Goal: Information Seeking & Learning: Learn about a topic

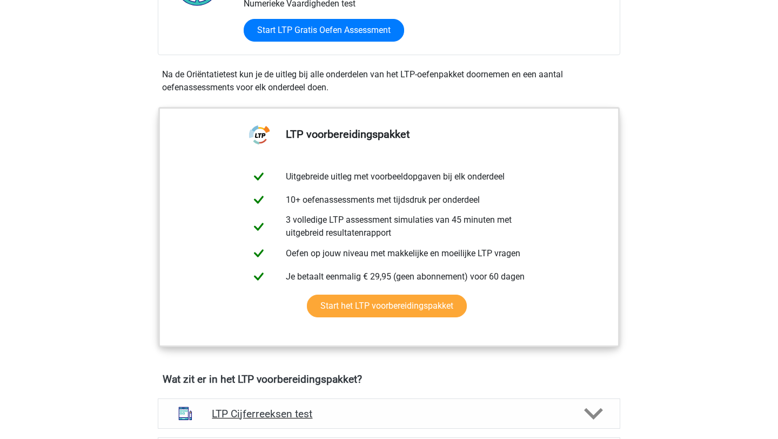
scroll to position [589, 0]
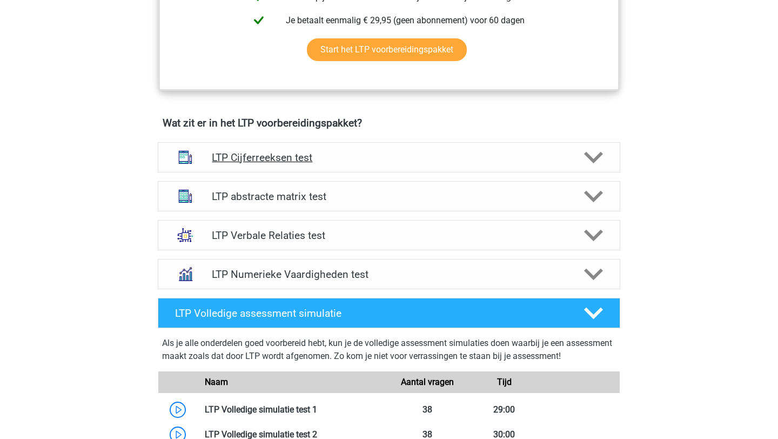
click at [363, 161] on h4 "LTP Cijferreeksen test" at bounding box center [389, 157] width 354 height 12
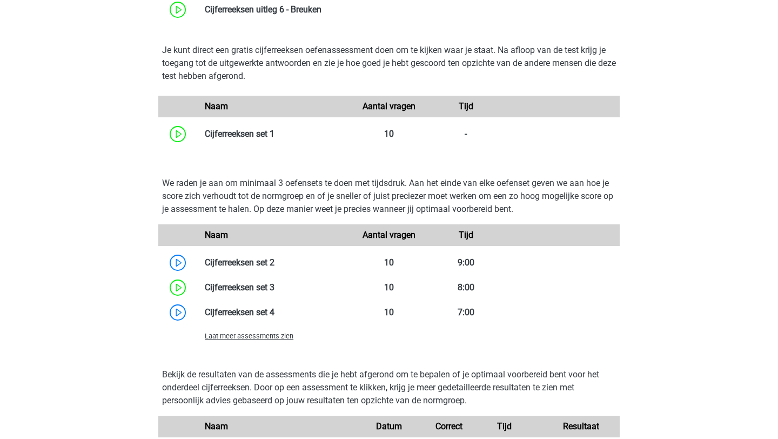
scroll to position [949, 0]
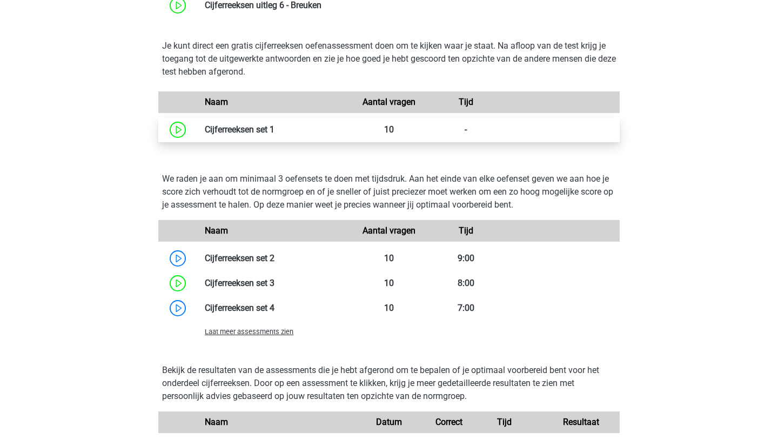
click at [274, 132] on link at bounding box center [274, 129] width 0 height 10
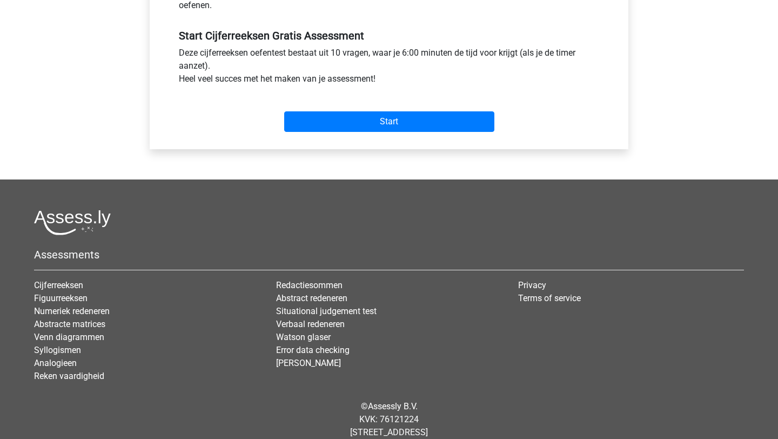
scroll to position [363, 0]
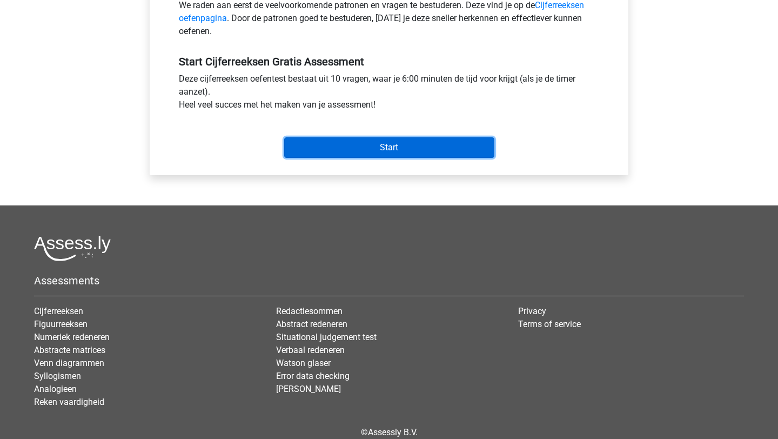
click at [337, 151] on input "Start" at bounding box center [389, 147] width 210 height 21
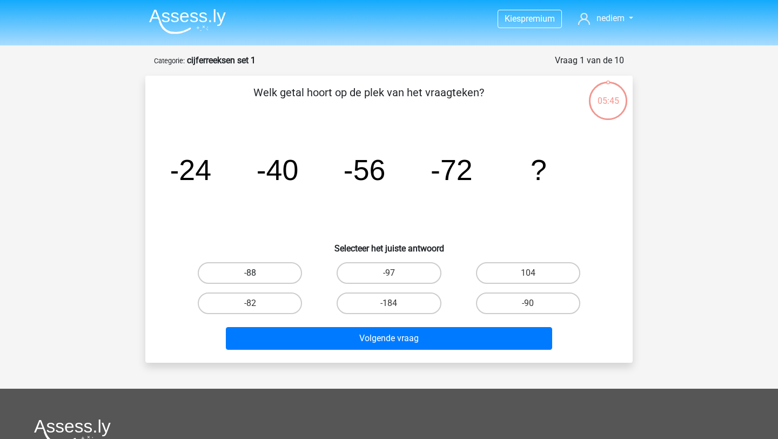
click at [278, 272] on label "-88" at bounding box center [250, 273] width 104 height 22
click at [257, 273] on input "-88" at bounding box center [253, 276] width 7 height 7
radio input "true"
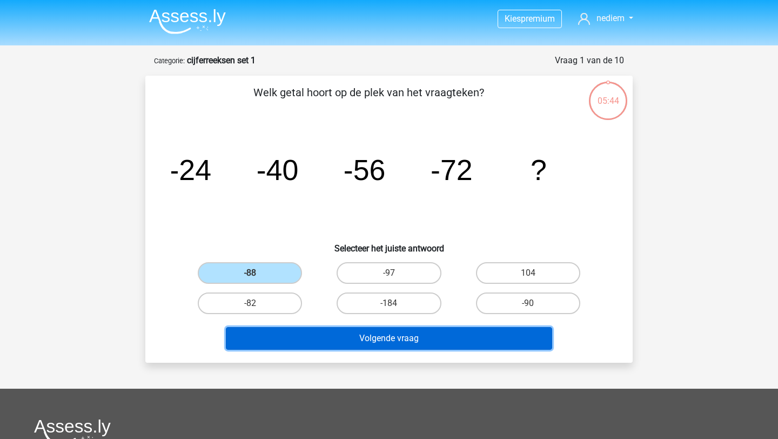
click at [337, 333] on button "Volgende vraag" at bounding box center [389, 338] width 327 height 23
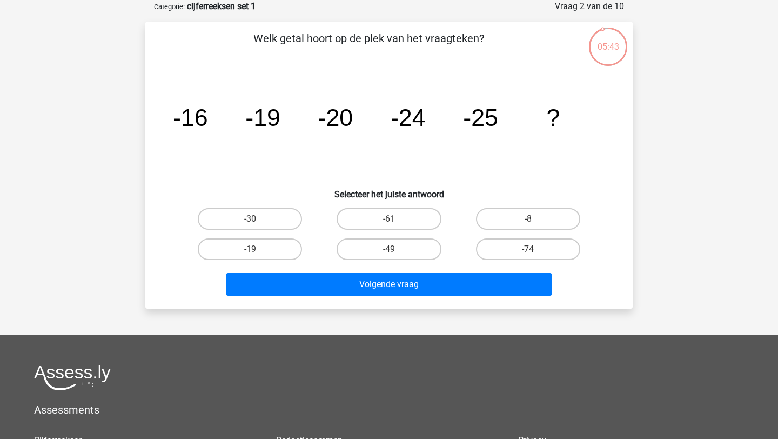
scroll to position [22, 0]
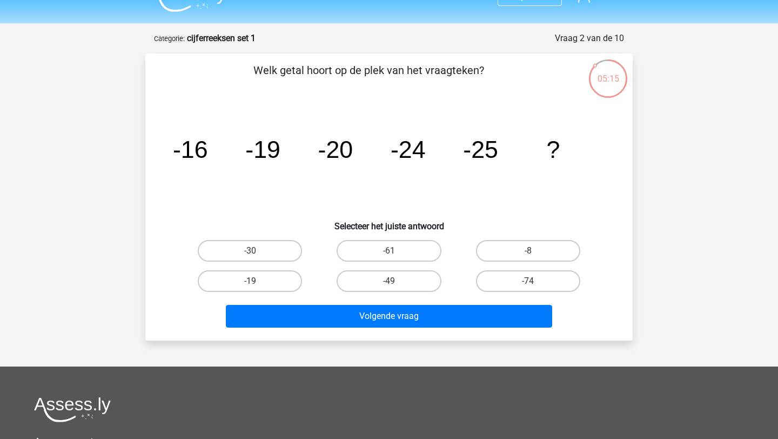
click at [257, 256] on input "-30" at bounding box center [253, 254] width 7 height 7
radio input "true"
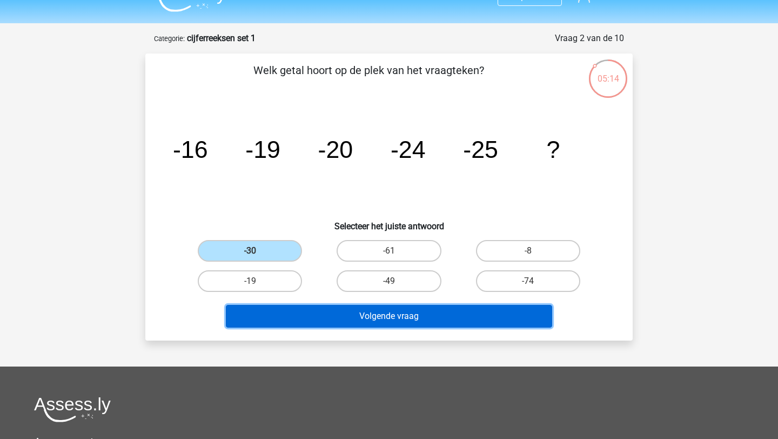
click at [300, 309] on button "Volgende vraag" at bounding box center [389, 316] width 327 height 23
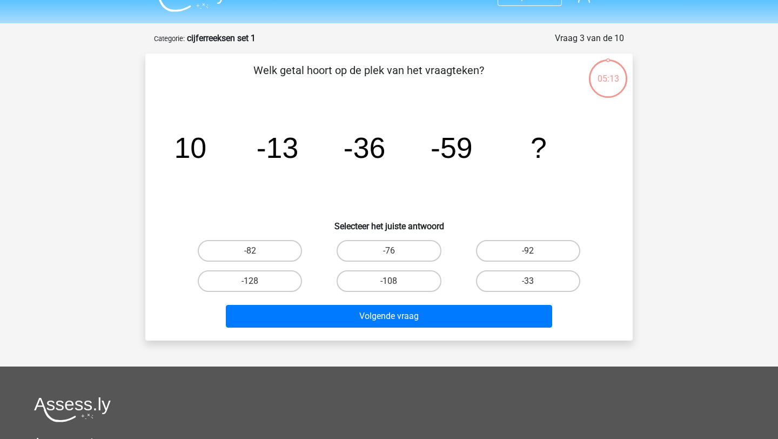
scroll to position [54, 0]
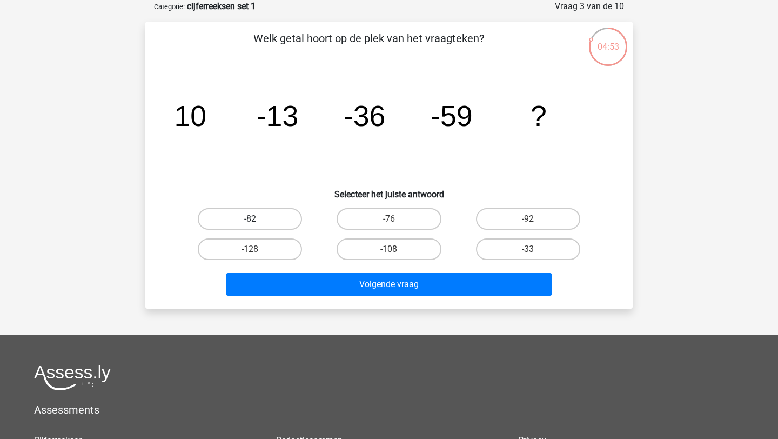
click at [267, 224] on label "-82" at bounding box center [250, 219] width 104 height 22
click at [257, 224] on input "-82" at bounding box center [253, 222] width 7 height 7
radio input "true"
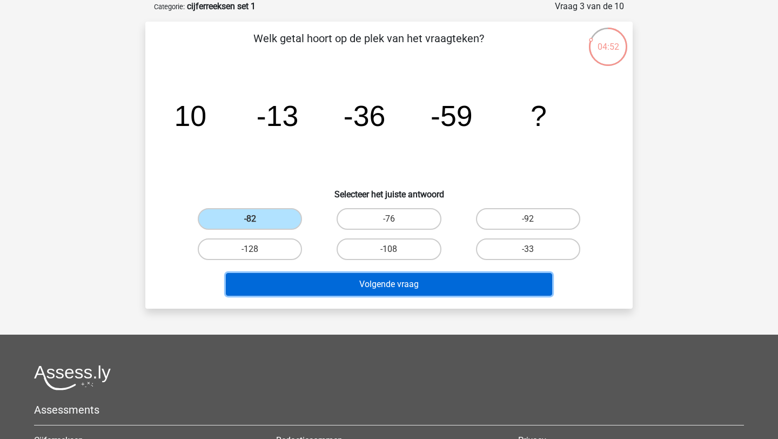
click at [320, 285] on button "Volgende vraag" at bounding box center [389, 284] width 327 height 23
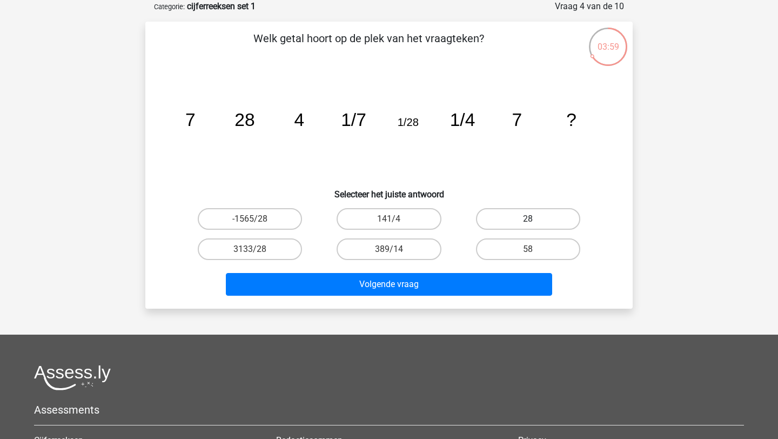
click at [522, 218] on label "28" at bounding box center [528, 219] width 104 height 22
click at [528, 219] on input "28" at bounding box center [531, 222] width 7 height 7
radio input "true"
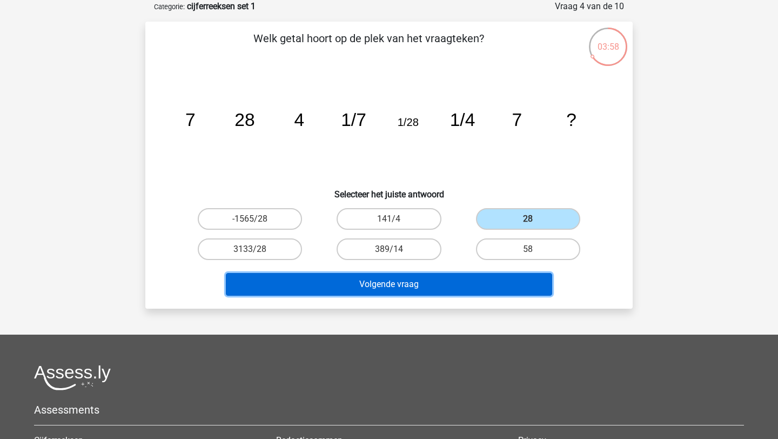
click at [477, 286] on button "Volgende vraag" at bounding box center [389, 284] width 327 height 23
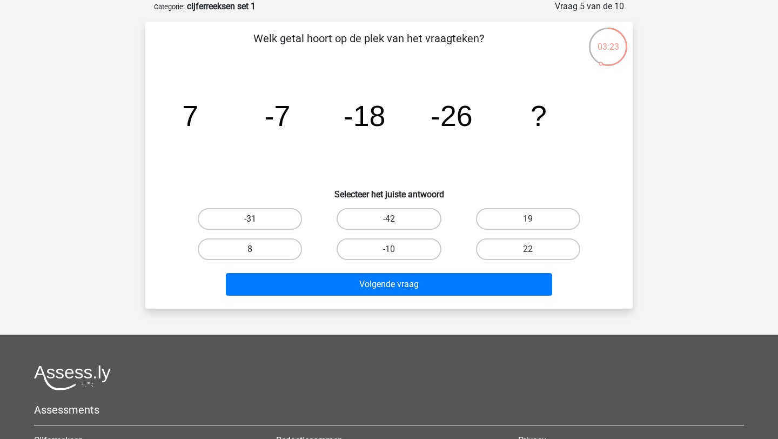
click at [263, 227] on label "-31" at bounding box center [250, 219] width 104 height 22
click at [257, 226] on input "-31" at bounding box center [253, 222] width 7 height 7
radio input "true"
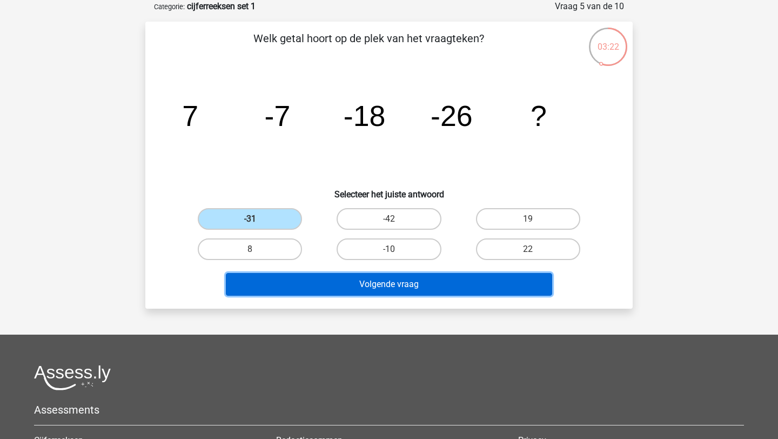
click at [322, 284] on button "Volgende vraag" at bounding box center [389, 284] width 327 height 23
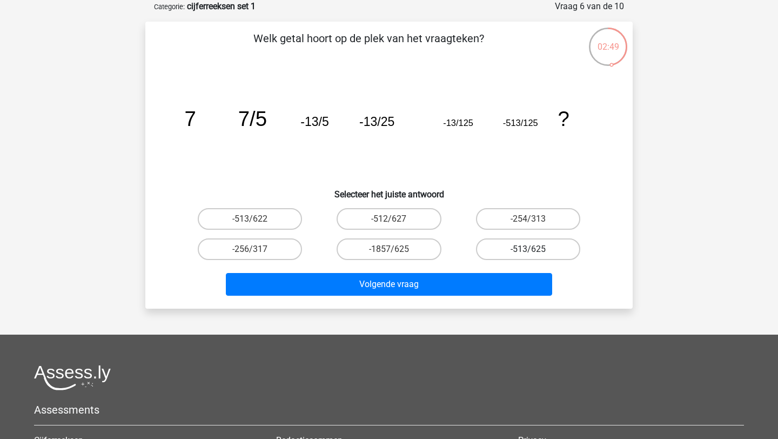
click at [527, 258] on label "-513/625" at bounding box center [528, 249] width 104 height 22
click at [528, 256] on input "-513/625" at bounding box center [531, 252] width 7 height 7
radio input "true"
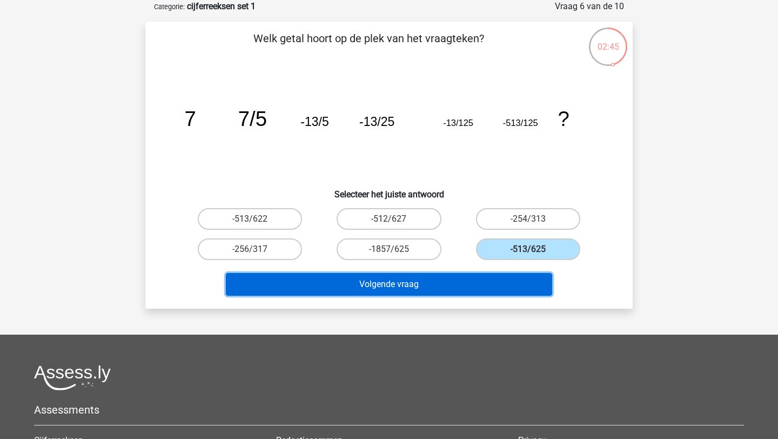
click at [463, 284] on button "Volgende vraag" at bounding box center [389, 284] width 327 height 23
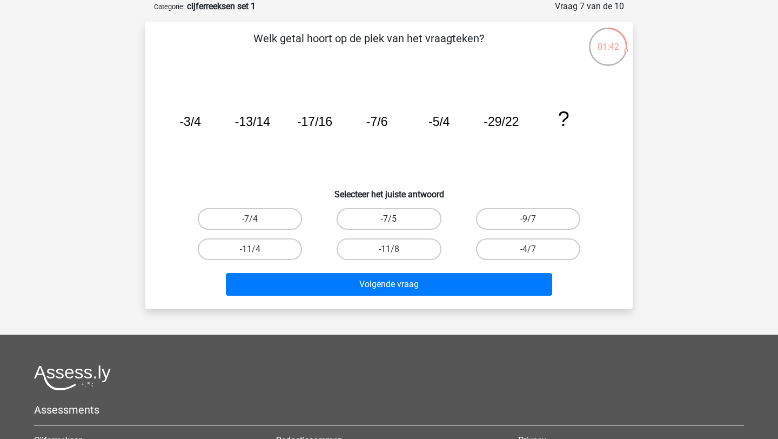
click at [400, 219] on label "-7/5" at bounding box center [389, 219] width 104 height 22
click at [396, 219] on input "-7/5" at bounding box center [392, 222] width 7 height 7
radio input "true"
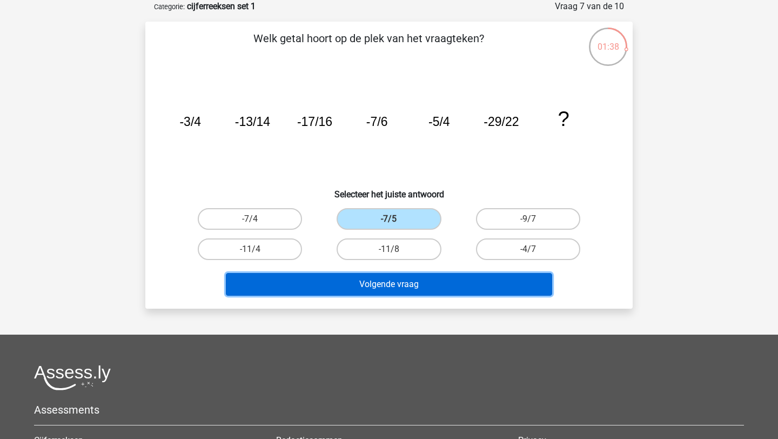
click at [378, 282] on button "Volgende vraag" at bounding box center [389, 284] width 327 height 23
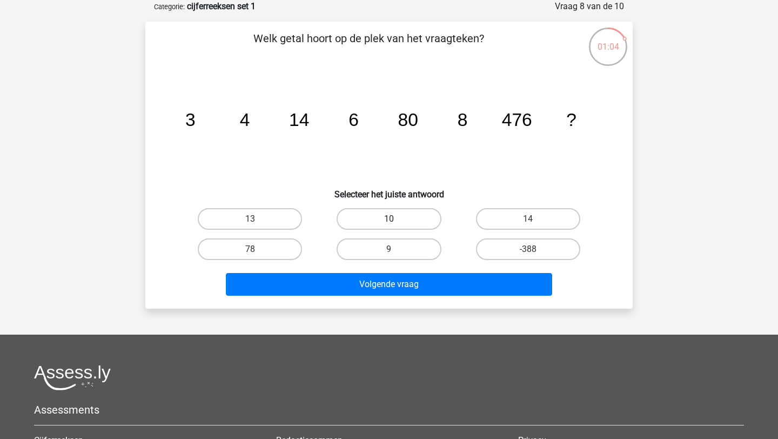
click at [379, 218] on label "10" at bounding box center [389, 219] width 104 height 22
click at [389, 219] on input "10" at bounding box center [392, 222] width 7 height 7
radio input "true"
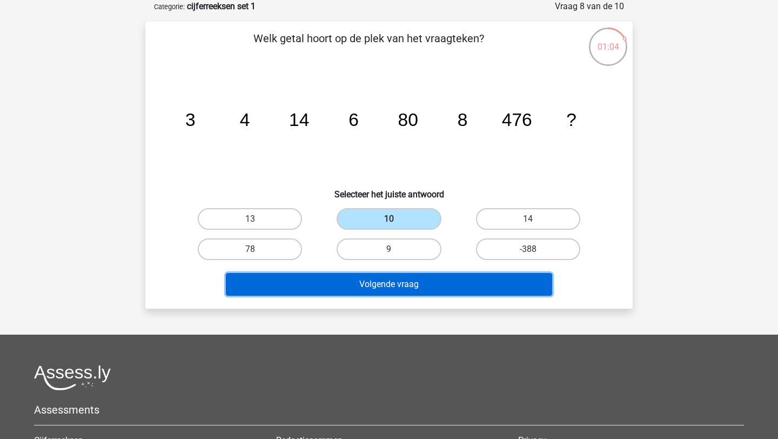
click at [394, 282] on button "Volgende vraag" at bounding box center [389, 284] width 327 height 23
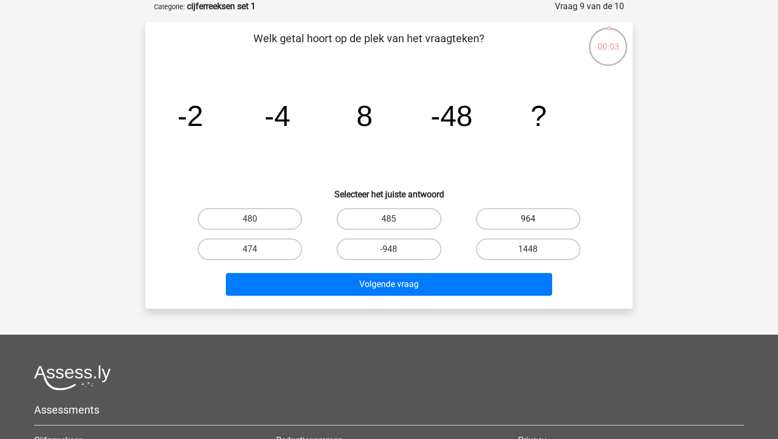
click at [491, 211] on label "964" at bounding box center [528, 219] width 104 height 22
click at [528, 219] on input "964" at bounding box center [531, 222] width 7 height 7
radio input "true"
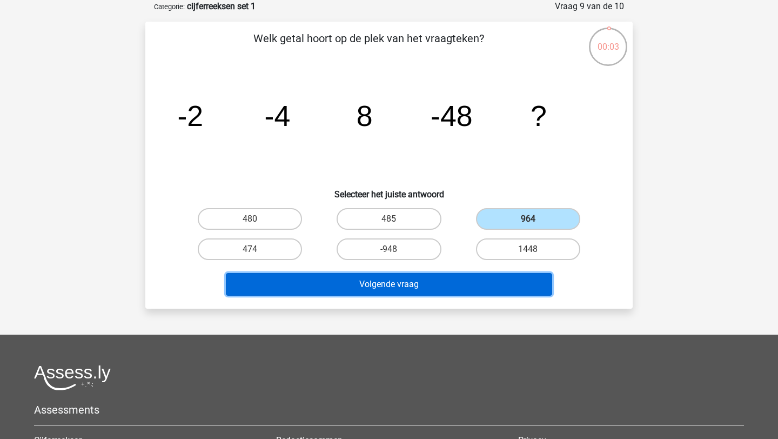
click at [477, 294] on button "Volgende vraag" at bounding box center [389, 284] width 327 height 23
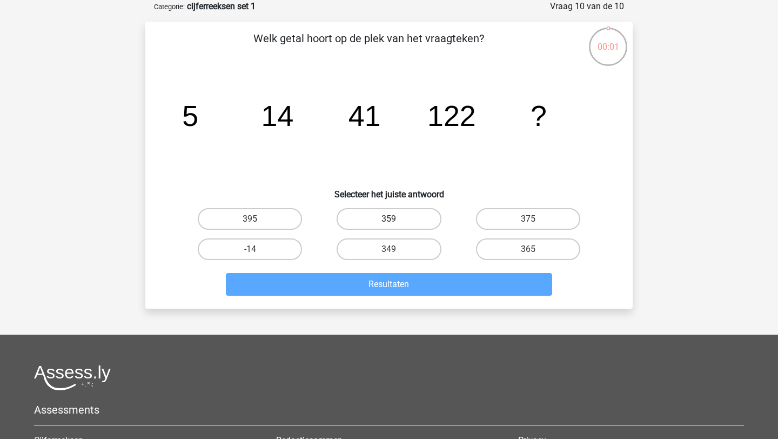
click at [391, 213] on label "359" at bounding box center [389, 219] width 104 height 22
click at [391, 219] on input "359" at bounding box center [392, 222] width 7 height 7
radio input "true"
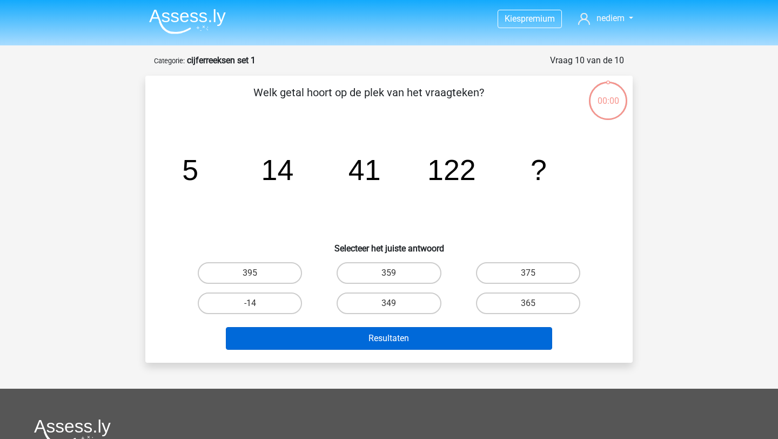
scroll to position [54, 0]
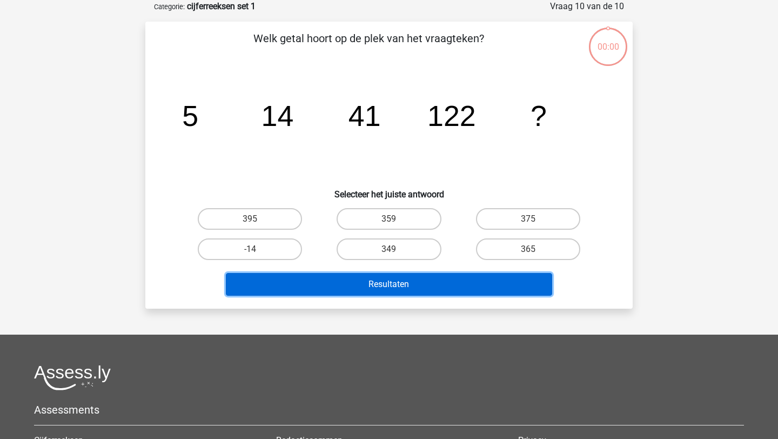
click at [417, 291] on button "Resultaten" at bounding box center [389, 284] width 327 height 23
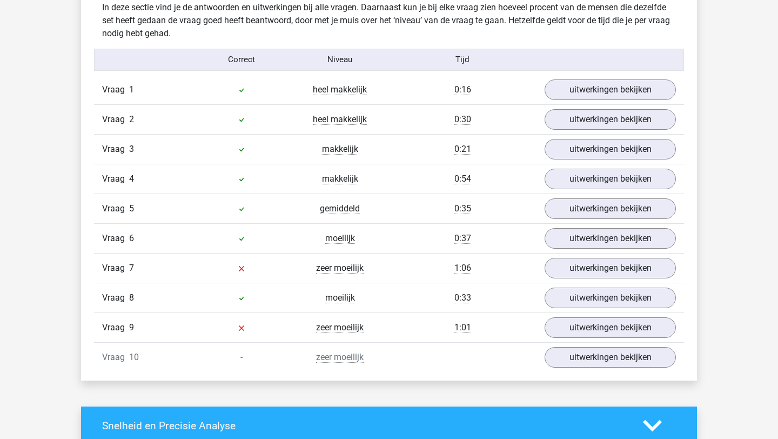
scroll to position [869, 0]
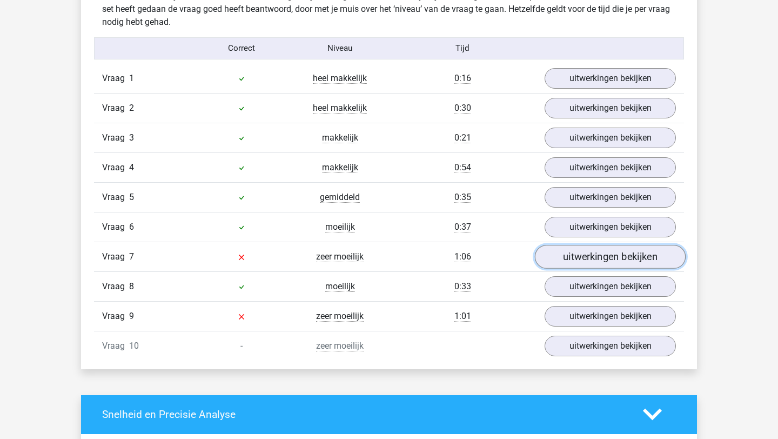
click at [558, 252] on link "uitwerkingen bekijken" at bounding box center [610, 257] width 151 height 24
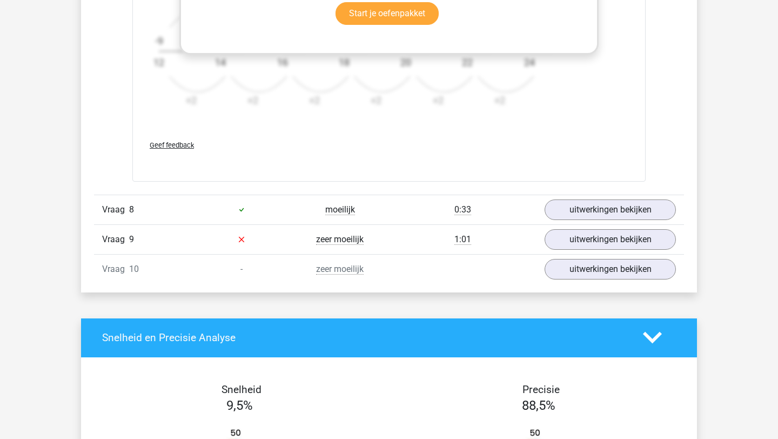
scroll to position [1676, 0]
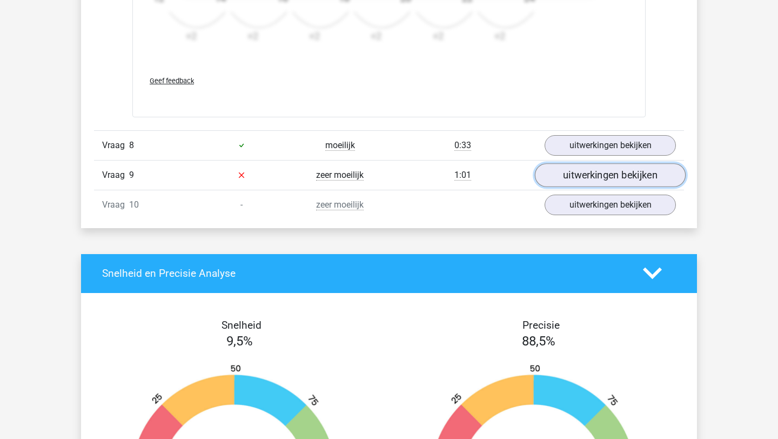
click at [615, 167] on link "uitwerkingen bekijken" at bounding box center [610, 175] width 151 height 24
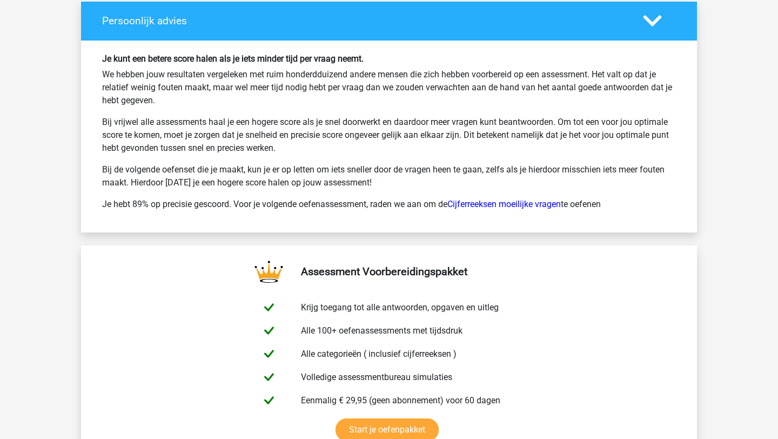
scroll to position [2958, 0]
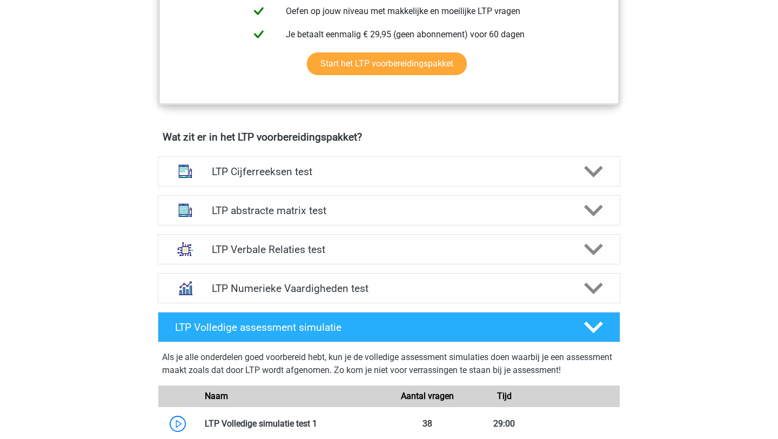
scroll to position [585, 0]
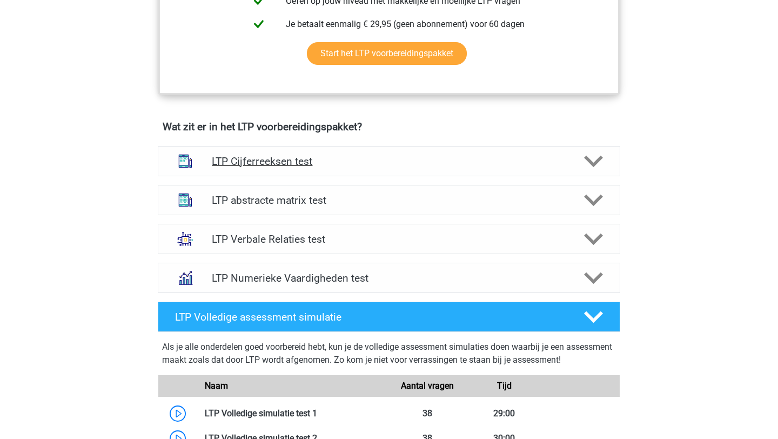
click at [444, 169] on div "LTP Cijferreeksen test" at bounding box center [389, 161] width 462 height 30
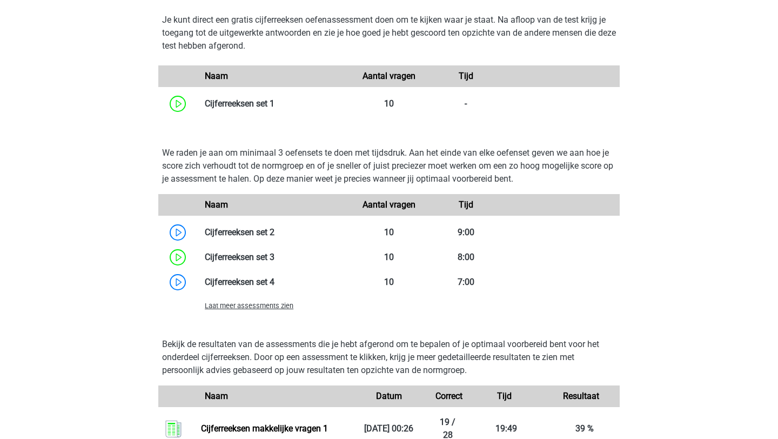
scroll to position [1028, 0]
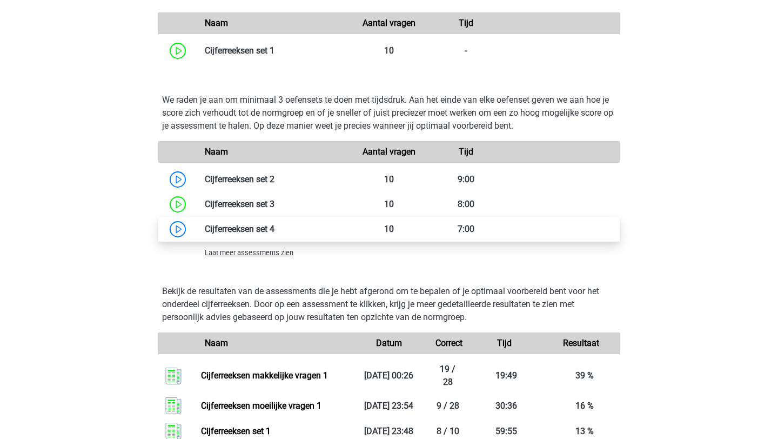
click at [274, 233] on link at bounding box center [274, 229] width 0 height 10
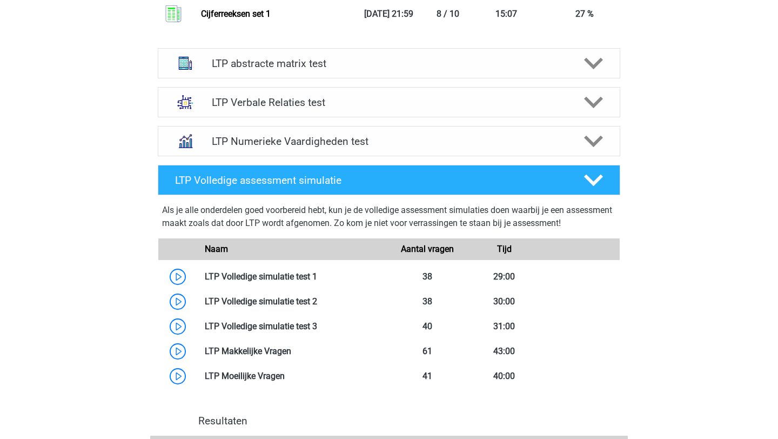
scroll to position [1422, 0]
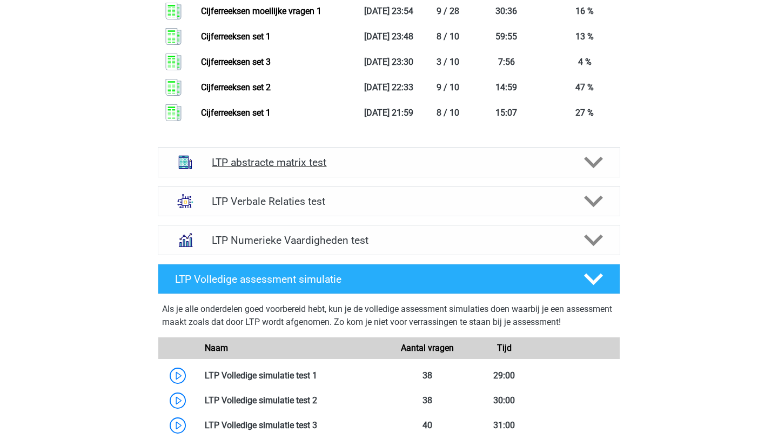
click at [605, 163] on div at bounding box center [592, 162] width 37 height 19
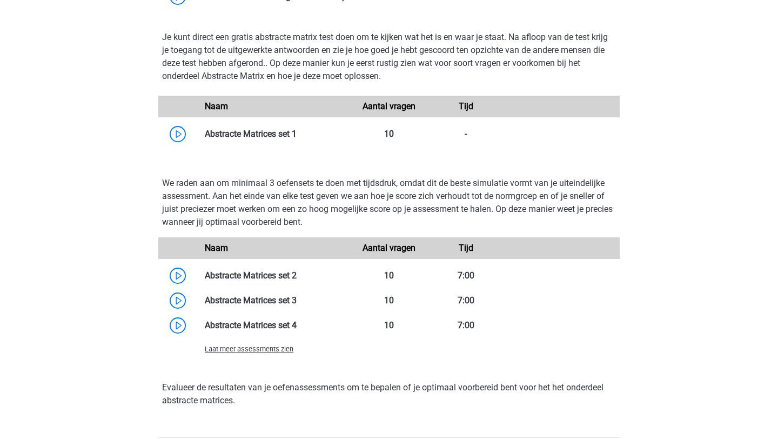
scroll to position [1745, 0]
click at [297, 133] on link at bounding box center [297, 134] width 0 height 10
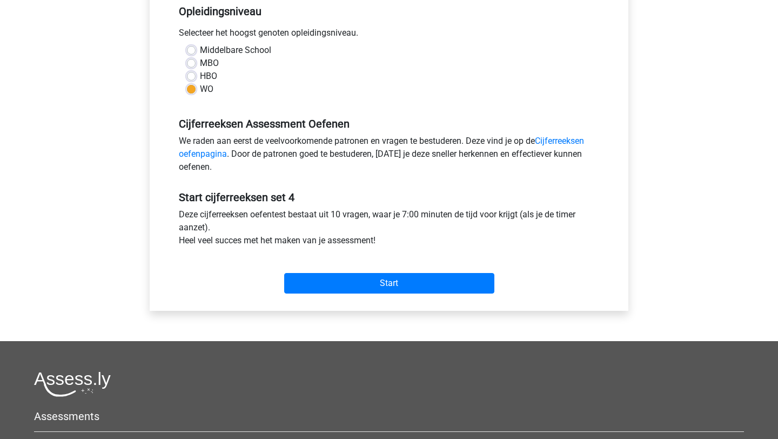
scroll to position [320, 0]
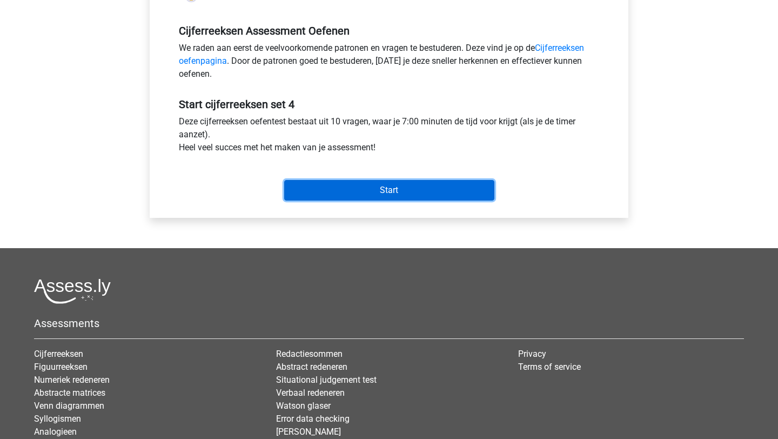
click at [392, 194] on input "Start" at bounding box center [389, 190] width 210 height 21
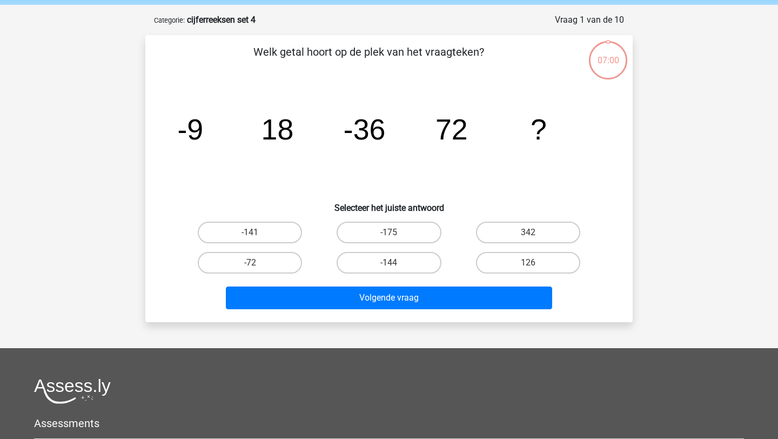
scroll to position [52, 0]
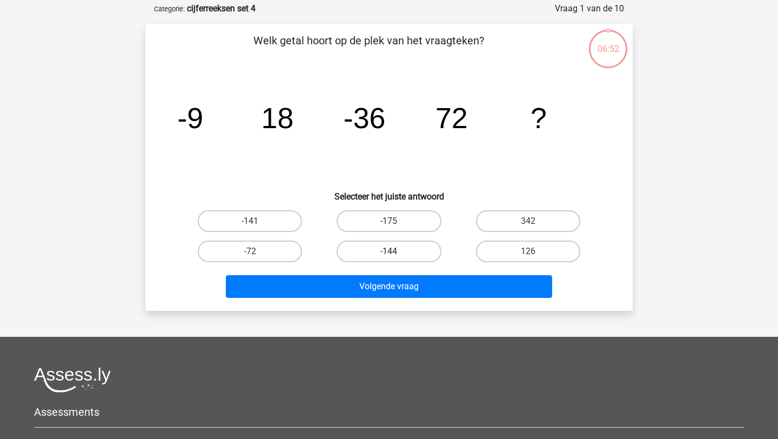
click at [382, 251] on label "-144" at bounding box center [389, 251] width 104 height 22
click at [389, 251] on input "-144" at bounding box center [392, 254] width 7 height 7
radio input "true"
click at [391, 308] on div "Welk getal hoort op de plek van het vraagteken? image/svg+xml -9 18 -36 72 ? Se…" at bounding box center [388, 167] width 487 height 287
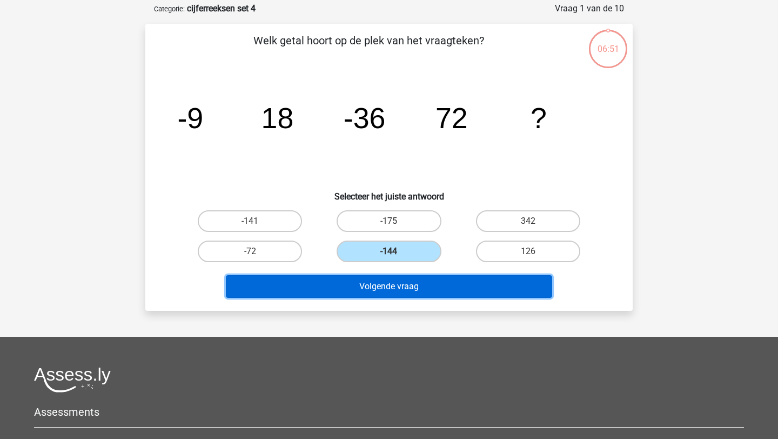
click at [394, 290] on button "Volgende vraag" at bounding box center [389, 286] width 327 height 23
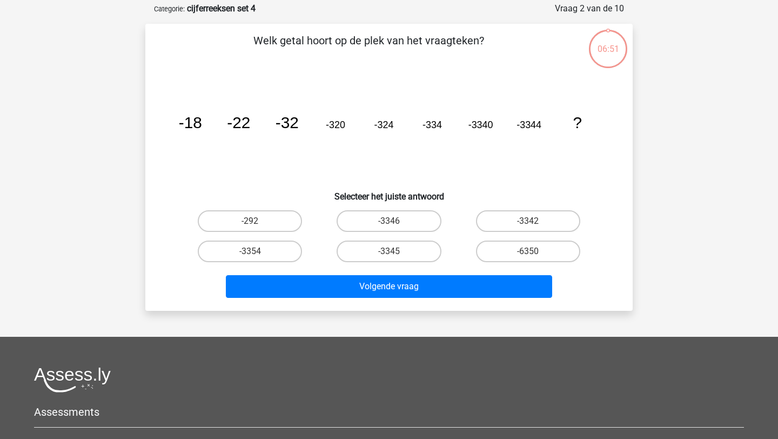
scroll to position [54, 0]
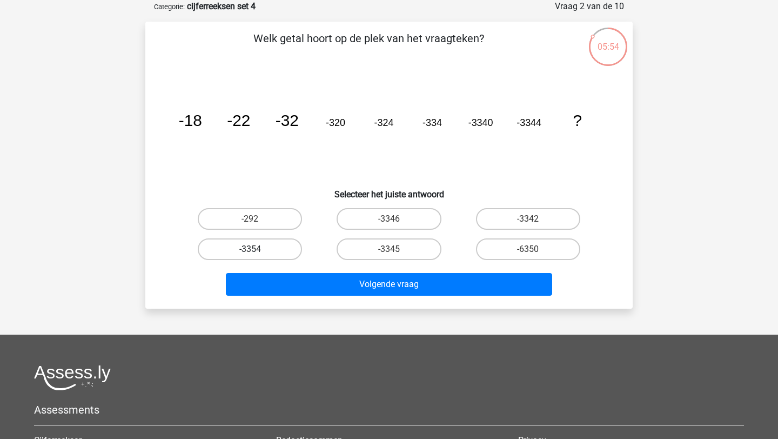
click at [270, 253] on label "-3354" at bounding box center [250, 249] width 104 height 22
click at [257, 253] on input "-3354" at bounding box center [253, 252] width 7 height 7
radio input "true"
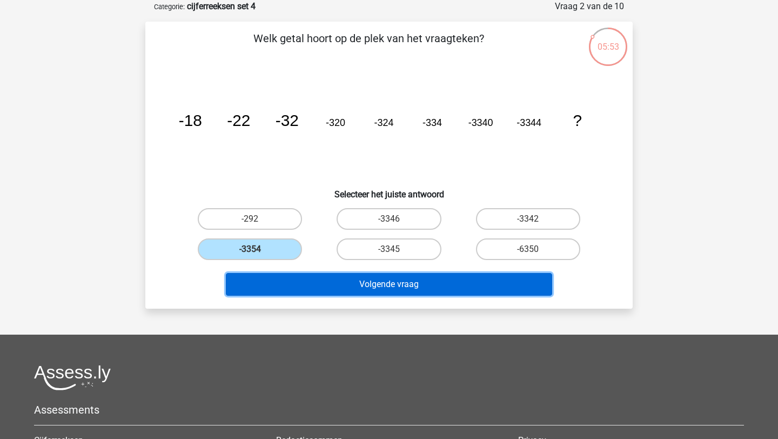
click at [293, 277] on button "Volgende vraag" at bounding box center [389, 284] width 327 height 23
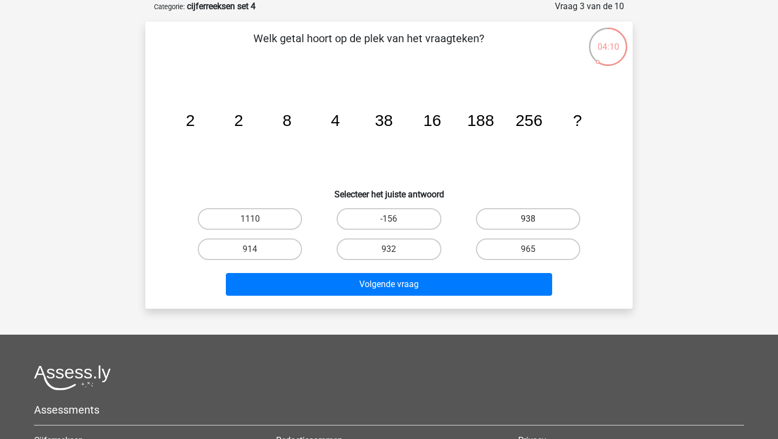
click at [527, 221] on label "938" at bounding box center [528, 219] width 104 height 22
click at [528, 221] on input "938" at bounding box center [531, 222] width 7 height 7
radio input "true"
click at [486, 307] on div "Welk getal hoort op de plek van het vraagteken? image/svg+xml 2 2 8 4 38 16 188…" at bounding box center [388, 165] width 487 height 287
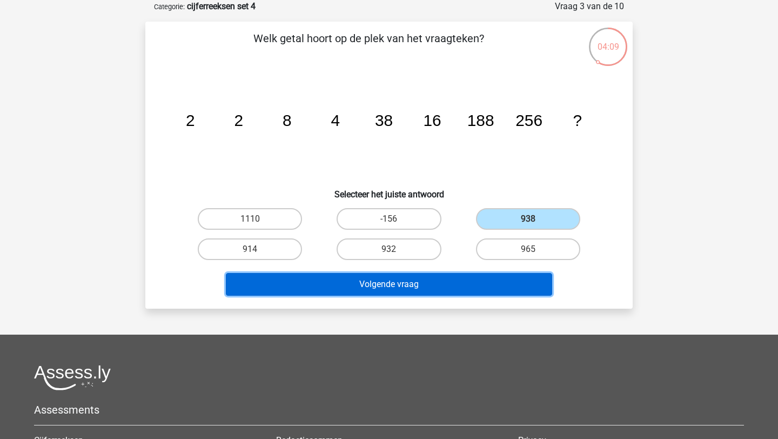
click at [489, 291] on button "Volgende vraag" at bounding box center [389, 284] width 327 height 23
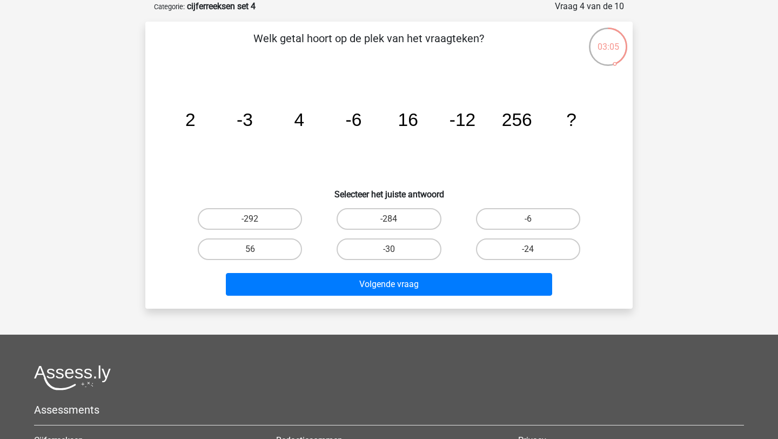
click at [516, 238] on div "-24" at bounding box center [528, 249] width 139 height 30
click at [520, 251] on label "-24" at bounding box center [528, 249] width 104 height 22
click at [528, 251] on input "-24" at bounding box center [531, 252] width 7 height 7
radio input "true"
click at [518, 272] on div "Volgende vraag" at bounding box center [389, 282] width 453 height 36
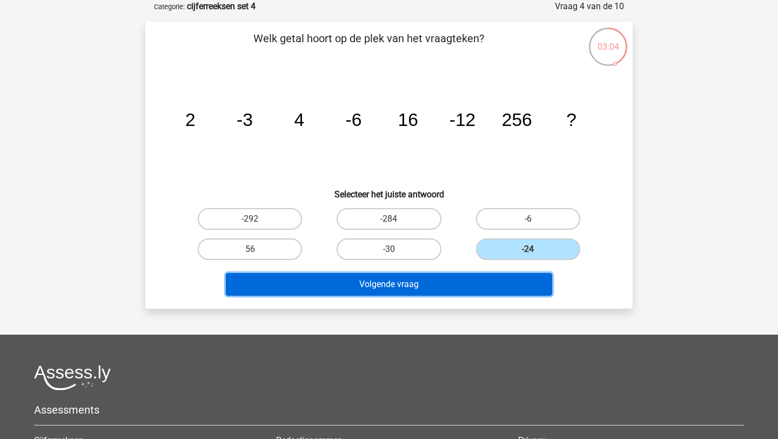
click at [518, 284] on button "Volgende vraag" at bounding box center [389, 284] width 327 height 23
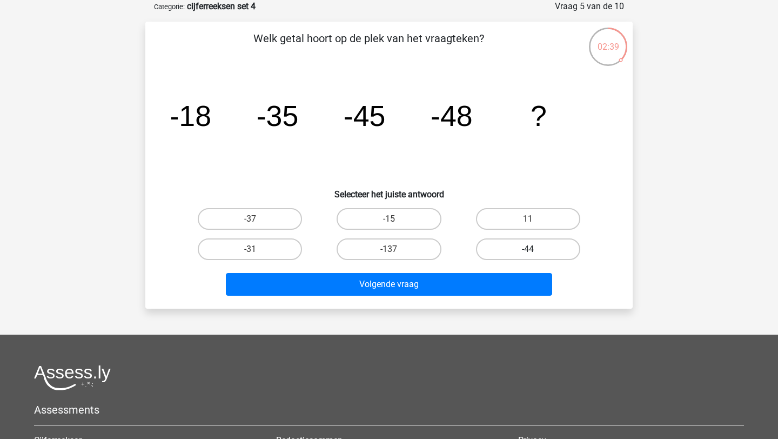
click at [495, 250] on label "-44" at bounding box center [528, 249] width 104 height 22
click at [528, 250] on input "-44" at bounding box center [531, 252] width 7 height 7
radio input "true"
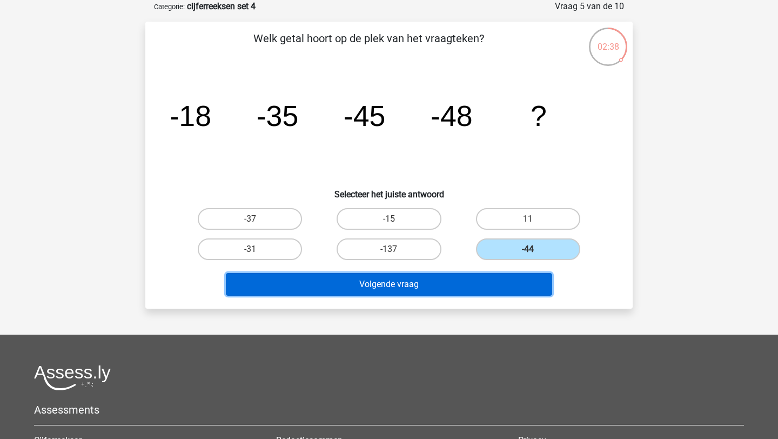
click at [495, 286] on button "Volgende vraag" at bounding box center [389, 284] width 327 height 23
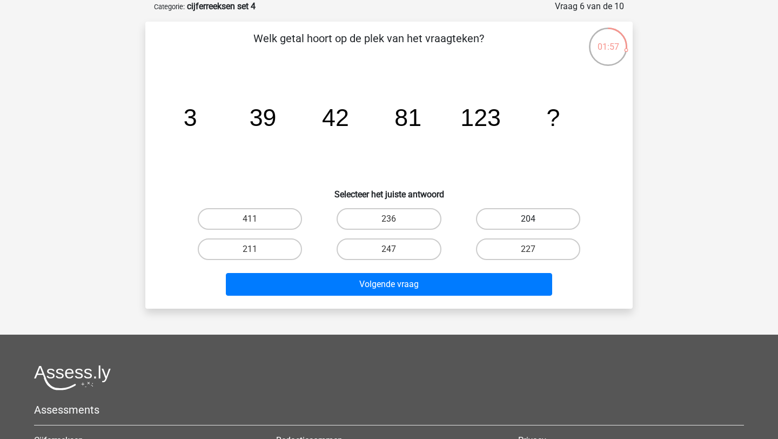
click at [510, 225] on label "204" at bounding box center [528, 219] width 104 height 22
click at [528, 225] on input "204" at bounding box center [531, 222] width 7 height 7
radio input "true"
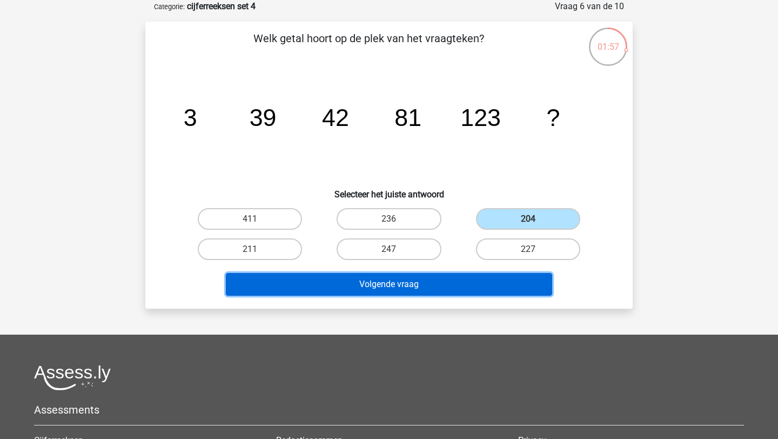
click at [492, 278] on button "Volgende vraag" at bounding box center [389, 284] width 327 height 23
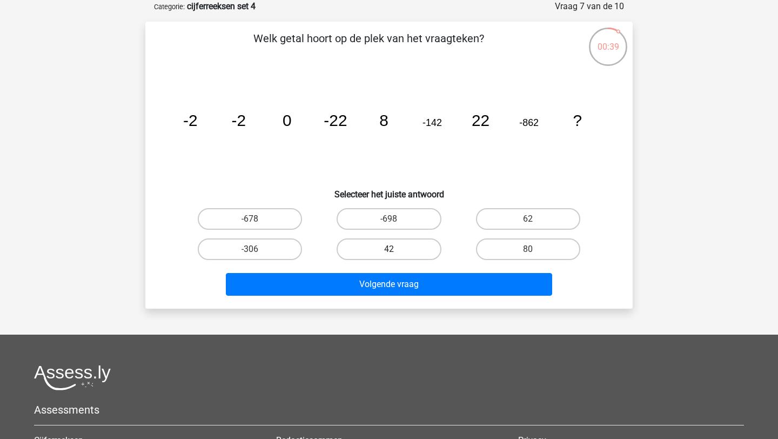
click at [425, 244] on label "42" at bounding box center [389, 249] width 104 height 22
click at [396, 249] on input "42" at bounding box center [392, 252] width 7 height 7
radio input "true"
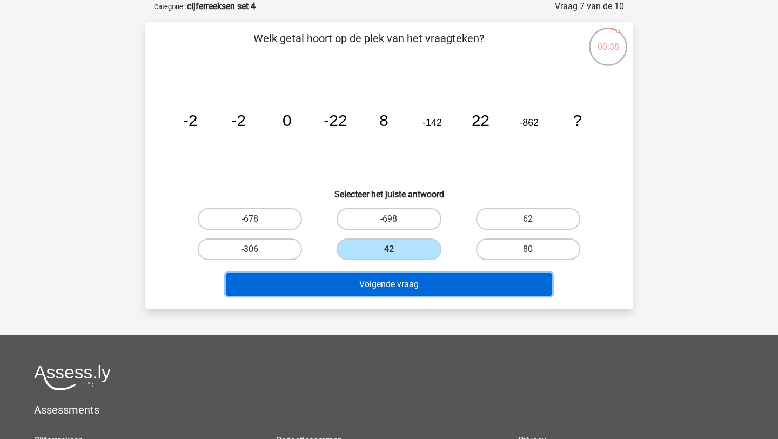
click at [425, 294] on button "Volgende vraag" at bounding box center [389, 284] width 327 height 23
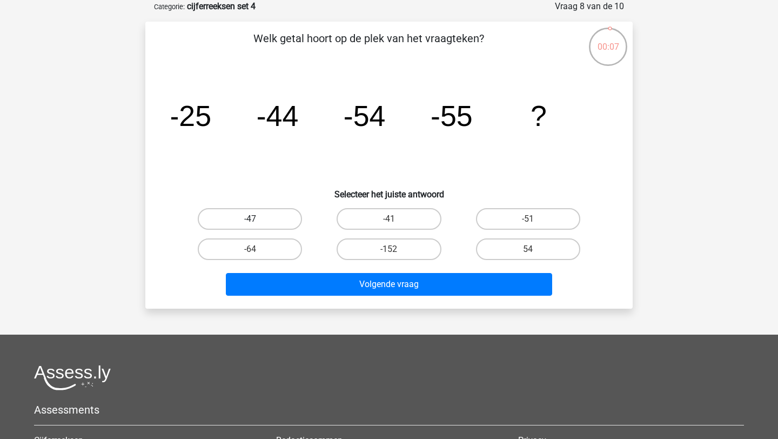
click at [270, 225] on label "-47" at bounding box center [250, 219] width 104 height 22
click at [257, 225] on input "-47" at bounding box center [253, 222] width 7 height 7
radio input "true"
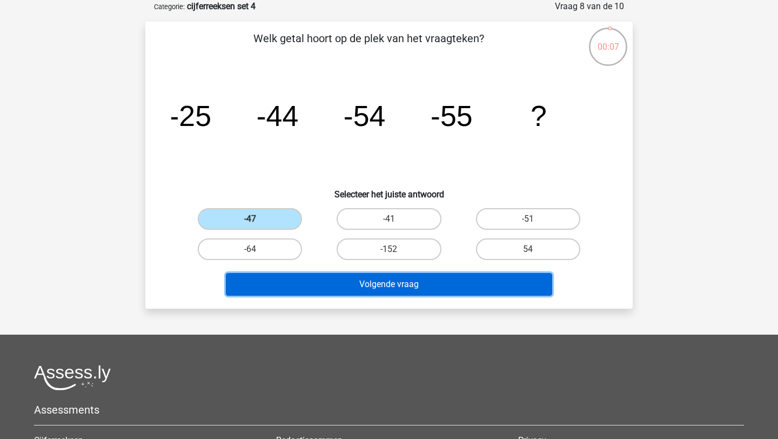
click at [343, 279] on button "Volgende vraag" at bounding box center [389, 284] width 327 height 23
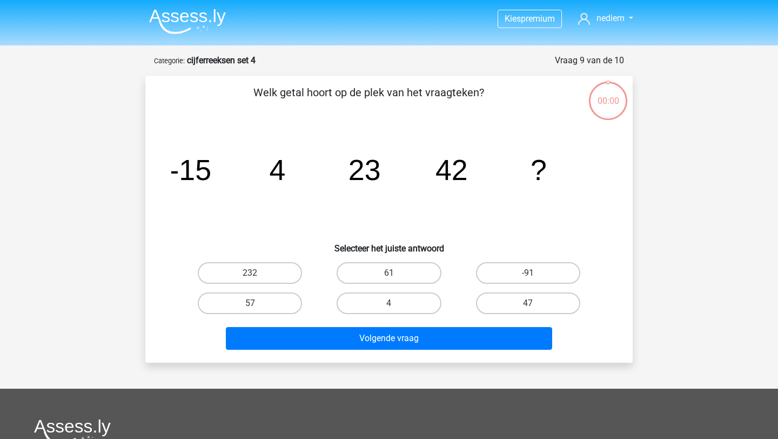
scroll to position [54, 0]
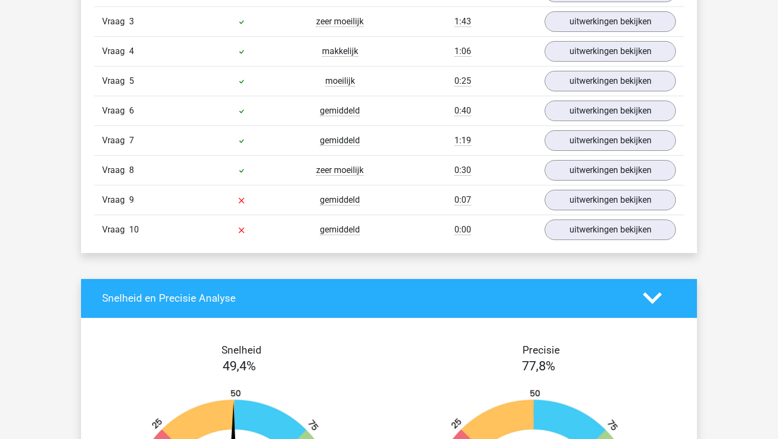
scroll to position [987, 0]
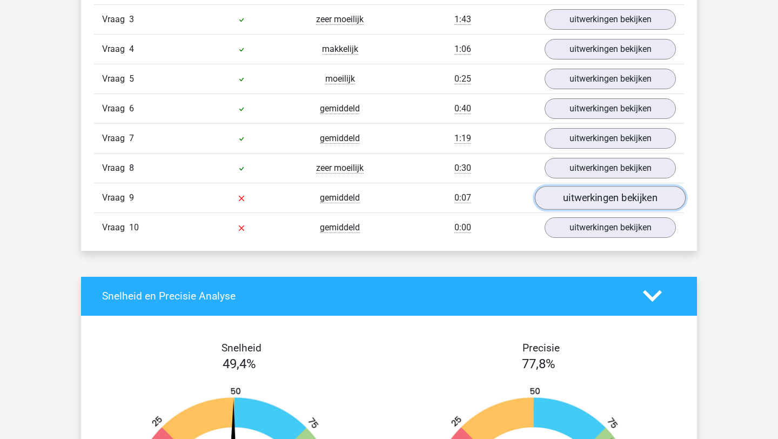
click at [592, 198] on link "uitwerkingen bekijken" at bounding box center [610, 198] width 151 height 24
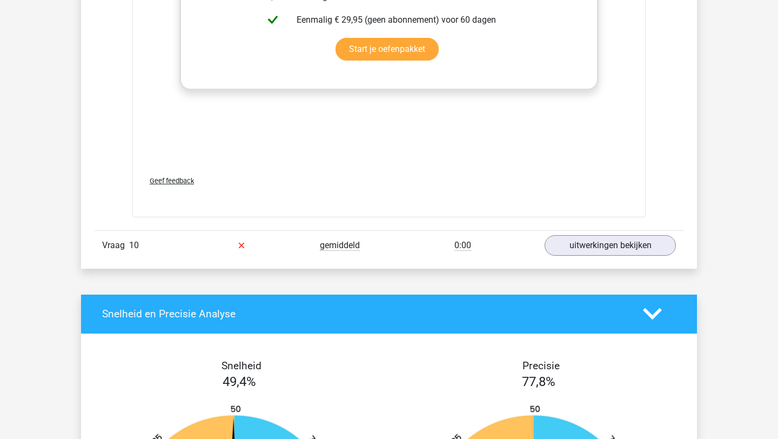
scroll to position [1683, 0]
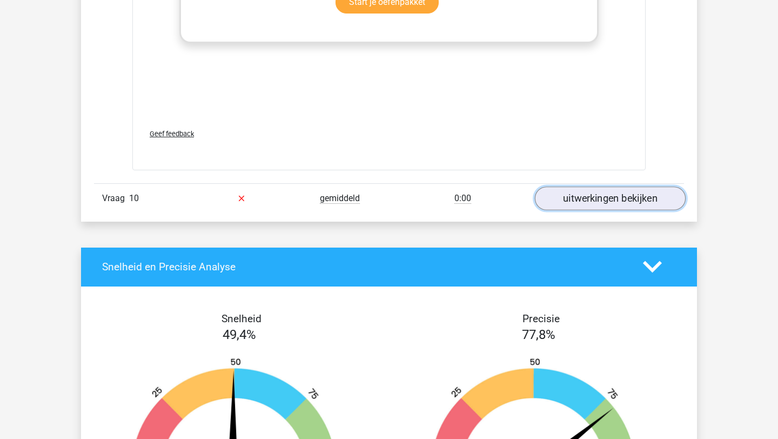
click at [621, 188] on link "uitwerkingen bekijken" at bounding box center [610, 198] width 151 height 24
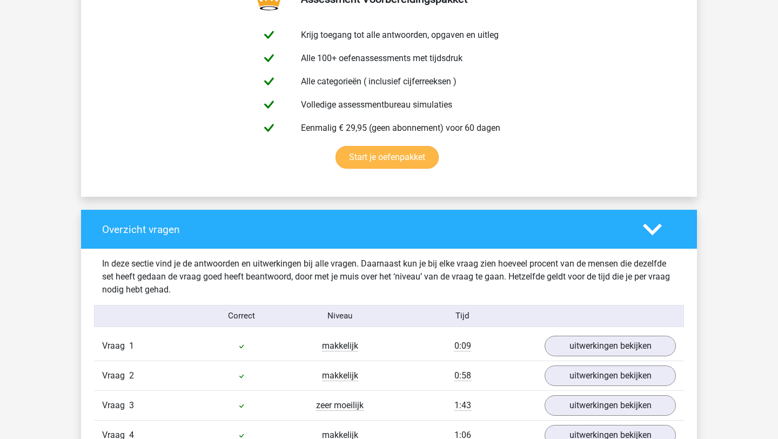
scroll to position [432, 0]
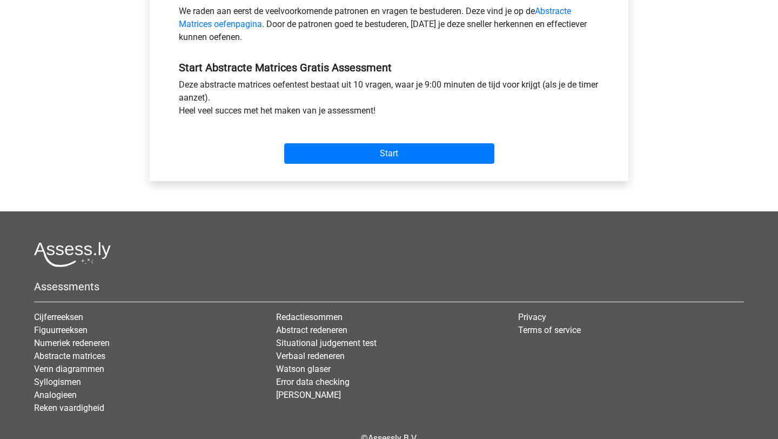
scroll to position [364, 0]
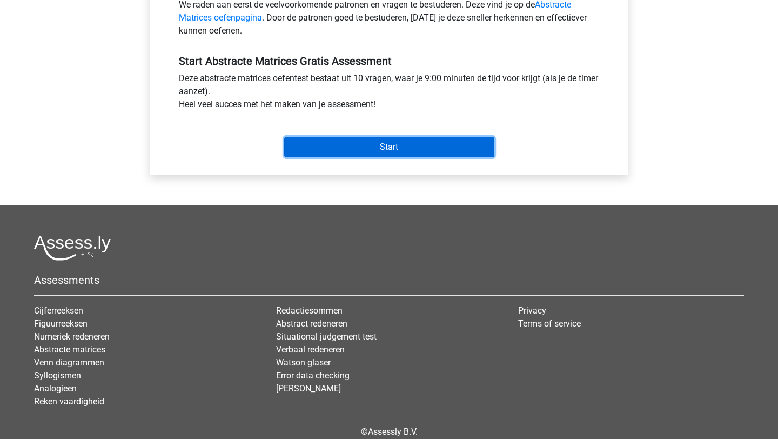
click at [360, 148] on input "Start" at bounding box center [389, 147] width 210 height 21
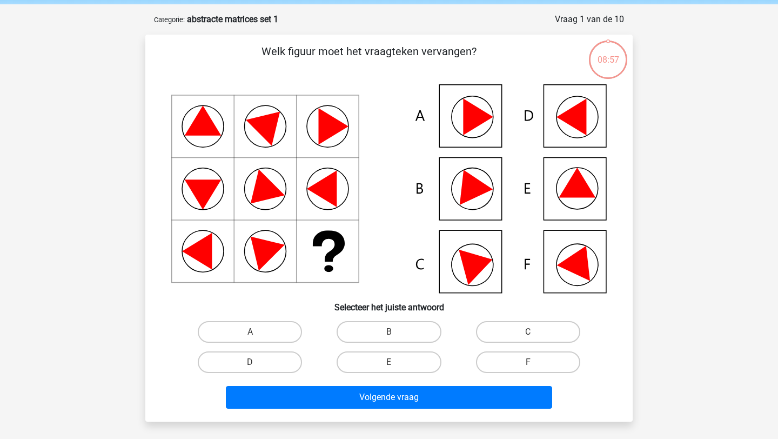
scroll to position [41, 0]
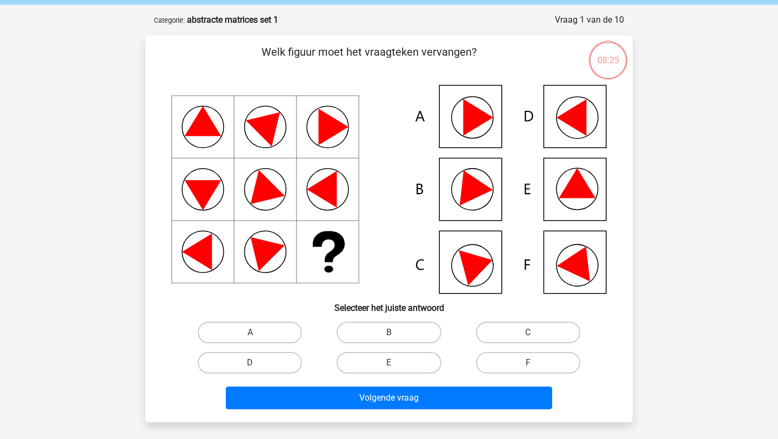
click at [528, 368] on input "F" at bounding box center [531, 366] width 7 height 7
radio input "true"
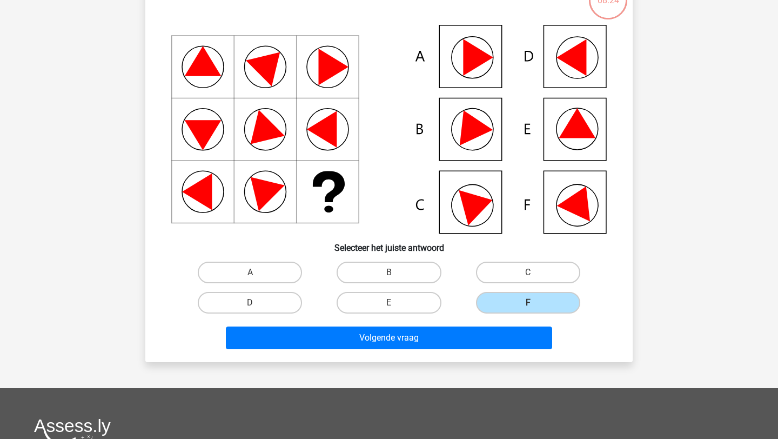
scroll to position [102, 0]
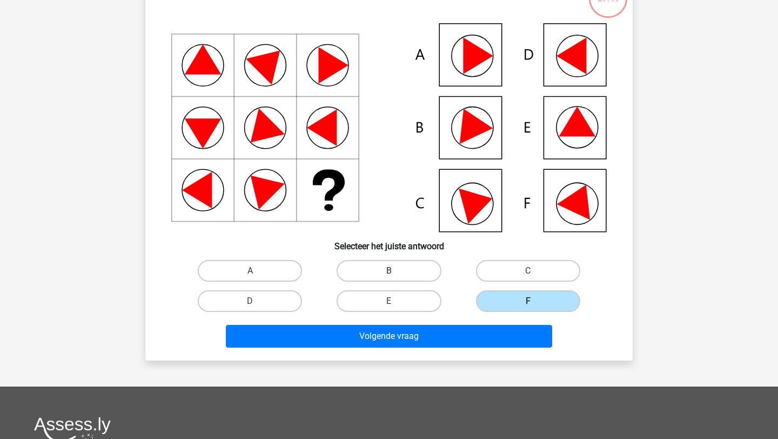
click at [404, 280] on label "B" at bounding box center [389, 271] width 104 height 22
click at [396, 278] on input "B" at bounding box center [392, 274] width 7 height 7
radio input "true"
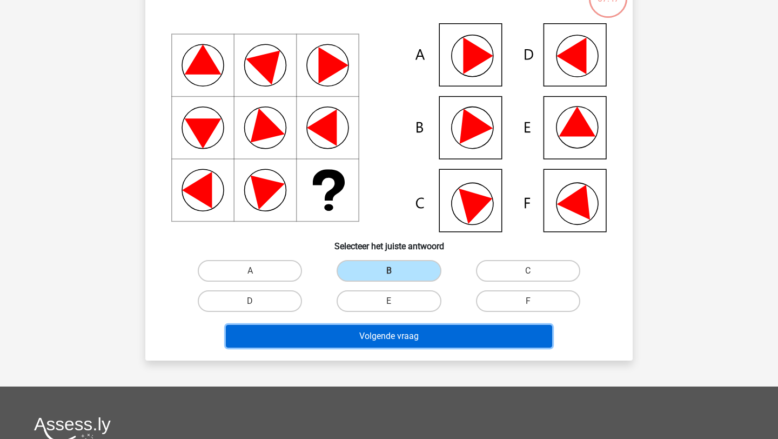
click at [429, 338] on button "Volgende vraag" at bounding box center [389, 336] width 327 height 23
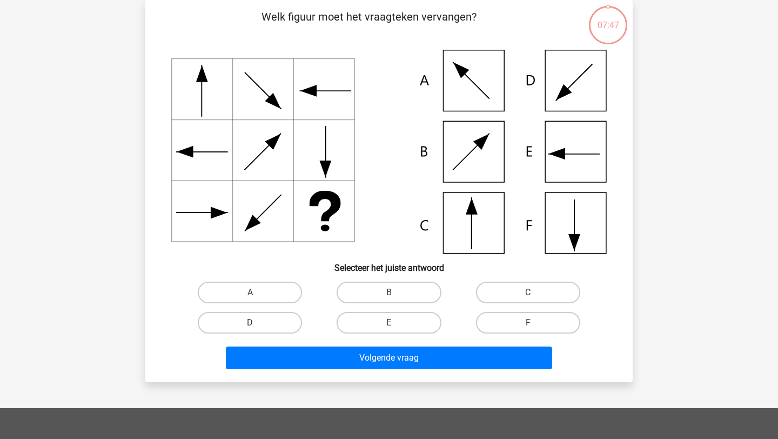
scroll to position [54, 0]
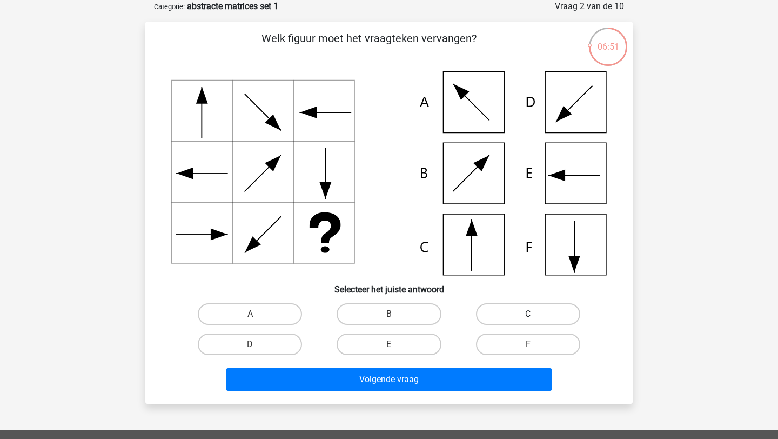
click at [524, 308] on label "C" at bounding box center [528, 314] width 104 height 22
click at [528, 314] on input "C" at bounding box center [531, 317] width 7 height 7
radio input "true"
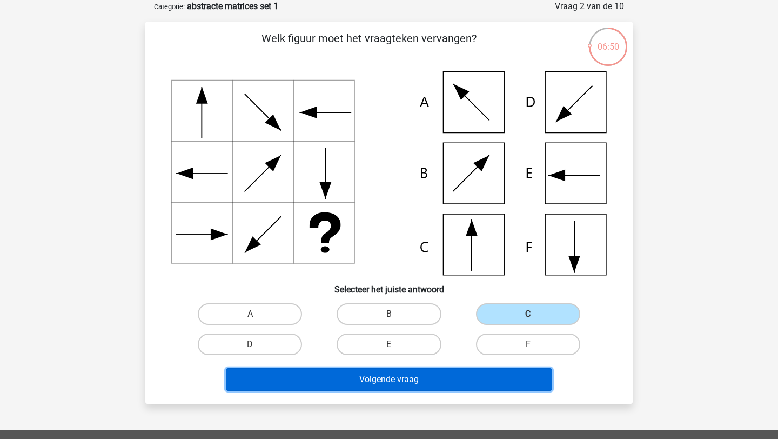
click at [512, 371] on button "Volgende vraag" at bounding box center [389, 379] width 327 height 23
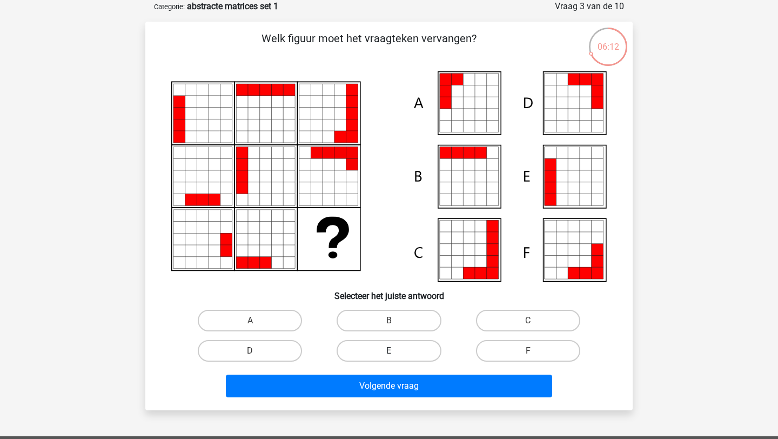
click at [390, 349] on label "E" at bounding box center [389, 351] width 104 height 22
click at [390, 351] on input "E" at bounding box center [392, 354] width 7 height 7
radio input "true"
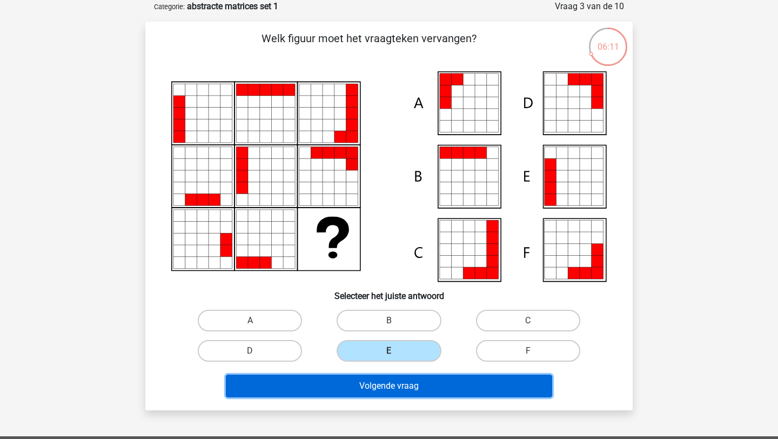
click at [399, 380] on button "Volgende vraag" at bounding box center [389, 385] width 327 height 23
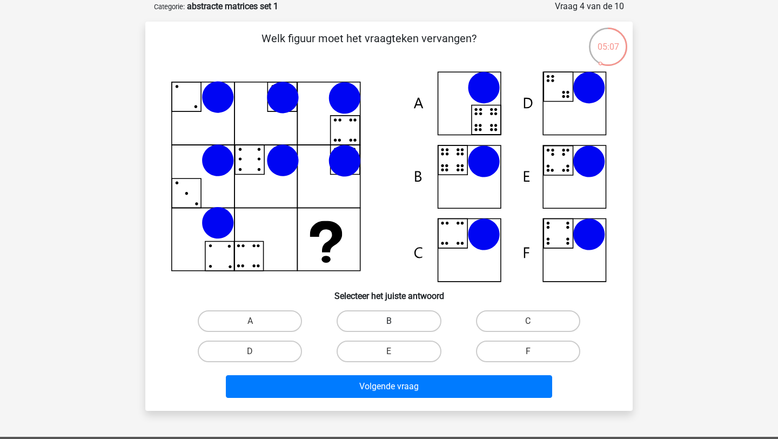
click at [371, 327] on label "B" at bounding box center [389, 321] width 104 height 22
click at [389, 327] on input "B" at bounding box center [392, 324] width 7 height 7
radio input "true"
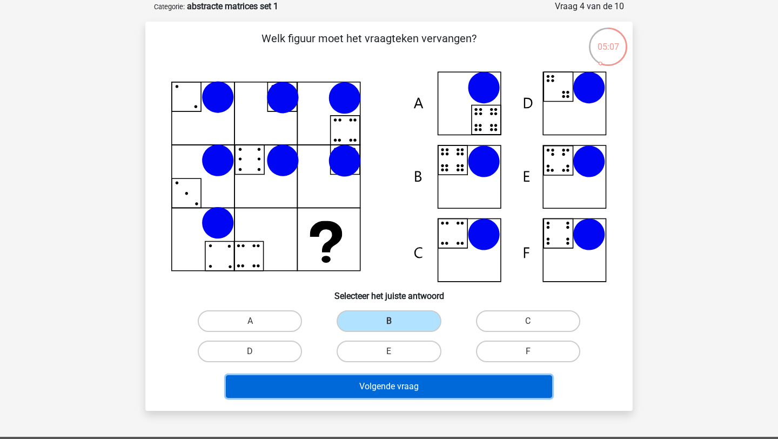
click at [372, 386] on button "Volgende vraag" at bounding box center [389, 386] width 327 height 23
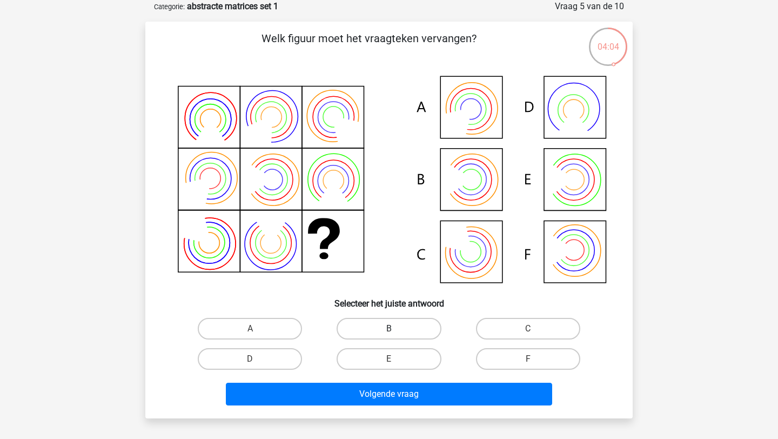
click at [372, 330] on label "B" at bounding box center [389, 329] width 104 height 22
click at [389, 330] on input "B" at bounding box center [392, 331] width 7 height 7
radio input "true"
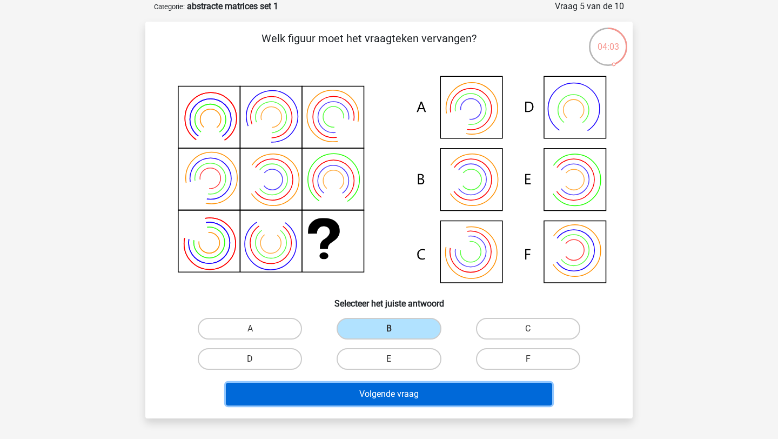
click at [373, 400] on button "Volgende vraag" at bounding box center [389, 394] width 327 height 23
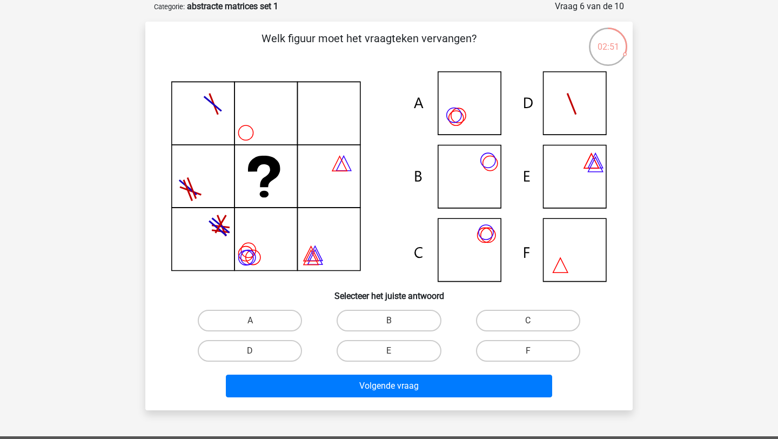
click at [291, 96] on icon at bounding box center [388, 176] width 435 height 210
click at [533, 312] on label "C" at bounding box center [528, 321] width 104 height 22
click at [533, 320] on input "C" at bounding box center [531, 323] width 7 height 7
radio input "true"
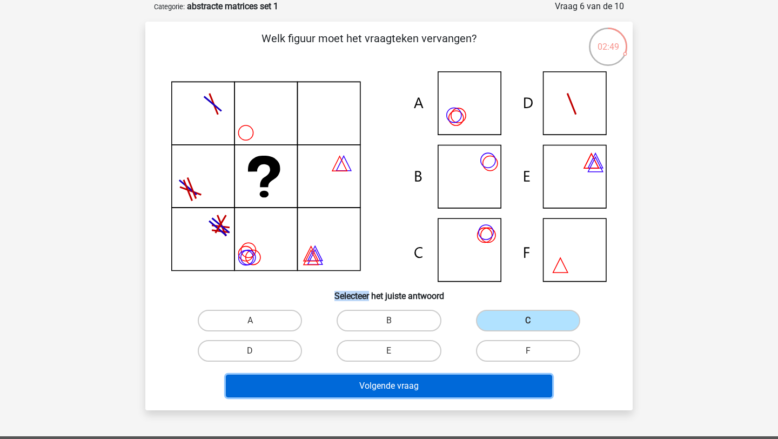
click at [532, 385] on button "Volgende vraag" at bounding box center [389, 385] width 327 height 23
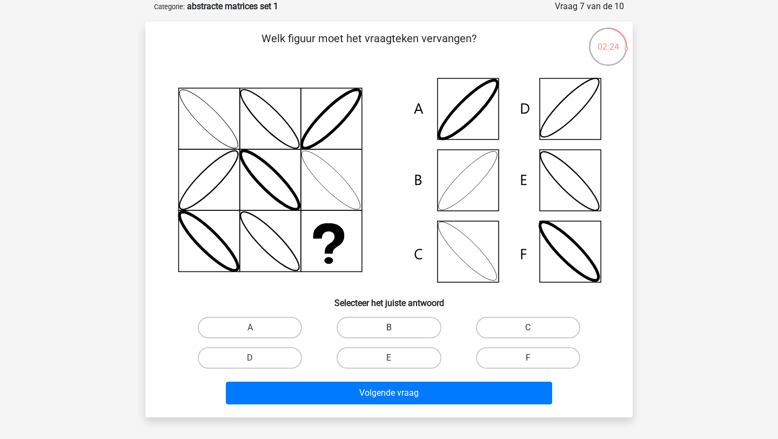
click at [400, 321] on label "B" at bounding box center [389, 328] width 104 height 22
click at [396, 327] on input "B" at bounding box center [392, 330] width 7 height 7
radio input "true"
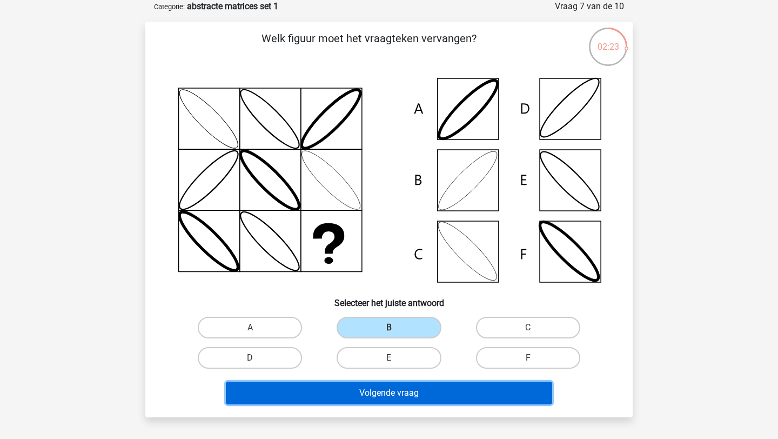
click at [393, 398] on button "Volgende vraag" at bounding box center [389, 392] width 327 height 23
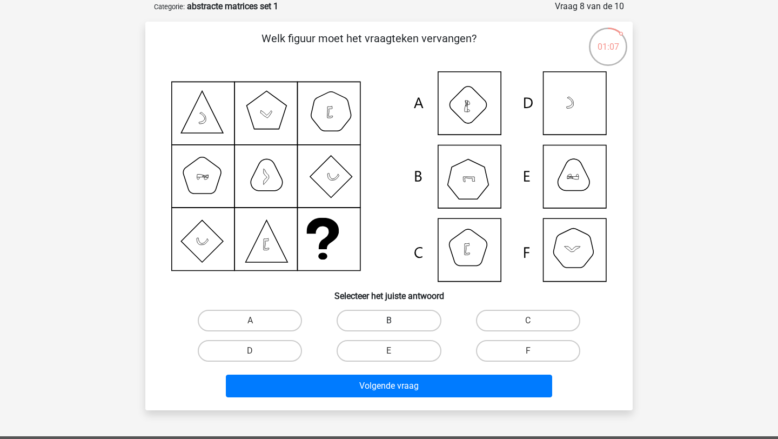
click at [423, 317] on label "B" at bounding box center [389, 321] width 104 height 22
click at [396, 320] on input "B" at bounding box center [392, 323] width 7 height 7
radio input "true"
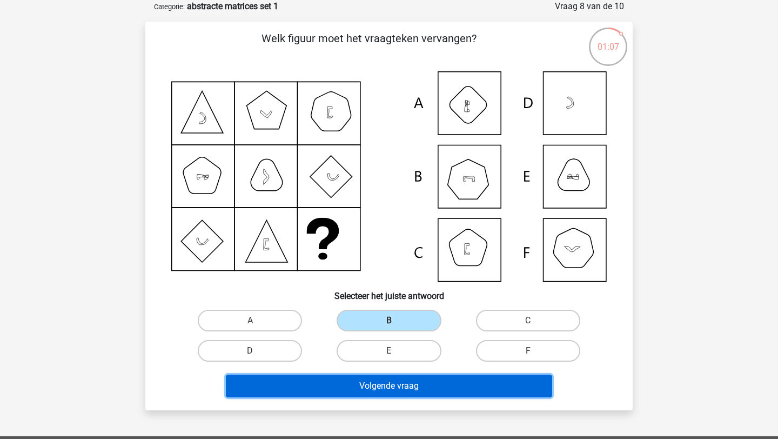
click at [419, 389] on button "Volgende vraag" at bounding box center [389, 385] width 327 height 23
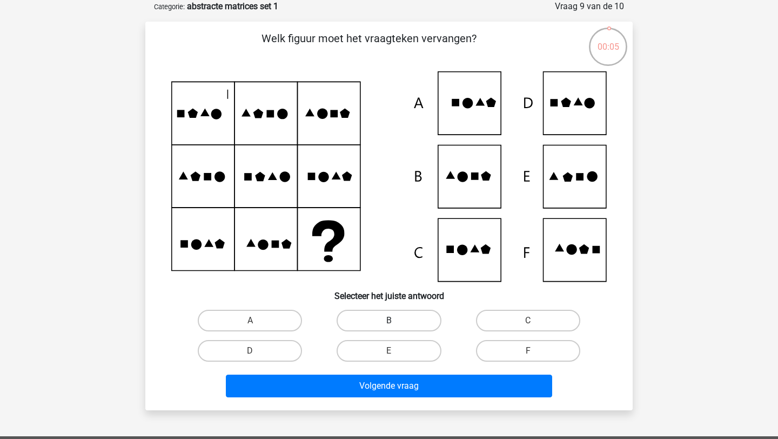
click at [387, 320] on label "B" at bounding box center [389, 321] width 104 height 22
click at [389, 320] on input "B" at bounding box center [392, 323] width 7 height 7
radio input "true"
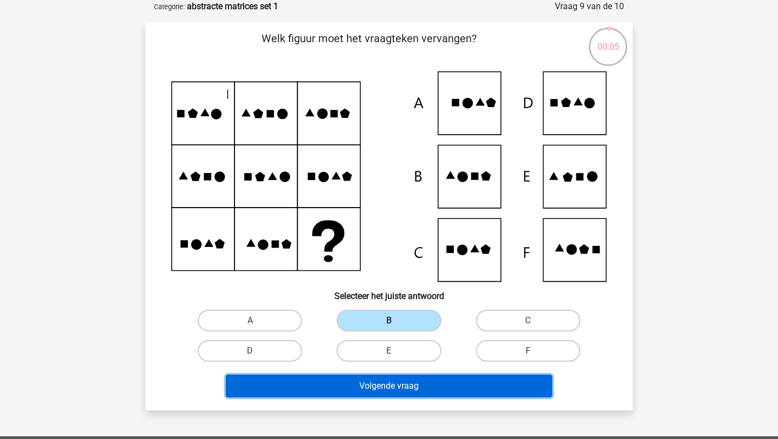
click at [386, 395] on button "Volgende vraag" at bounding box center [389, 385] width 327 height 23
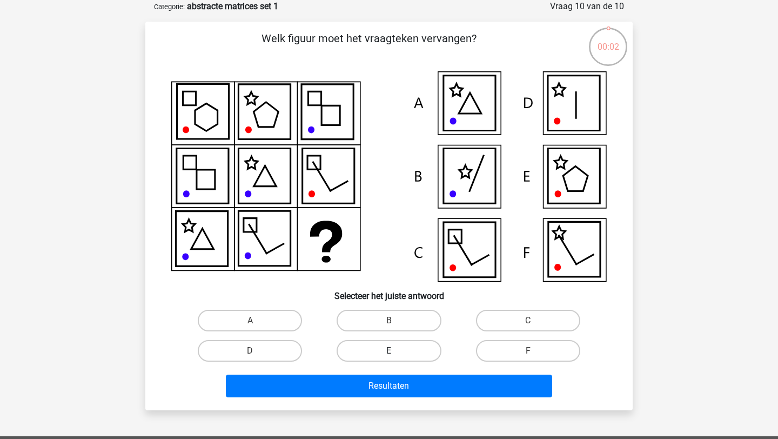
click at [400, 343] on label "E" at bounding box center [389, 351] width 104 height 22
click at [396, 351] on input "E" at bounding box center [392, 354] width 7 height 7
radio input "true"
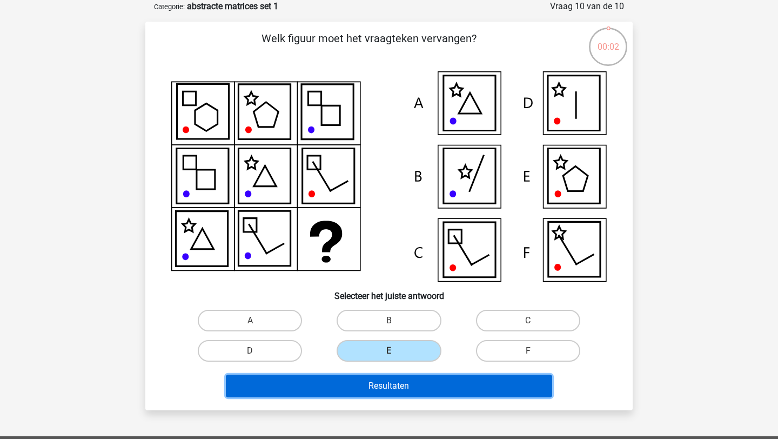
click at [413, 391] on button "Resultaten" at bounding box center [389, 385] width 327 height 23
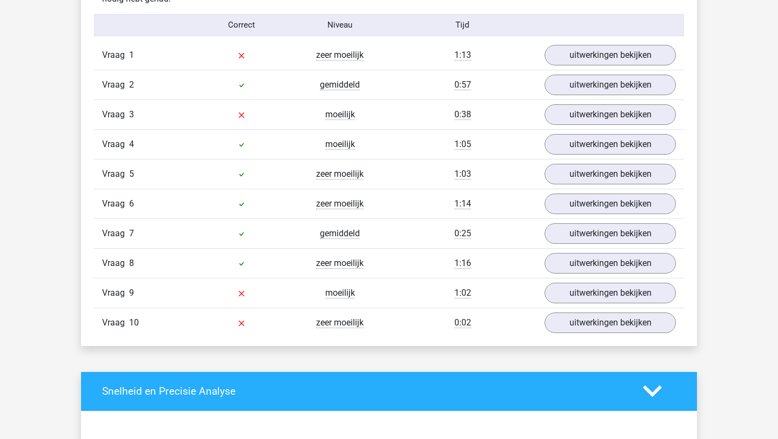
scroll to position [890, 0]
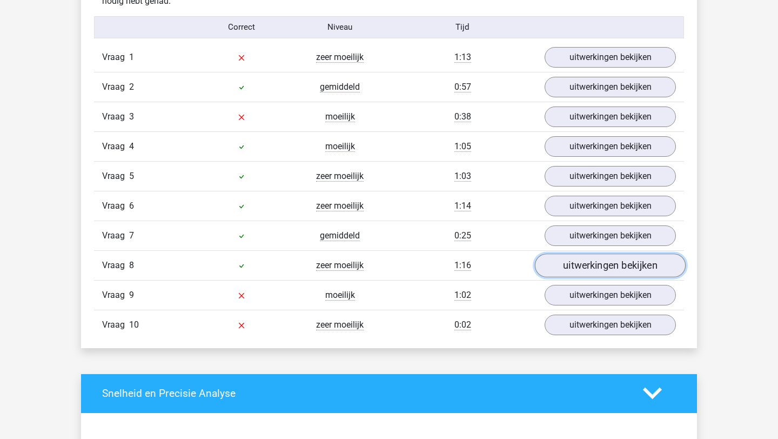
click at [594, 272] on link "uitwerkingen bekijken" at bounding box center [610, 265] width 151 height 24
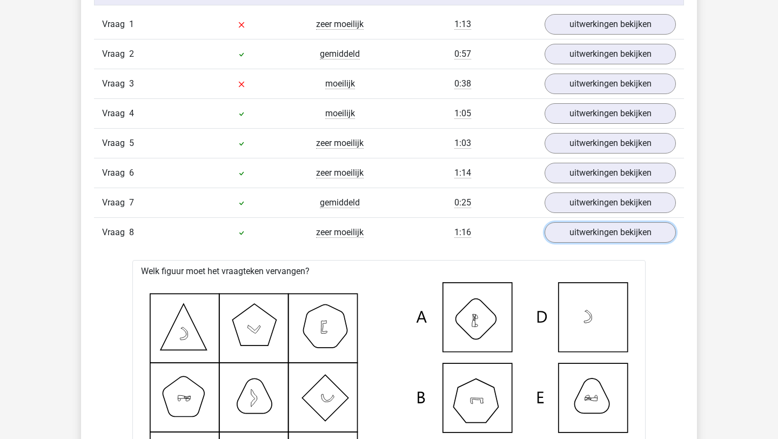
scroll to position [1410, 0]
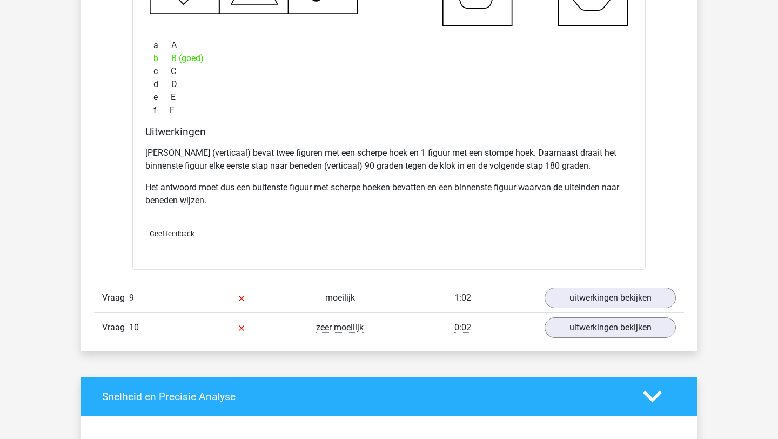
click at [612, 311] on div "Vraag 9 moeilijk 1:02 uitwerkingen bekijken" at bounding box center [389, 298] width 590 height 30
click at [612, 308] on div "Vraag 9 moeilijk 1:02 uitwerkingen bekijken" at bounding box center [389, 298] width 590 height 30
click at [612, 300] on link "uitwerkingen bekijken" at bounding box center [610, 298] width 151 height 24
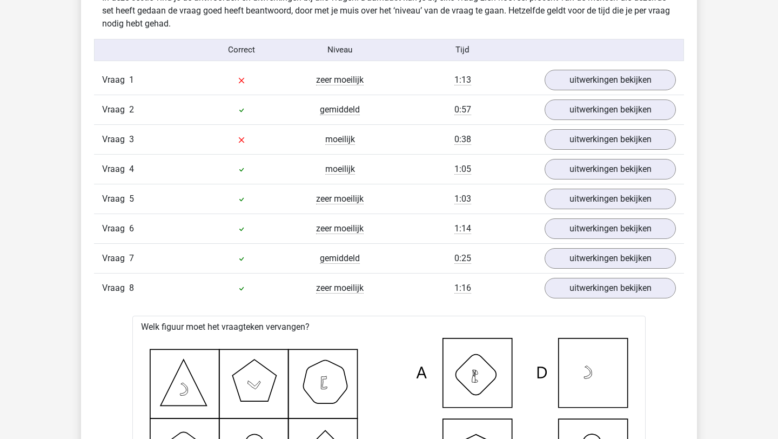
scroll to position [834, 0]
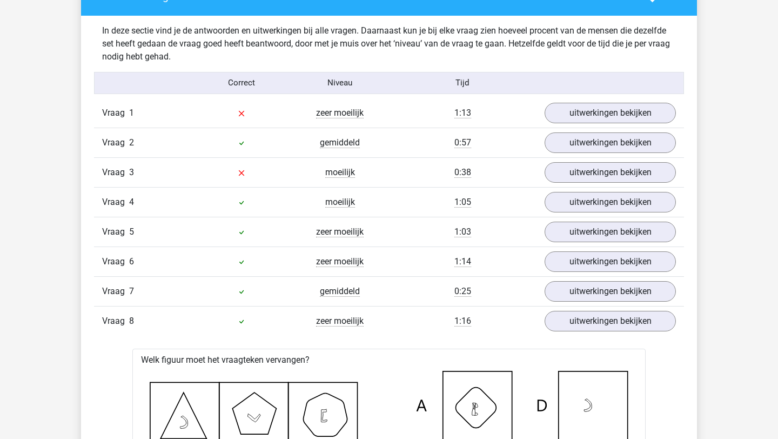
click at [629, 105] on link "uitwerkingen bekijken" at bounding box center [610, 113] width 151 height 24
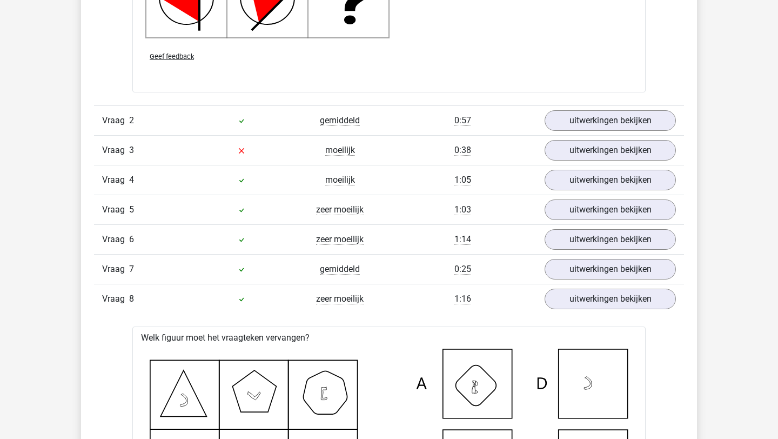
scroll to position [1622, 0]
click at [592, 136] on div "Vraag 3 moeilijk 0:38 uitwerkingen bekijken" at bounding box center [389, 150] width 590 height 30
click at [592, 148] on link "uitwerkingen bekijken" at bounding box center [610, 150] width 151 height 24
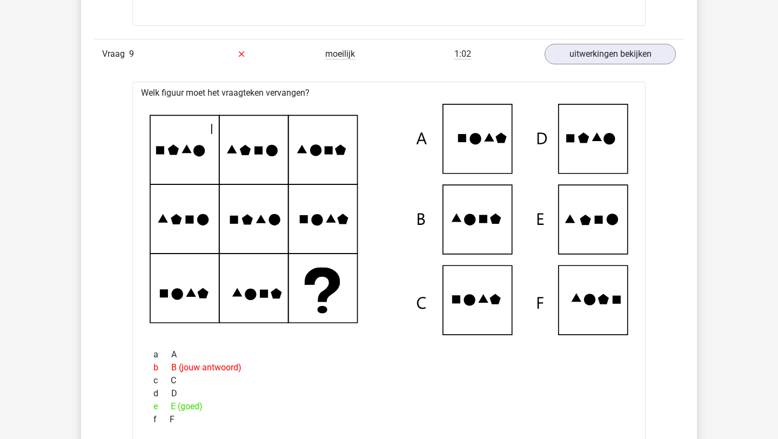
scroll to position [3263, 0]
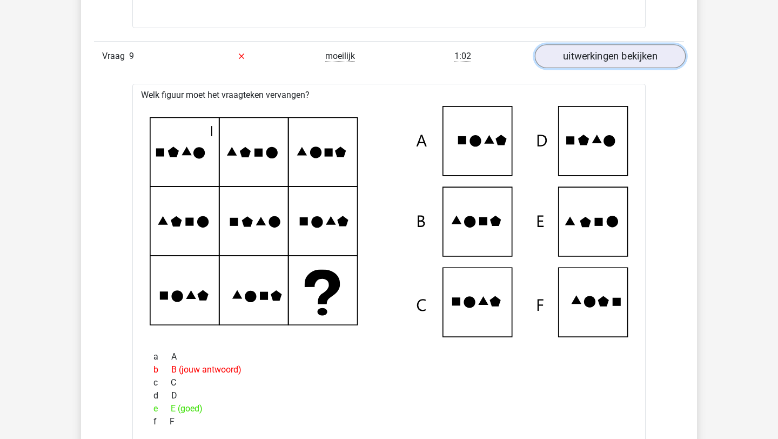
click at [658, 62] on link "uitwerkingen bekijken" at bounding box center [610, 56] width 151 height 24
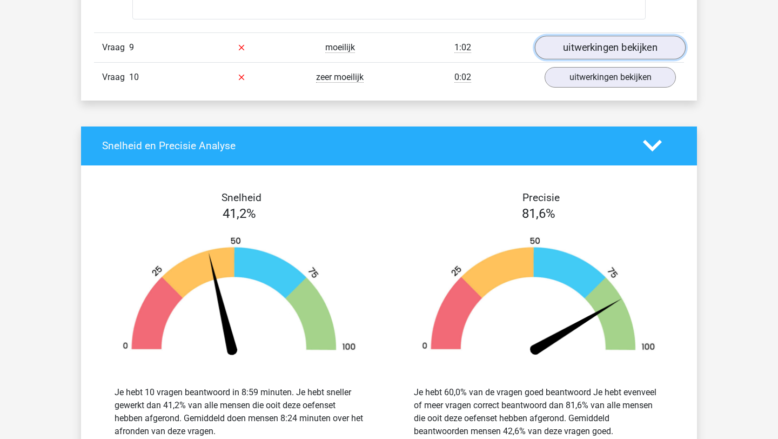
scroll to position [3259, 0]
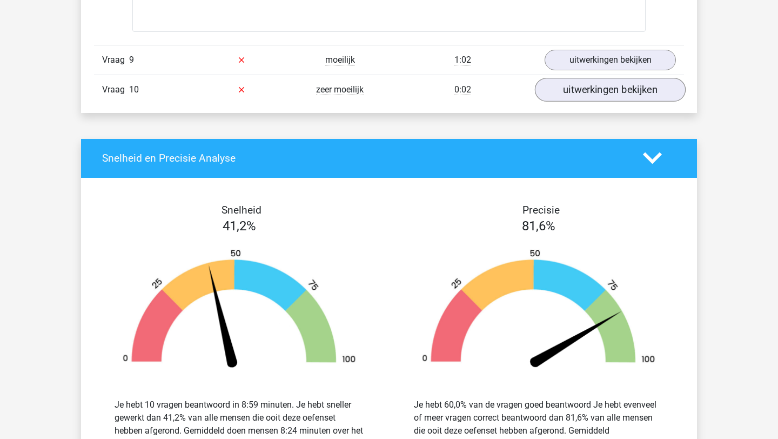
click at [654, 78] on div "Vraag 10 zeer moeilijk 0:02 uitwerkingen bekijken" at bounding box center [389, 90] width 590 height 30
click at [654, 81] on link "uitwerkingen bekijken" at bounding box center [610, 90] width 151 height 24
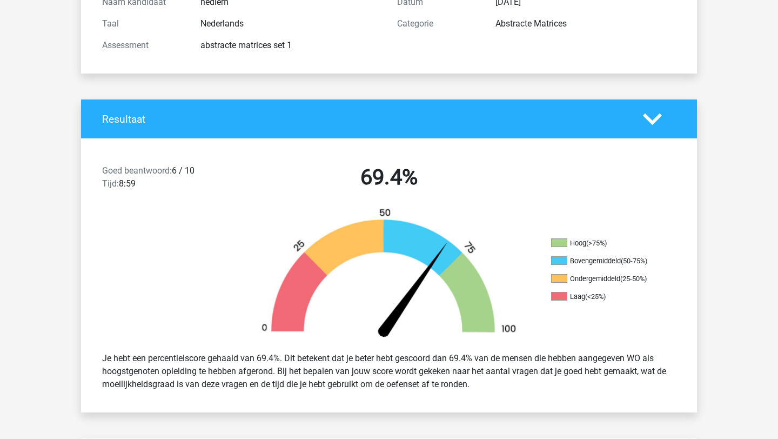
scroll to position [0, 0]
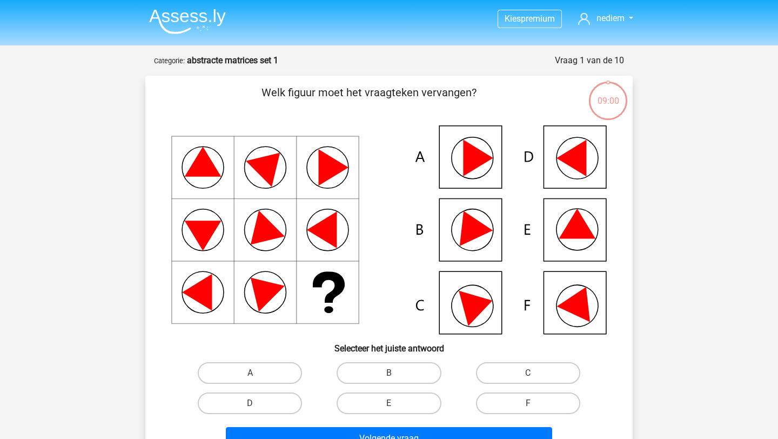
scroll to position [54, 0]
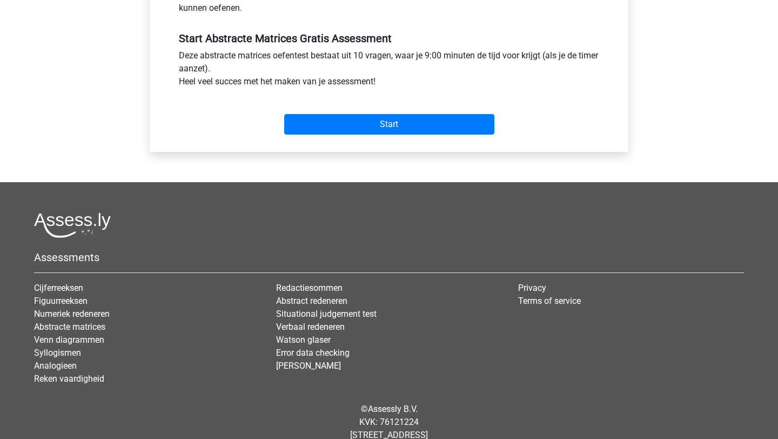
scroll to position [370, 0]
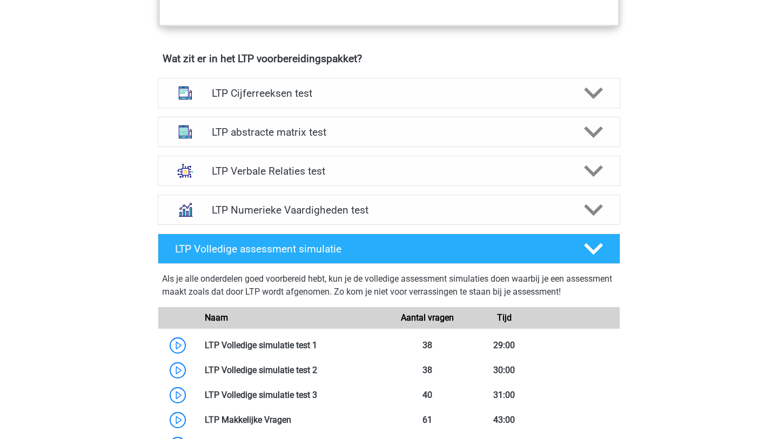
scroll to position [652, 0]
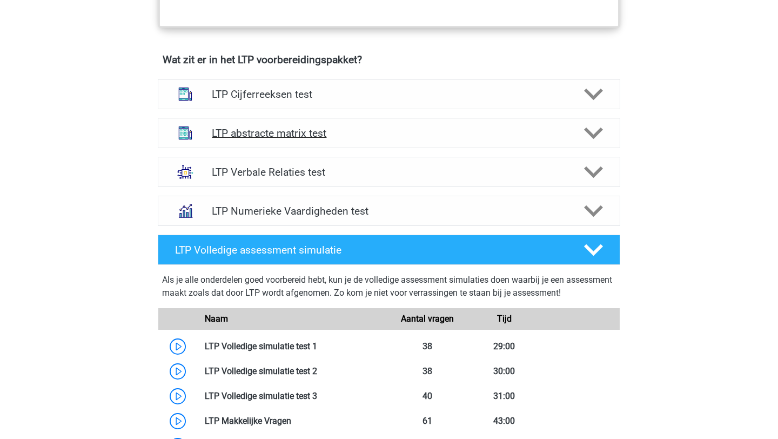
click at [271, 140] on div "LTP abstracte matrix test" at bounding box center [389, 133] width 462 height 30
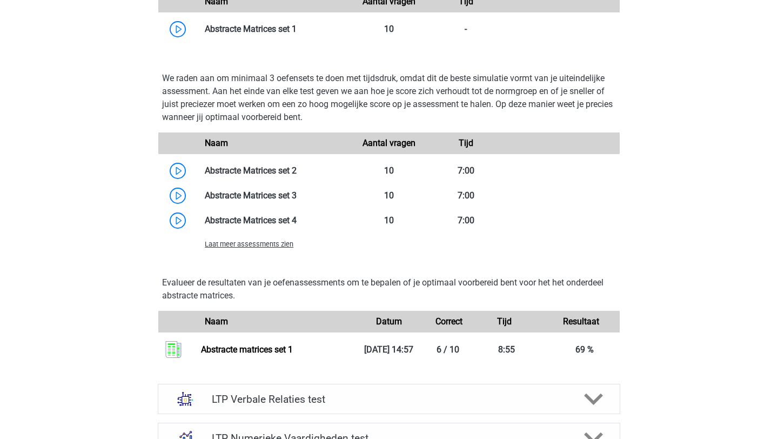
scroll to position [1052, 0]
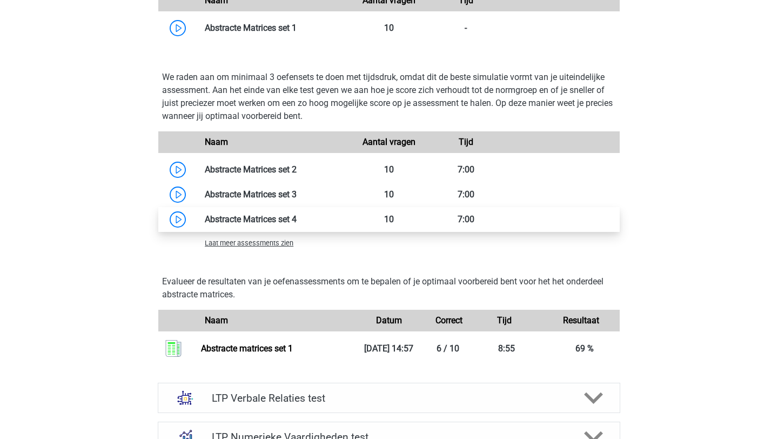
click at [297, 220] on link at bounding box center [297, 219] width 0 height 10
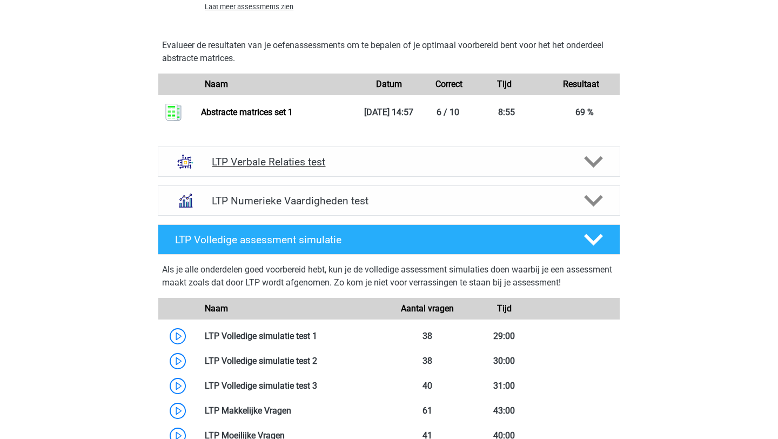
scroll to position [1300, 0]
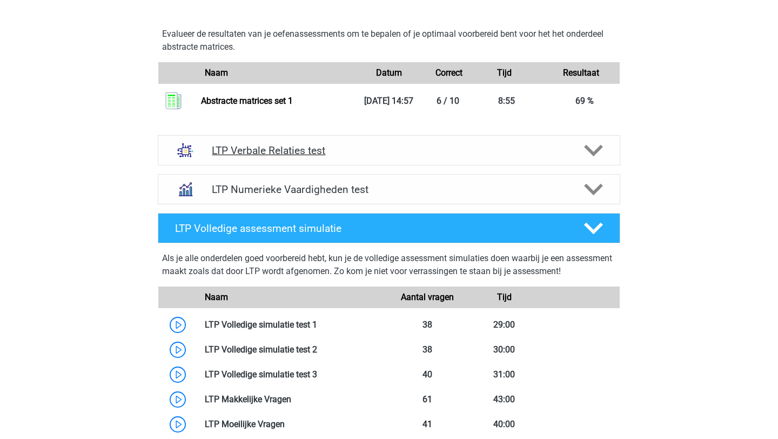
click at [279, 153] on h4 "LTP Verbale Relaties test" at bounding box center [389, 150] width 354 height 12
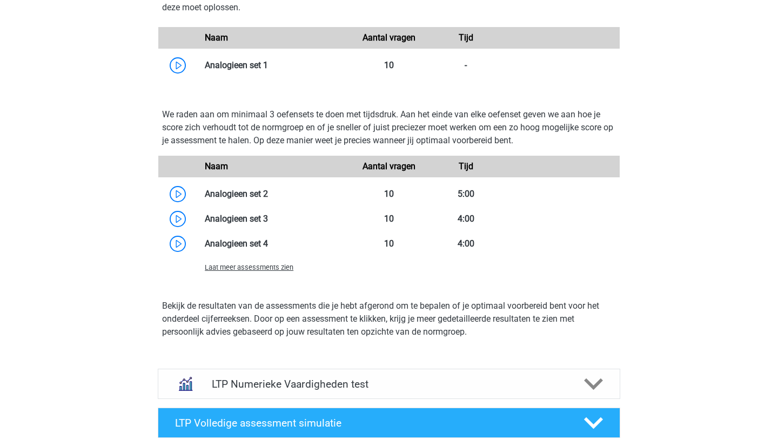
scroll to position [1822, 0]
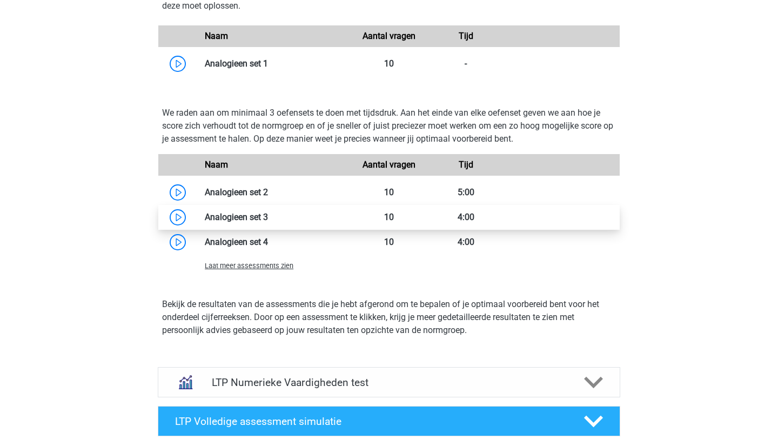
click at [268, 213] on link at bounding box center [268, 217] width 0 height 10
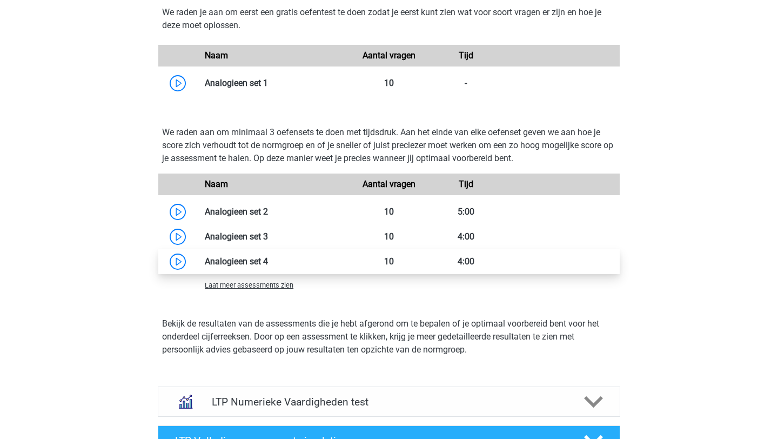
scroll to position [1816, 0]
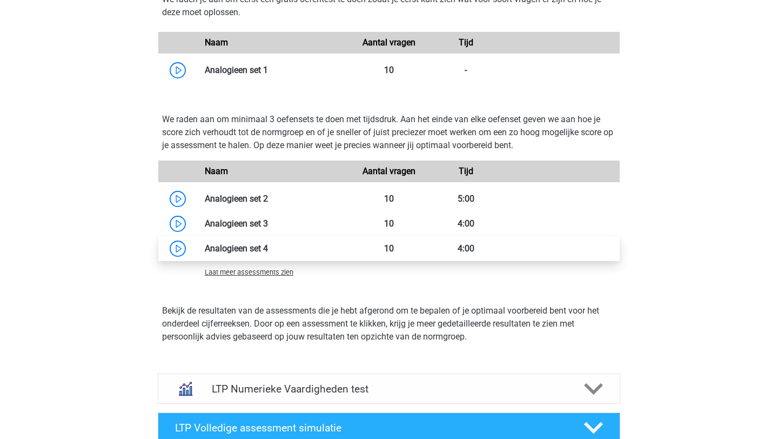
click at [268, 243] on link at bounding box center [268, 248] width 0 height 10
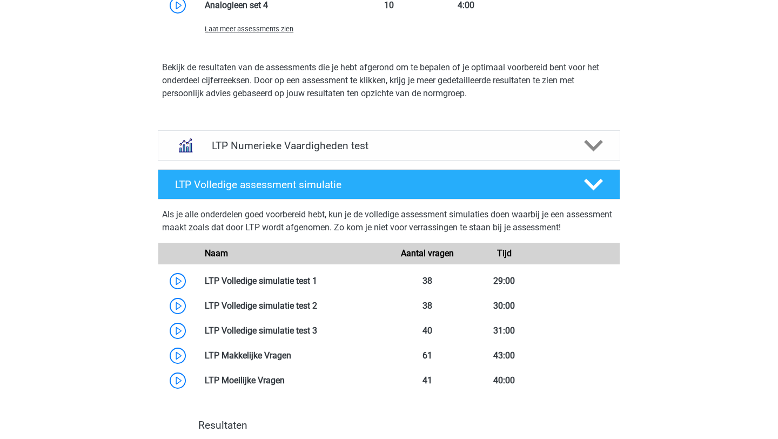
scroll to position [2072, 0]
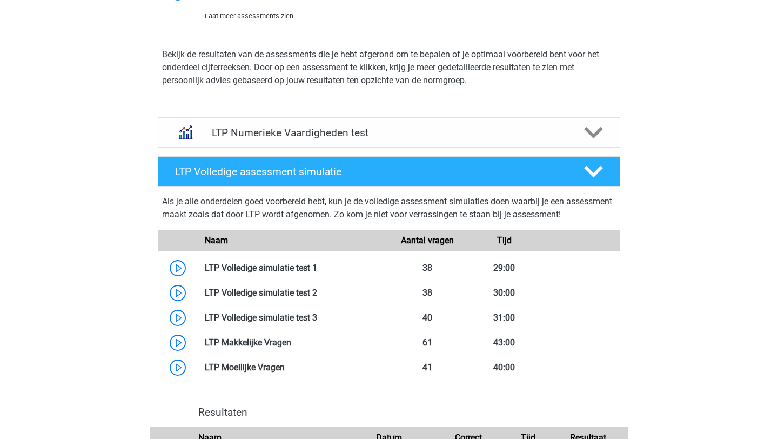
click at [407, 125] on div "LTP Numerieke Vaardigheden test" at bounding box center [389, 132] width 462 height 30
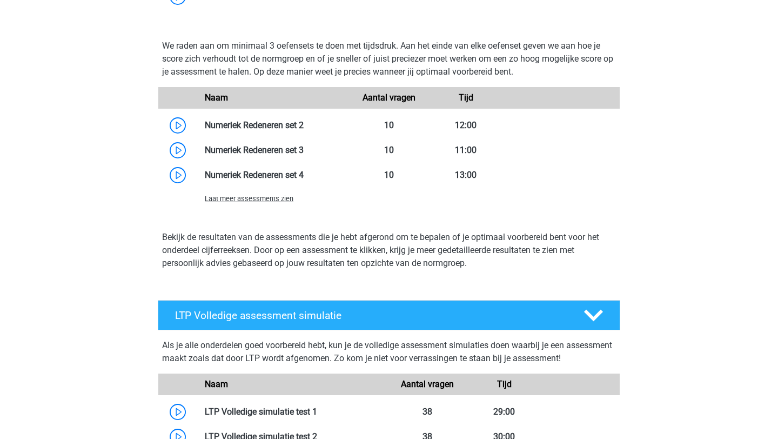
scroll to position [2385, 0]
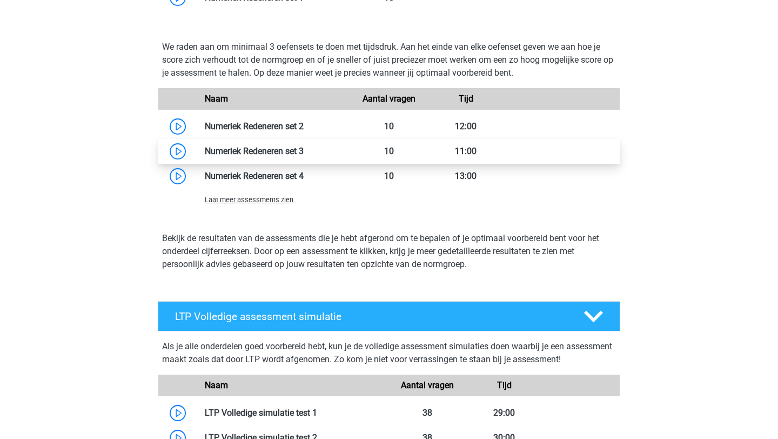
click at [304, 155] on link at bounding box center [304, 151] width 0 height 10
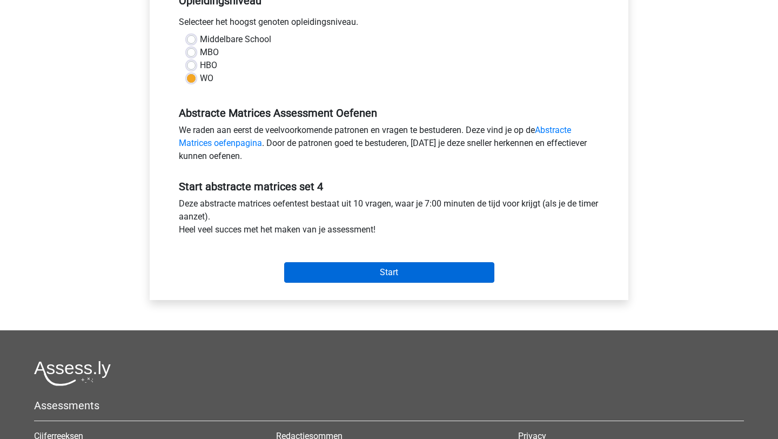
scroll to position [236, 0]
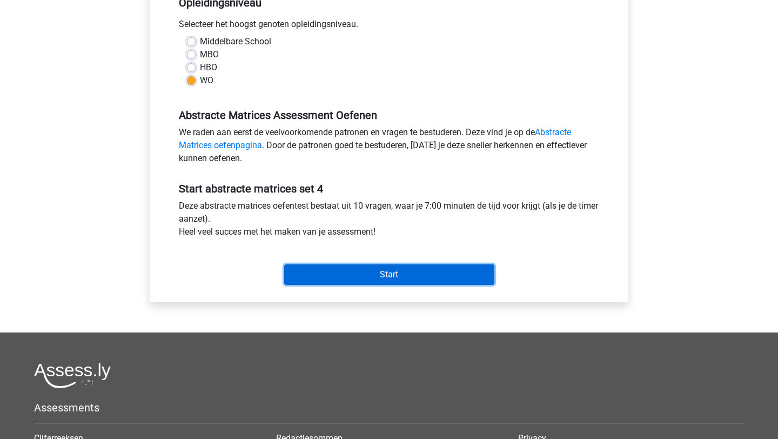
click at [359, 269] on input "Start" at bounding box center [389, 274] width 210 height 21
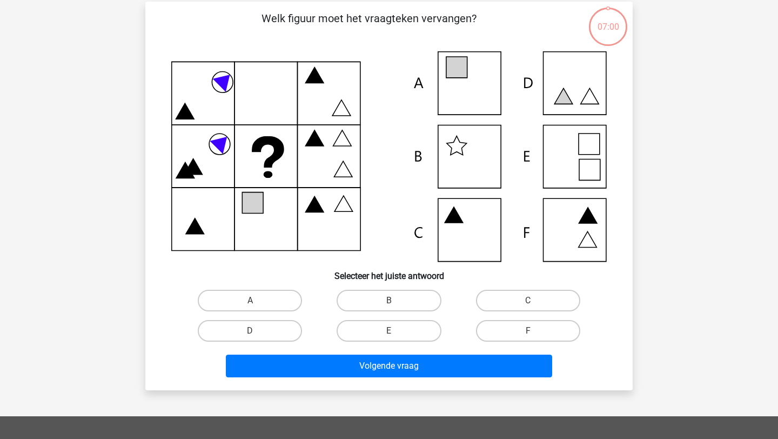
scroll to position [75, 0]
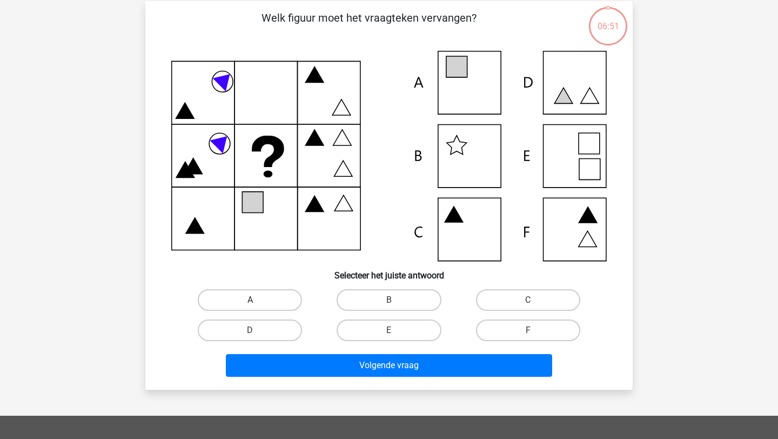
click at [279, 301] on label "A" at bounding box center [250, 300] width 104 height 22
click at [257, 301] on input "A" at bounding box center [253, 303] width 7 height 7
radio input "true"
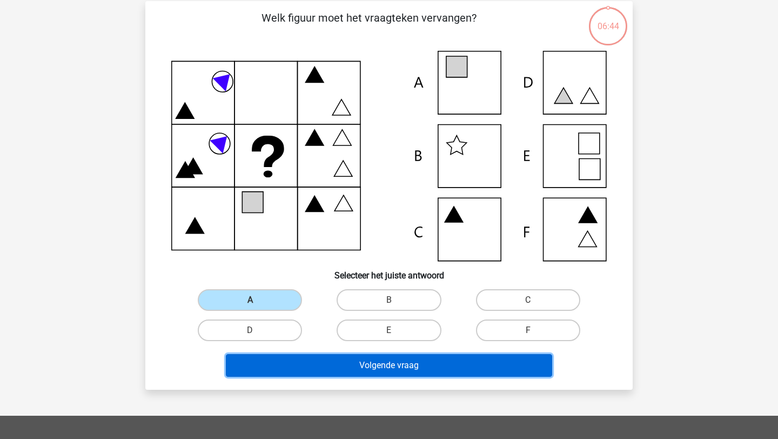
click at [378, 368] on button "Volgende vraag" at bounding box center [389, 365] width 327 height 23
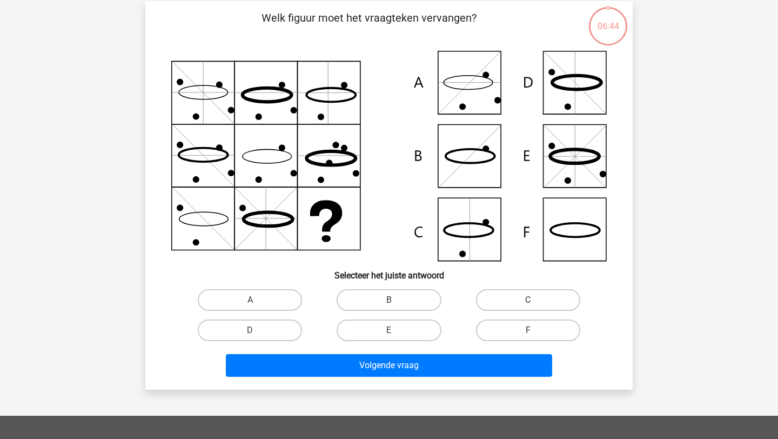
scroll to position [54, 0]
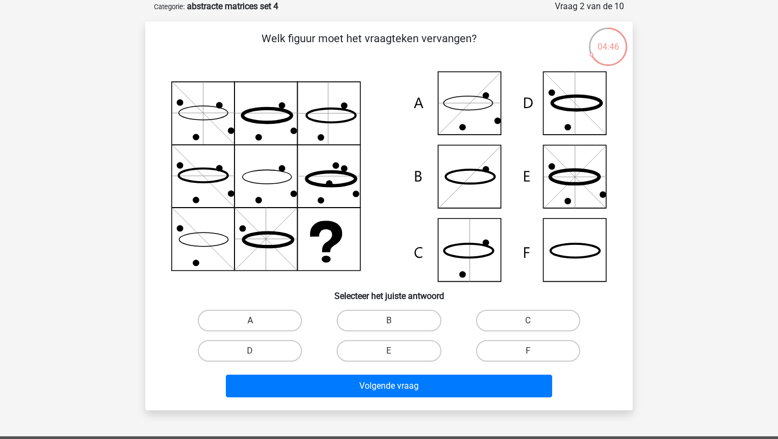
click at [247, 323] on label "A" at bounding box center [250, 321] width 104 height 22
click at [250, 323] on input "A" at bounding box center [253, 323] width 7 height 7
radio input "true"
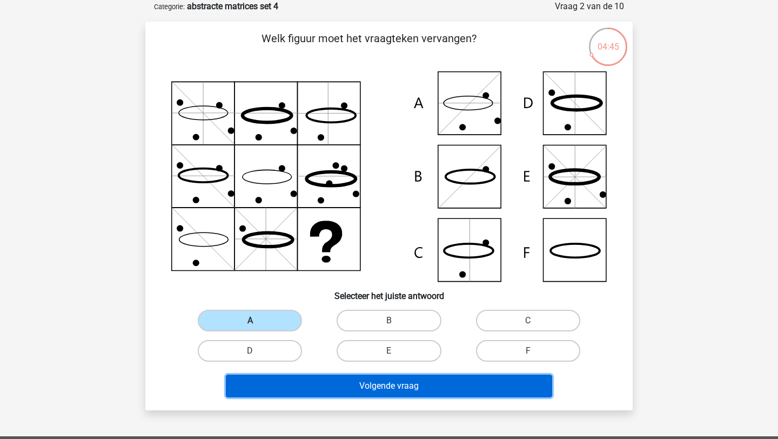
click at [340, 392] on button "Volgende vraag" at bounding box center [389, 385] width 327 height 23
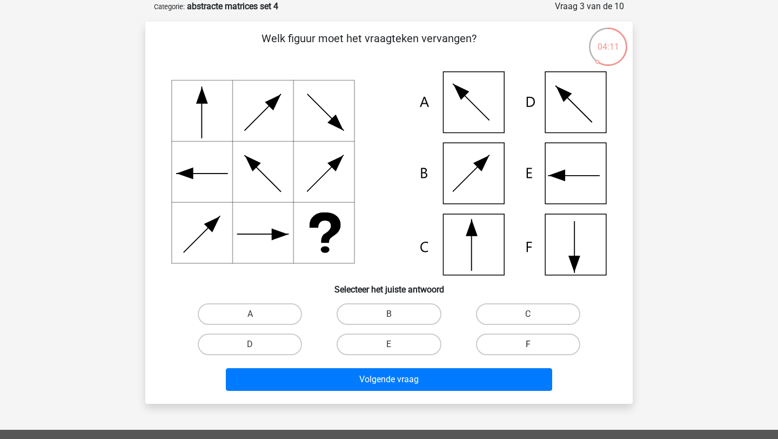
click at [488, 336] on label "F" at bounding box center [528, 344] width 104 height 22
click at [528, 344] on input "F" at bounding box center [531, 347] width 7 height 7
radio input "true"
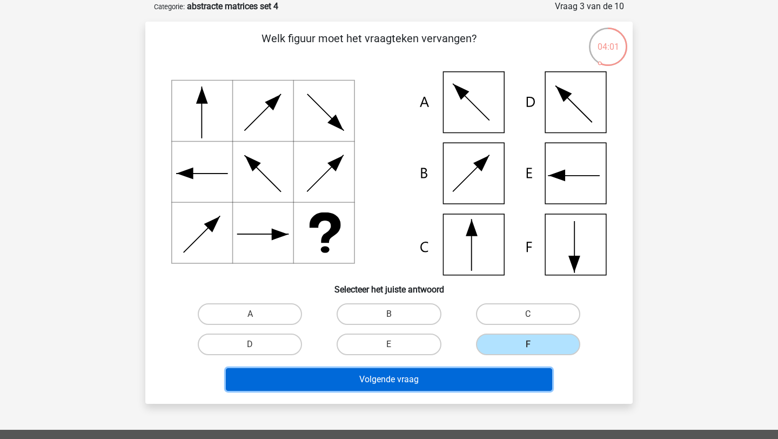
click at [426, 377] on button "Volgende vraag" at bounding box center [389, 379] width 327 height 23
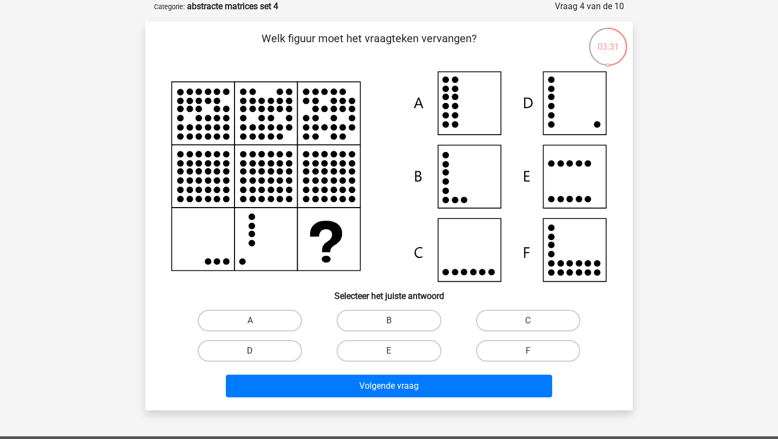
click at [275, 358] on label "D" at bounding box center [250, 351] width 104 height 22
click at [257, 358] on input "D" at bounding box center [253, 354] width 7 height 7
radio input "true"
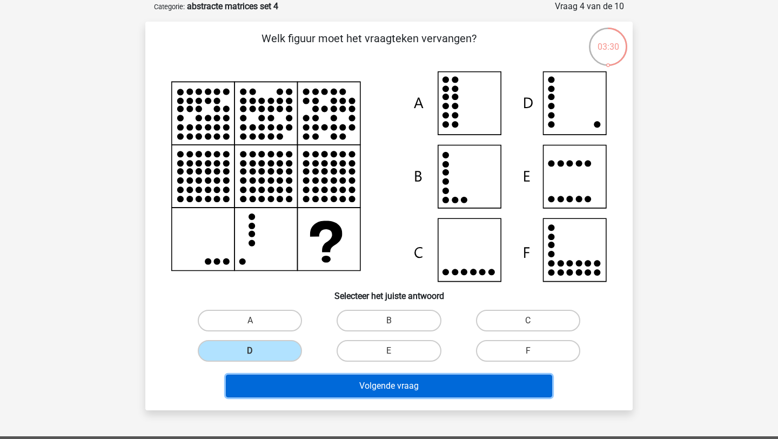
click at [326, 378] on button "Volgende vraag" at bounding box center [389, 385] width 327 height 23
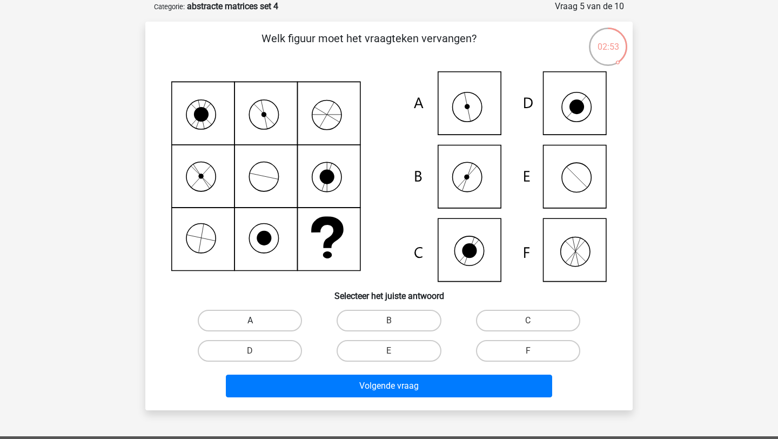
click at [252, 319] on label "A" at bounding box center [250, 321] width 104 height 22
click at [252, 320] on input "A" at bounding box center [253, 323] width 7 height 7
radio input "true"
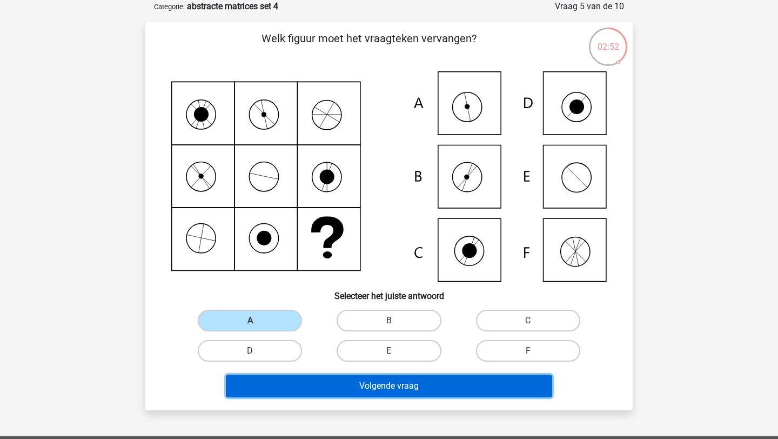
click at [304, 381] on button "Volgende vraag" at bounding box center [389, 385] width 327 height 23
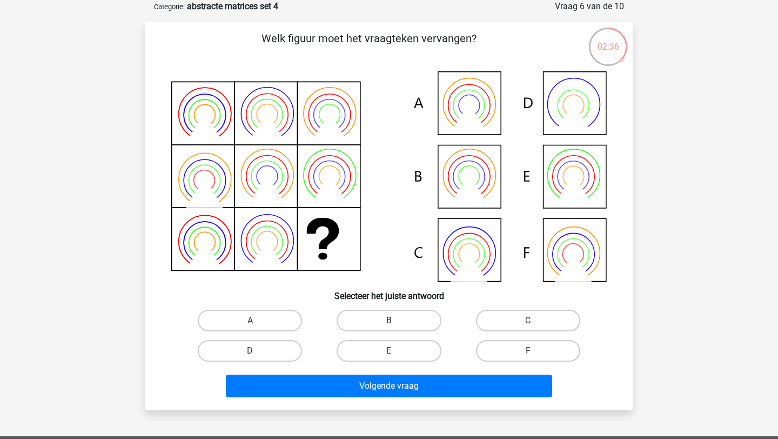
click at [413, 327] on label "B" at bounding box center [389, 321] width 104 height 22
click at [396, 327] on input "B" at bounding box center [392, 323] width 7 height 7
radio input "true"
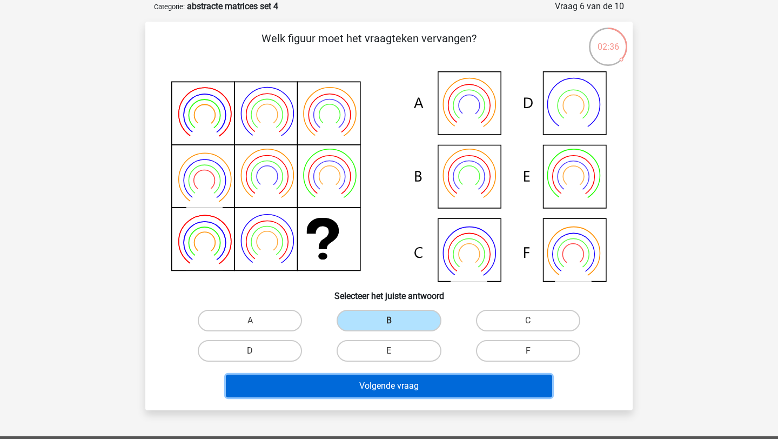
click at [413, 391] on button "Volgende vraag" at bounding box center [389, 385] width 327 height 23
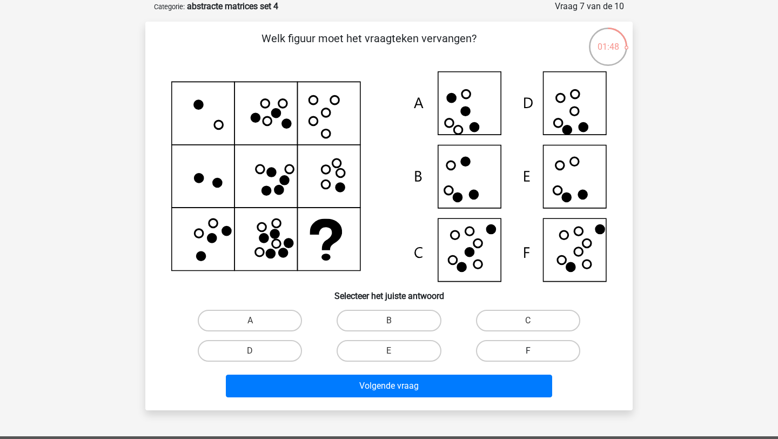
click at [503, 350] on label "F" at bounding box center [528, 351] width 104 height 22
click at [528, 351] on input "F" at bounding box center [531, 354] width 7 height 7
radio input "true"
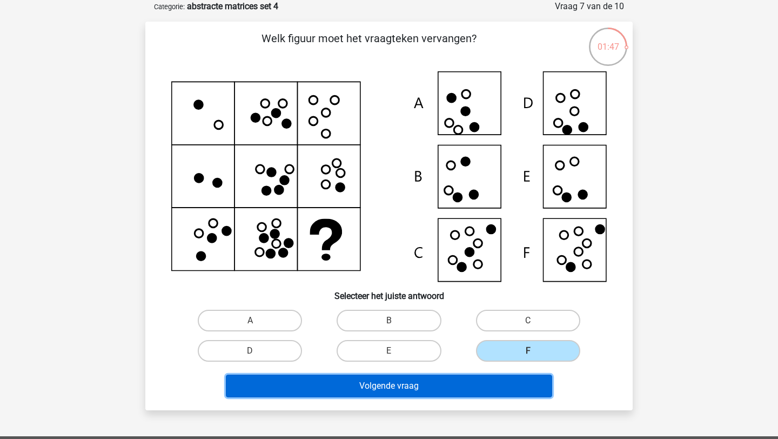
click at [455, 381] on button "Volgende vraag" at bounding box center [389, 385] width 327 height 23
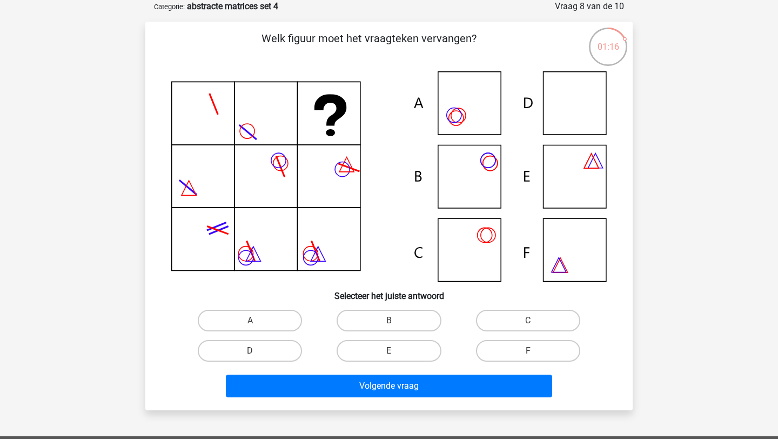
click at [283, 219] on icon at bounding box center [388, 176] width 435 height 210
click at [395, 358] on label "E" at bounding box center [389, 351] width 104 height 22
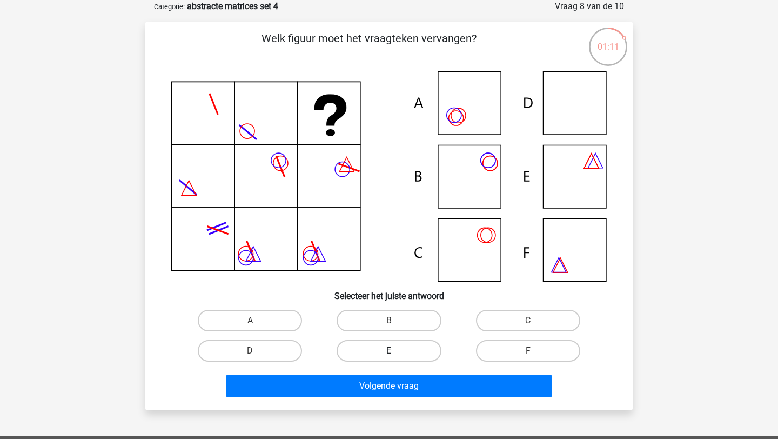
click at [395, 358] on input "E" at bounding box center [392, 354] width 7 height 7
radio input "true"
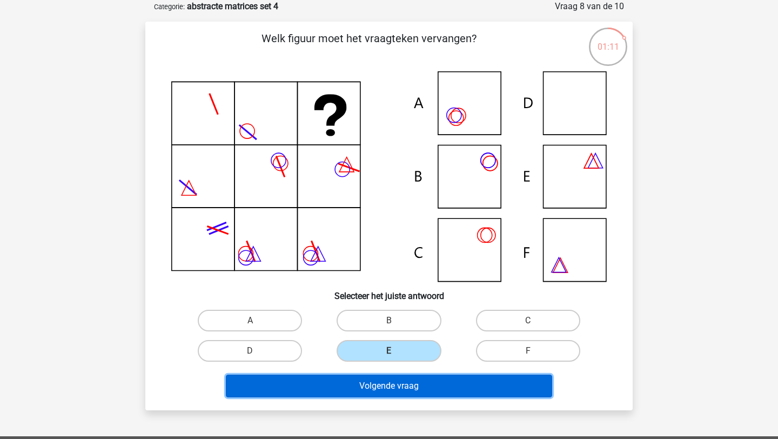
click at [413, 390] on button "Volgende vraag" at bounding box center [389, 385] width 327 height 23
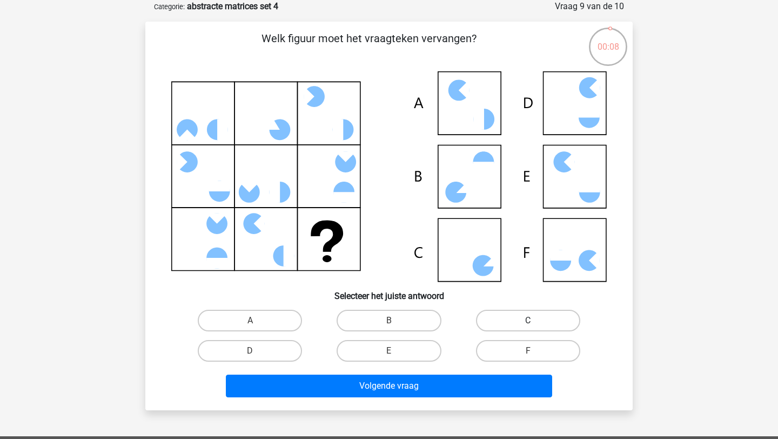
click at [508, 316] on label "C" at bounding box center [528, 321] width 104 height 22
click at [528, 320] on input "C" at bounding box center [531, 323] width 7 height 7
radio input "true"
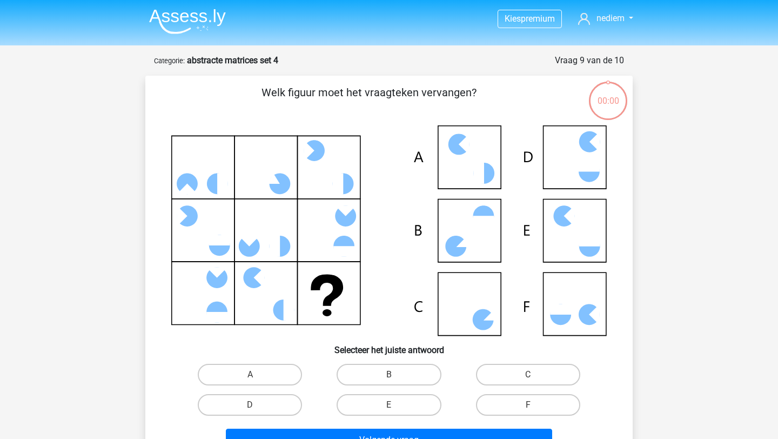
scroll to position [54, 0]
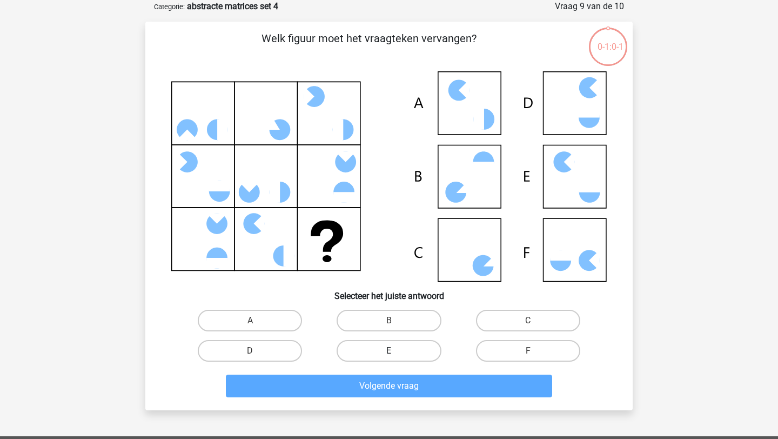
click at [398, 352] on label "E" at bounding box center [389, 351] width 104 height 22
click at [396, 352] on input "E" at bounding box center [392, 354] width 7 height 7
radio input "true"
click at [509, 318] on label "C" at bounding box center [528, 321] width 104 height 22
click at [528, 320] on input "C" at bounding box center [531, 323] width 7 height 7
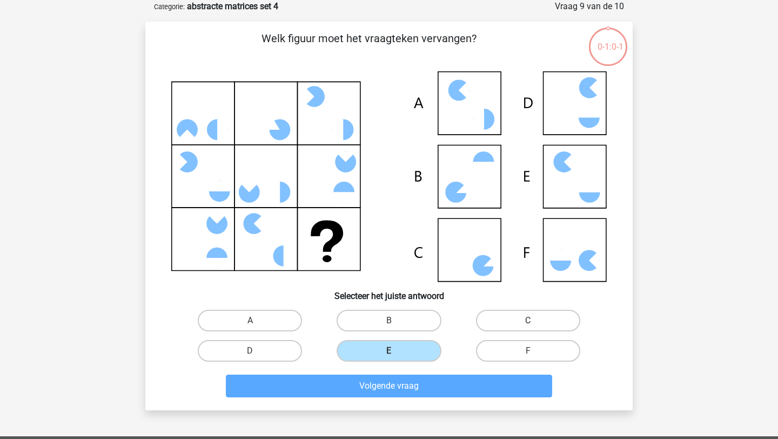
radio input "true"
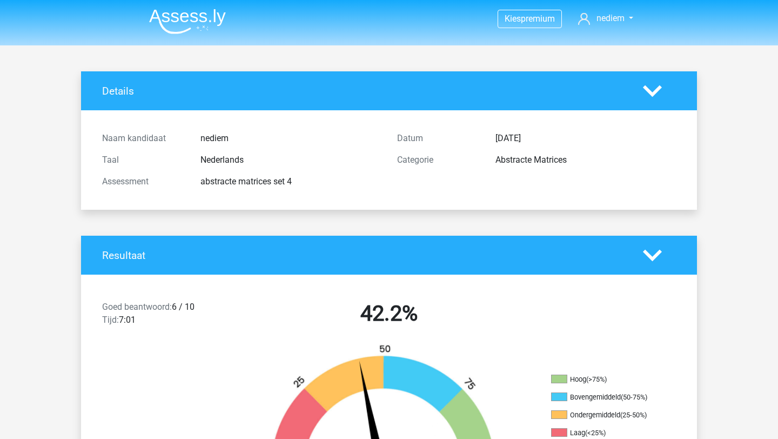
click at [491, 377] on img at bounding box center [389, 412] width 292 height 136
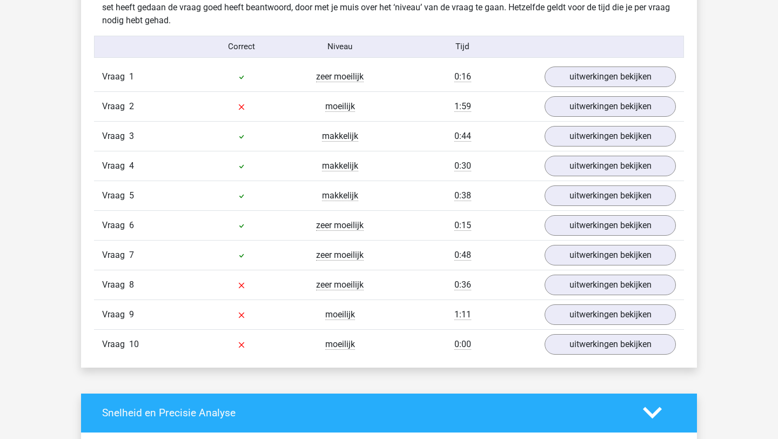
scroll to position [869, 0]
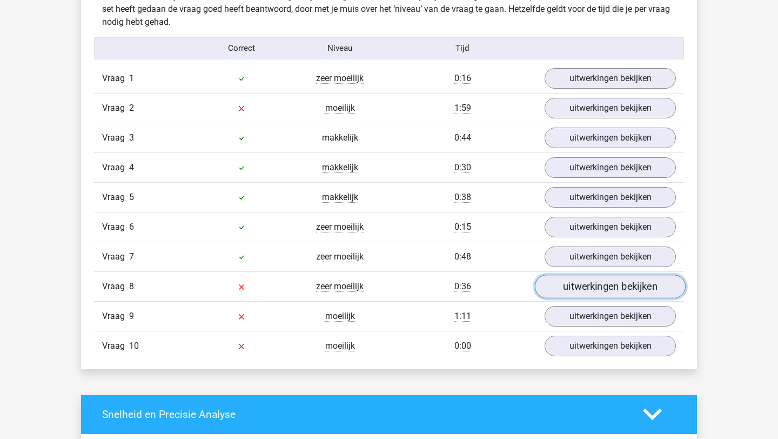
click at [607, 293] on link "uitwerkingen bekijken" at bounding box center [610, 286] width 151 height 24
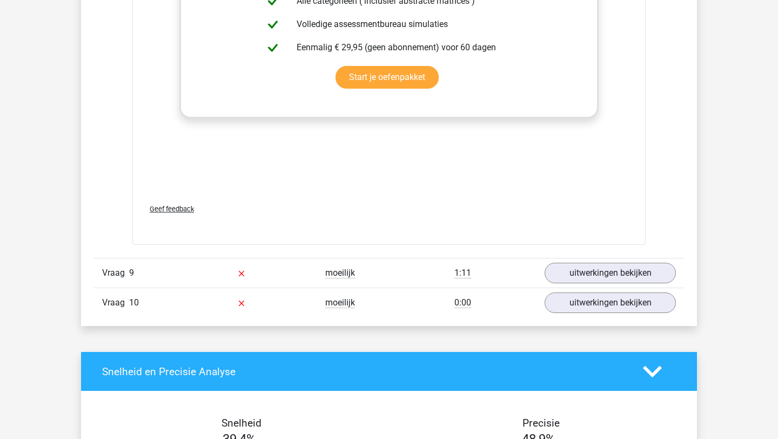
scroll to position [1693, 0]
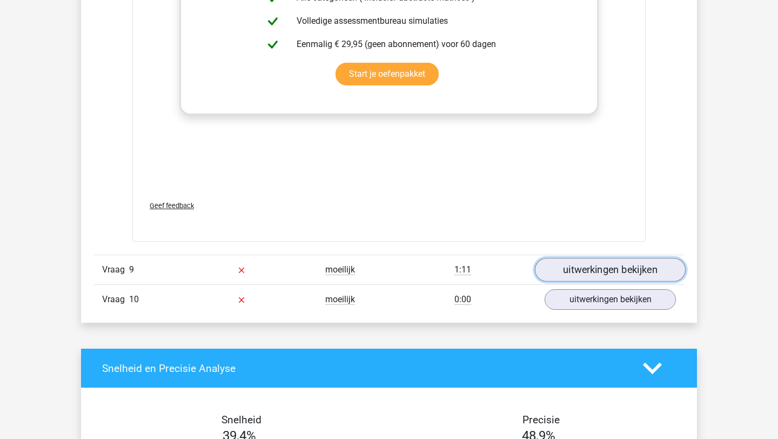
click at [576, 263] on link "uitwerkingen bekijken" at bounding box center [610, 270] width 151 height 24
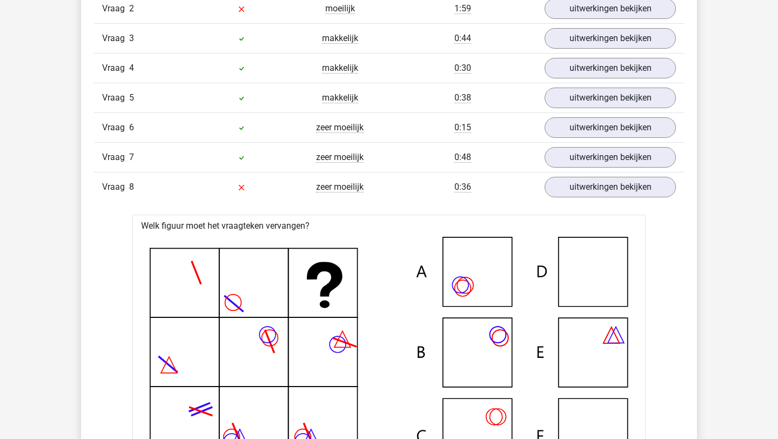
scroll to position [1309, 0]
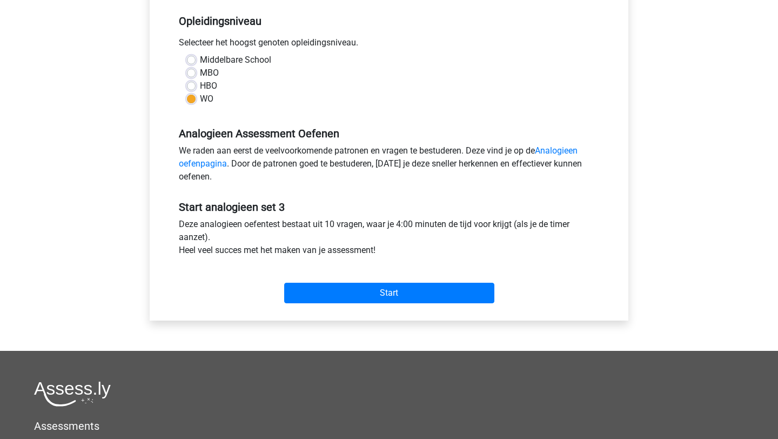
scroll to position [304, 0]
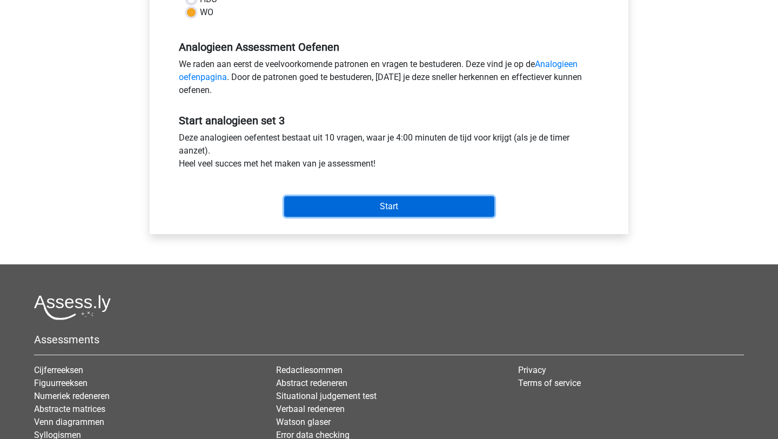
click at [380, 206] on input "Start" at bounding box center [389, 206] width 210 height 21
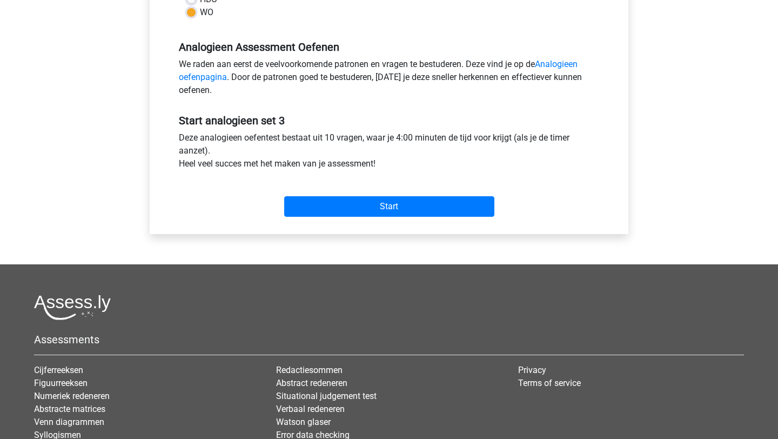
scroll to position [0, 0]
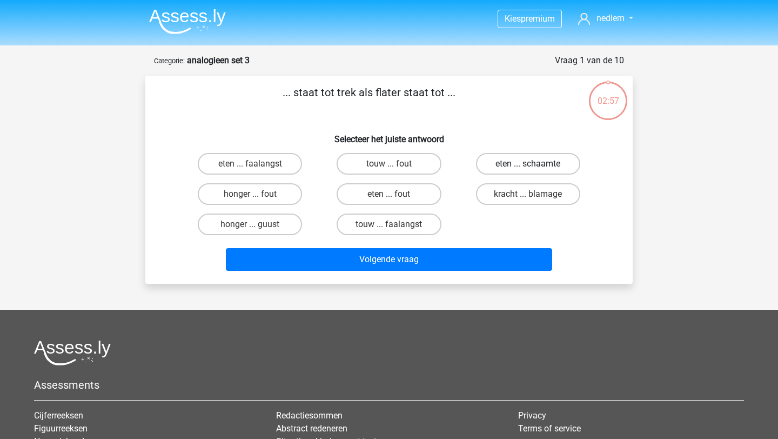
click at [517, 162] on label "eten ... schaamte" at bounding box center [528, 164] width 104 height 22
click at [528, 164] on input "eten ... schaamte" at bounding box center [531, 167] width 7 height 7
radio input "true"
click at [508, 246] on div "Volgende vraag" at bounding box center [389, 257] width 453 height 36
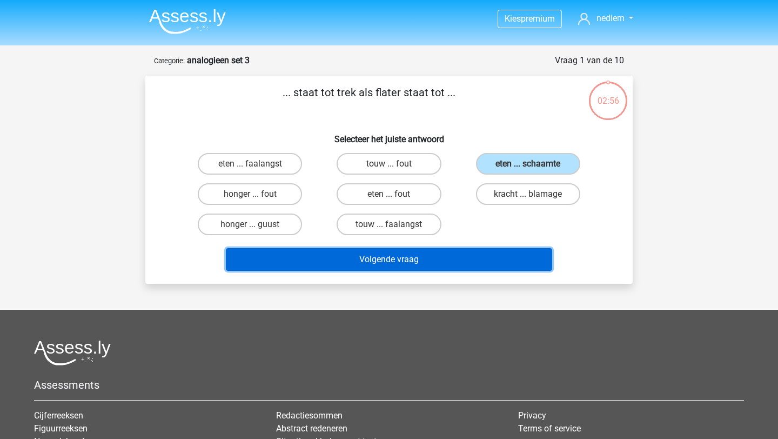
click at [509, 251] on button "Volgende vraag" at bounding box center [389, 259] width 327 height 23
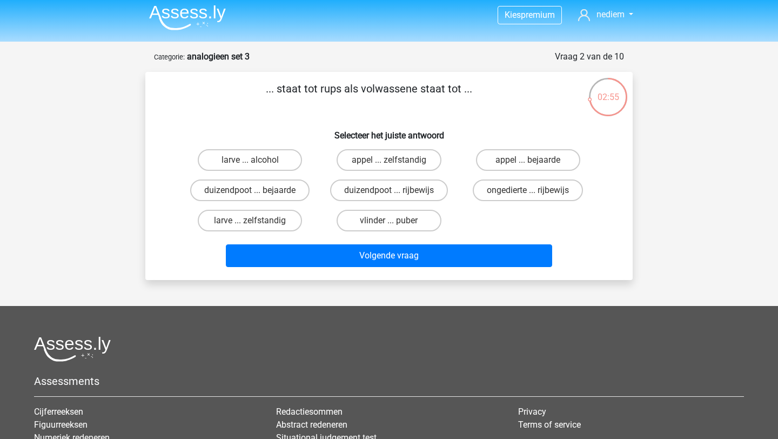
scroll to position [3, 0]
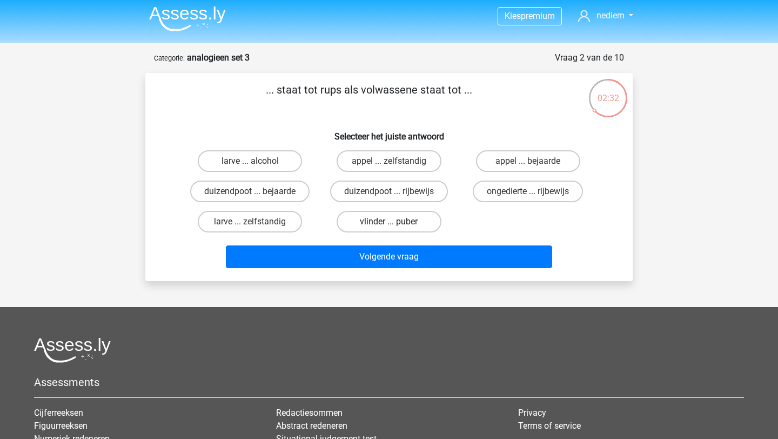
click at [416, 219] on label "vlinder ... puber" at bounding box center [389, 222] width 104 height 22
click at [396, 222] on input "vlinder ... puber" at bounding box center [392, 225] width 7 height 7
radio input "true"
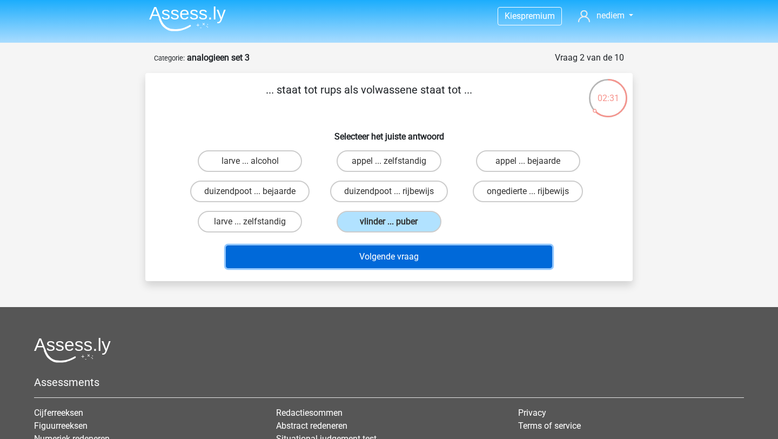
click at [419, 257] on button "Volgende vraag" at bounding box center [389, 256] width 327 height 23
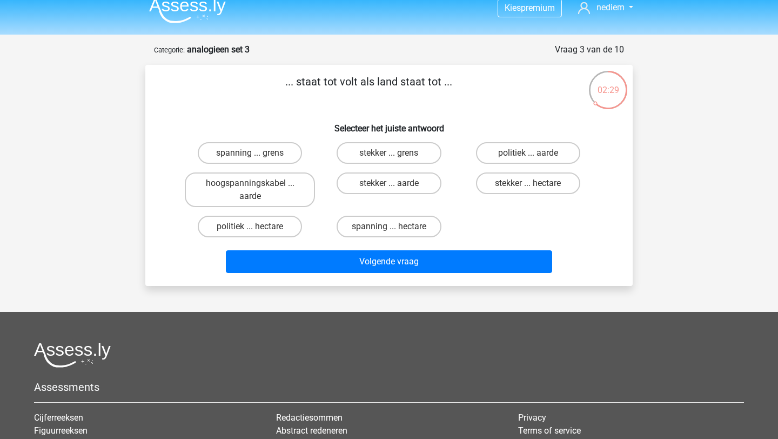
scroll to position [6, 0]
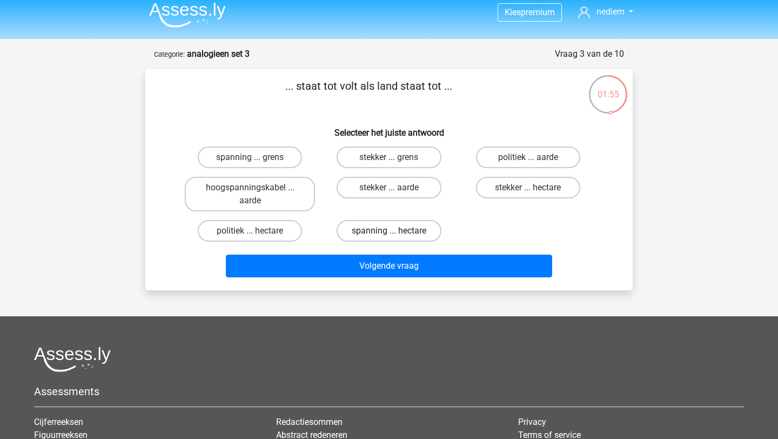
click at [358, 233] on label "spanning ... hectare" at bounding box center [389, 231] width 104 height 22
click at [389, 233] on input "spanning ... hectare" at bounding box center [392, 234] width 7 height 7
radio input "true"
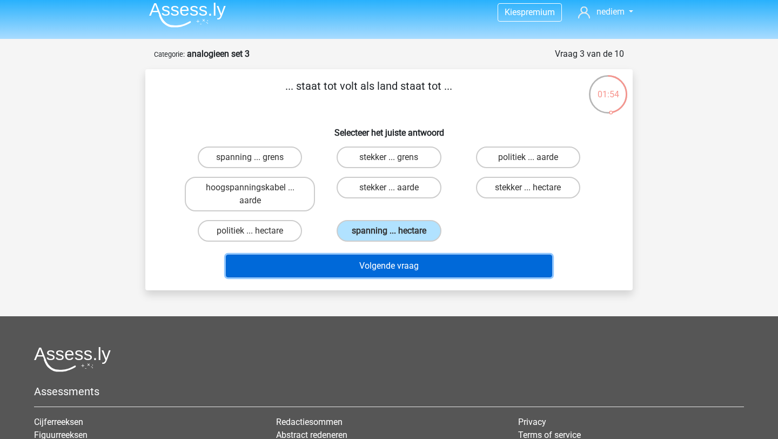
click at [367, 267] on button "Volgende vraag" at bounding box center [389, 265] width 327 height 23
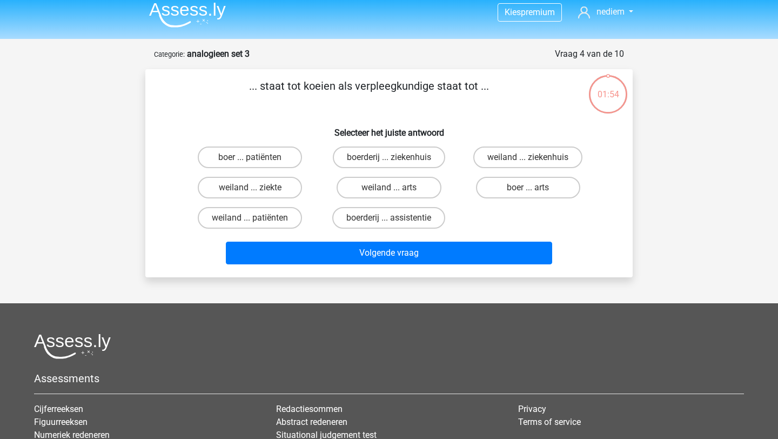
scroll to position [54, 0]
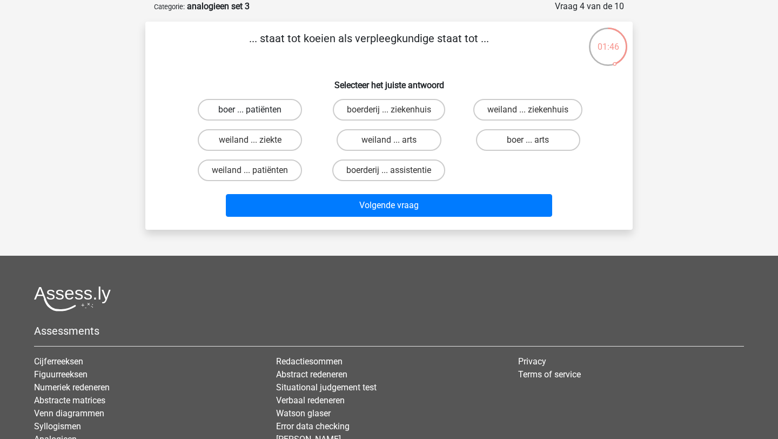
click at [261, 102] on label "boer ... patiënten" at bounding box center [250, 110] width 104 height 22
click at [257, 110] on input "boer ... patiënten" at bounding box center [253, 113] width 7 height 7
radio input "true"
click at [319, 191] on div "Volgende vraag" at bounding box center [389, 203] width 453 height 36
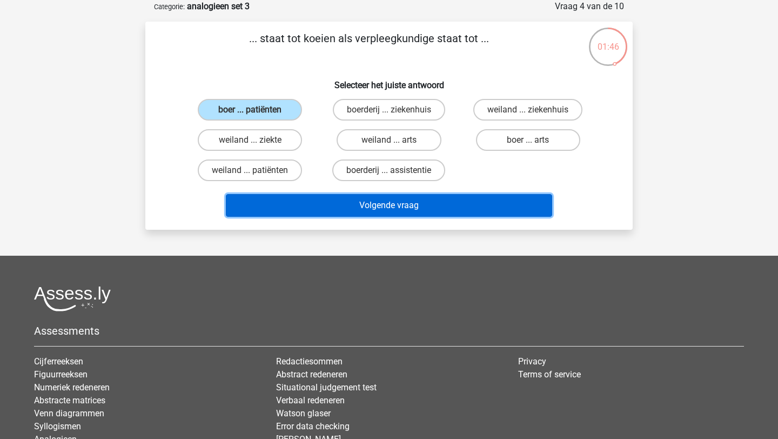
click at [325, 200] on button "Volgende vraag" at bounding box center [389, 205] width 327 height 23
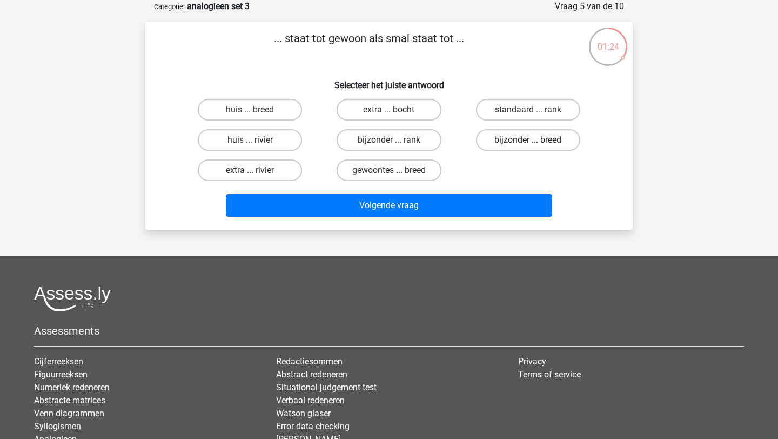
click at [516, 145] on label "bijzonder ... breed" at bounding box center [528, 140] width 104 height 22
click at [528, 145] on input "bijzonder ... breed" at bounding box center [531, 143] width 7 height 7
radio input "true"
click at [508, 219] on div "Volgende vraag" at bounding box center [388, 207] width 417 height 27
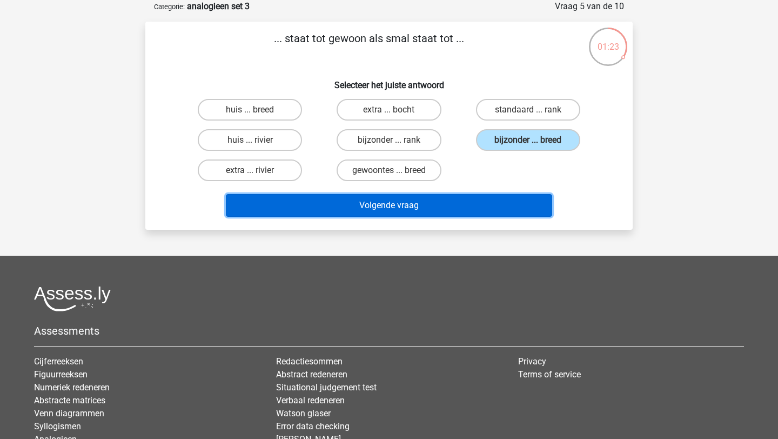
click at [507, 205] on button "Volgende vraag" at bounding box center [389, 205] width 327 height 23
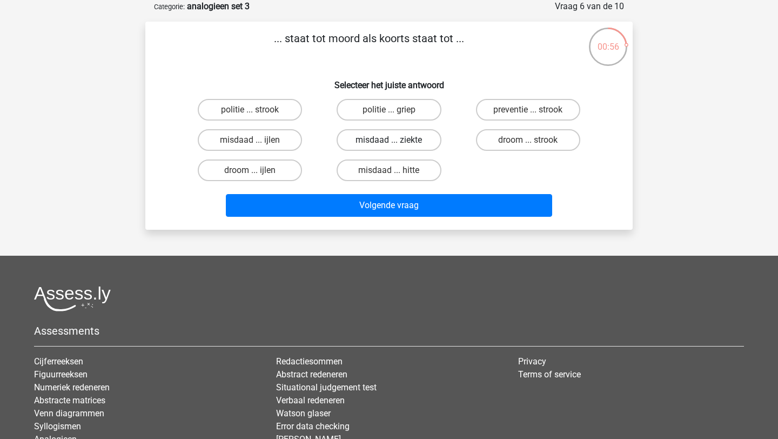
click at [357, 142] on label "misdaad ... ziekte" at bounding box center [389, 140] width 104 height 22
click at [389, 142] on input "misdaad ... ziekte" at bounding box center [392, 143] width 7 height 7
radio input "true"
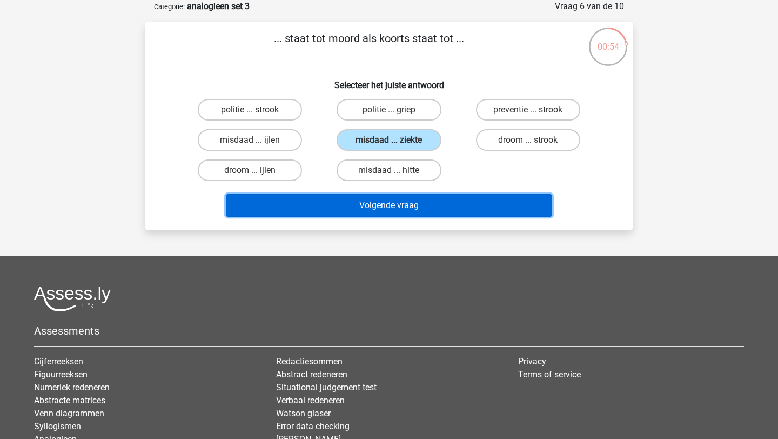
click at [381, 196] on button "Volgende vraag" at bounding box center [389, 205] width 327 height 23
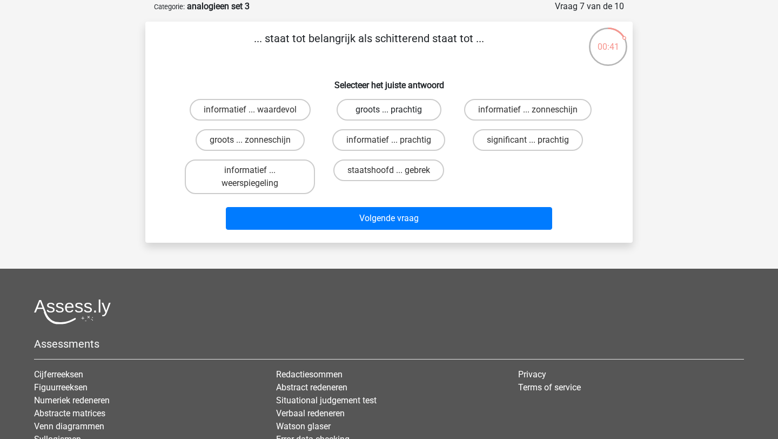
click at [406, 113] on label "groots ... prachtig" at bounding box center [389, 110] width 104 height 22
click at [396, 113] on input "groots ... prachtig" at bounding box center [392, 113] width 7 height 7
radio input "true"
click at [406, 198] on div "staatshoofd ... gebrek" at bounding box center [388, 176] width 139 height 43
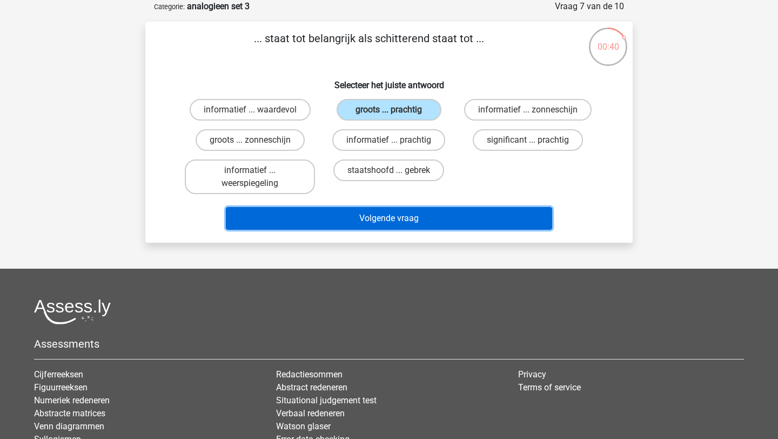
click at [406, 210] on button "Volgende vraag" at bounding box center [389, 218] width 327 height 23
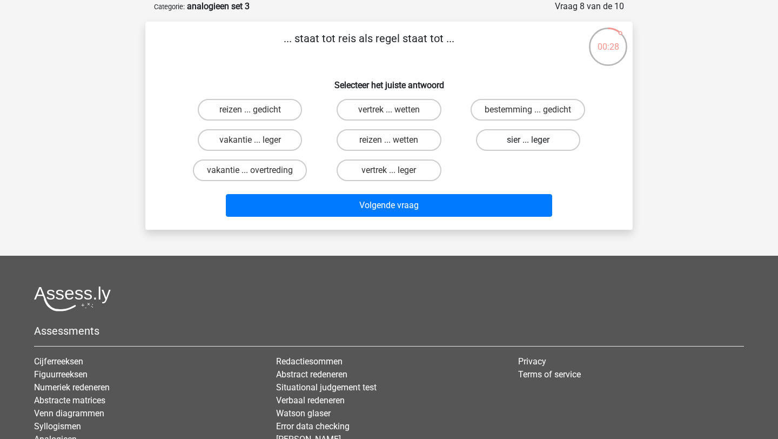
click at [548, 143] on label "sier ... leger" at bounding box center [528, 140] width 104 height 22
click at [535, 143] on input "sier ... leger" at bounding box center [531, 143] width 7 height 7
radio input "true"
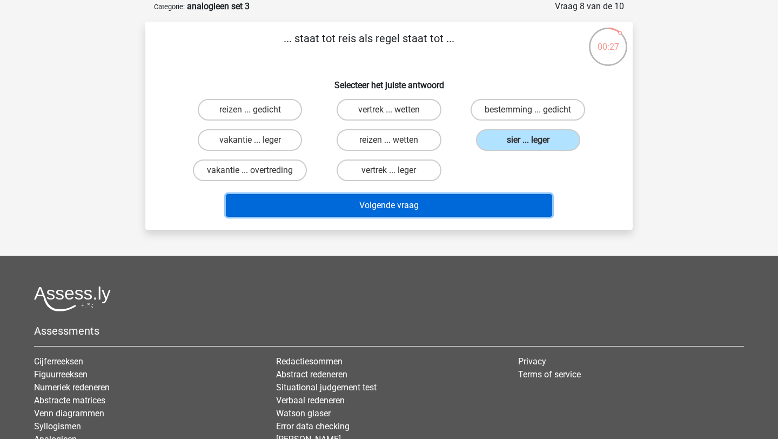
click at [479, 204] on button "Volgende vraag" at bounding box center [389, 205] width 327 height 23
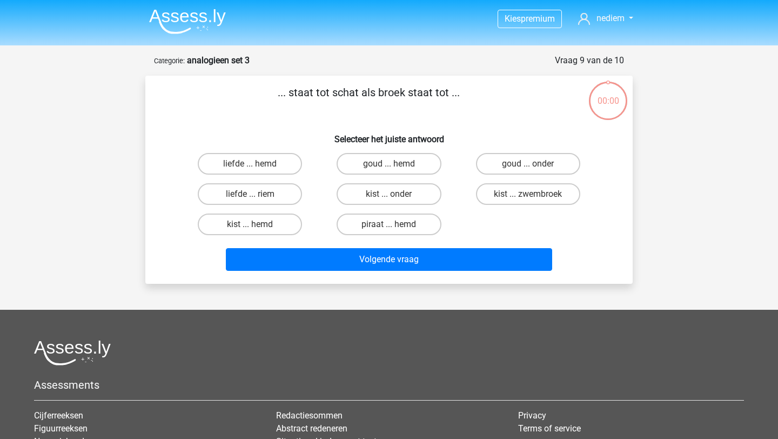
scroll to position [54, 0]
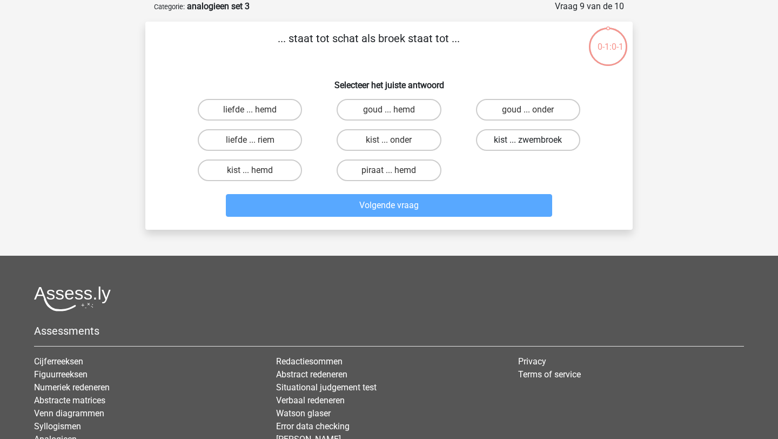
click at [491, 143] on label "kist ... zwembroek" at bounding box center [528, 140] width 104 height 22
click at [528, 143] on input "kist ... zwembroek" at bounding box center [531, 143] width 7 height 7
radio input "true"
click at [491, 143] on label "kist ... zwembroek" at bounding box center [528, 140] width 104 height 22
click at [528, 143] on input "kist ... zwembroek" at bounding box center [531, 143] width 7 height 7
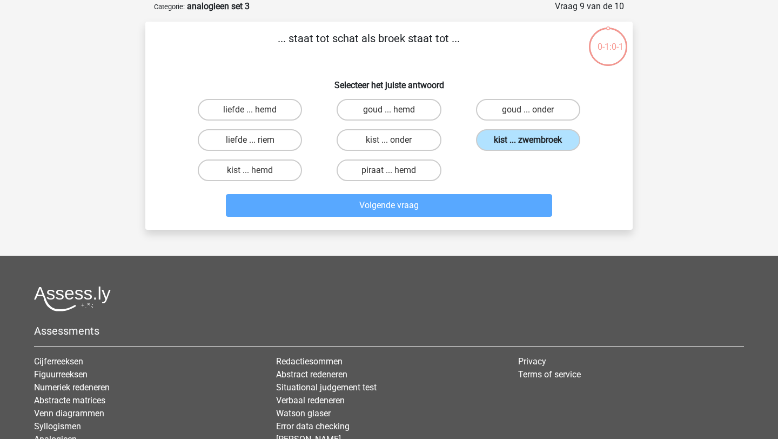
click at [491, 143] on label "kist ... zwembroek" at bounding box center [528, 140] width 104 height 22
click at [528, 143] on input "kist ... zwembroek" at bounding box center [531, 143] width 7 height 7
click at [491, 143] on label "kist ... zwembroek" at bounding box center [528, 140] width 104 height 22
click at [528, 143] on input "kist ... zwembroek" at bounding box center [531, 143] width 7 height 7
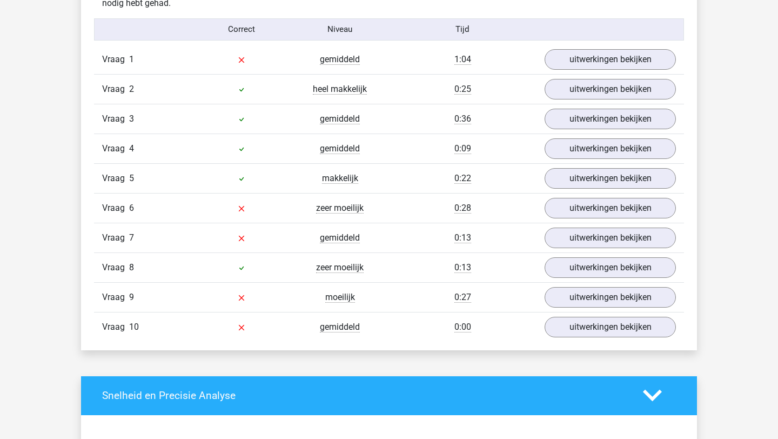
scroll to position [885, 0]
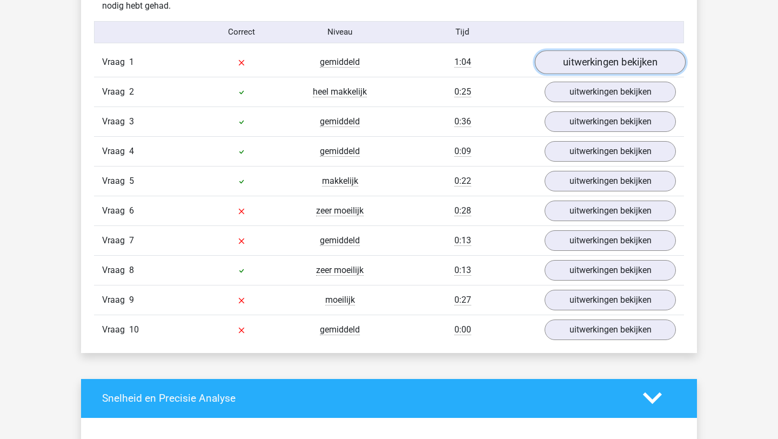
click at [643, 62] on link "uitwerkingen bekijken" at bounding box center [610, 62] width 151 height 24
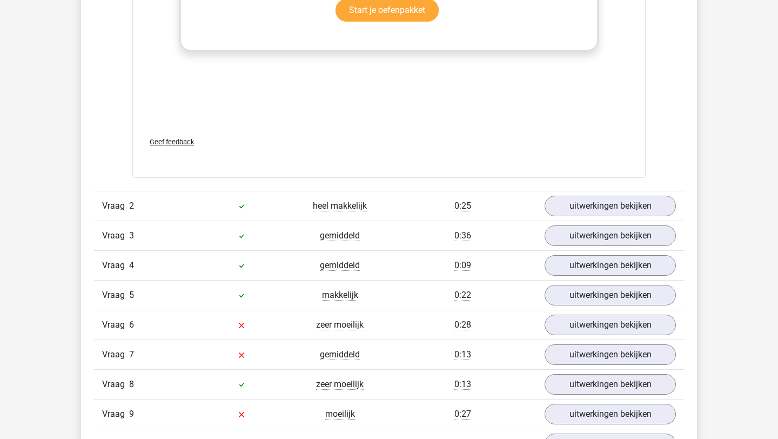
scroll to position [1353, 0]
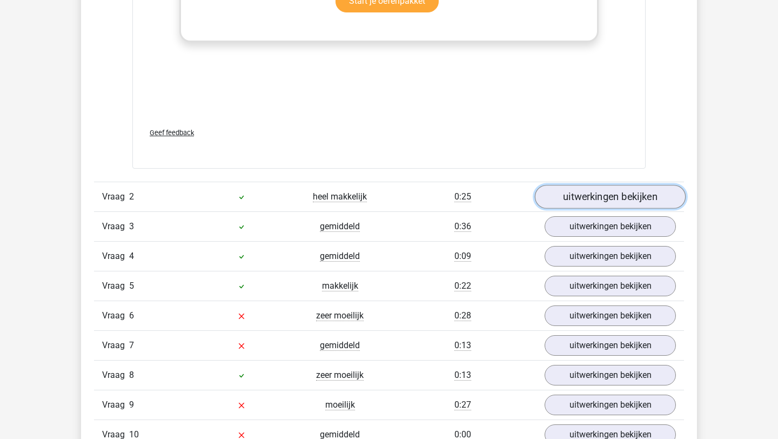
click at [630, 200] on link "uitwerkingen bekijken" at bounding box center [610, 197] width 151 height 24
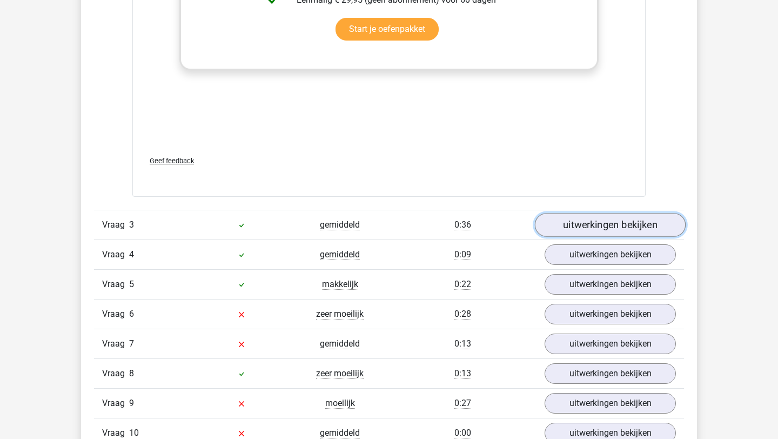
click at [628, 220] on link "uitwerkingen bekijken" at bounding box center [610, 225] width 151 height 24
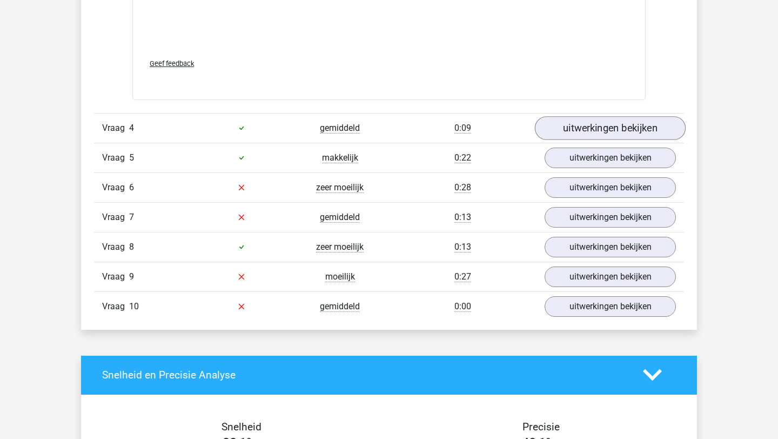
scroll to position [2626, 0]
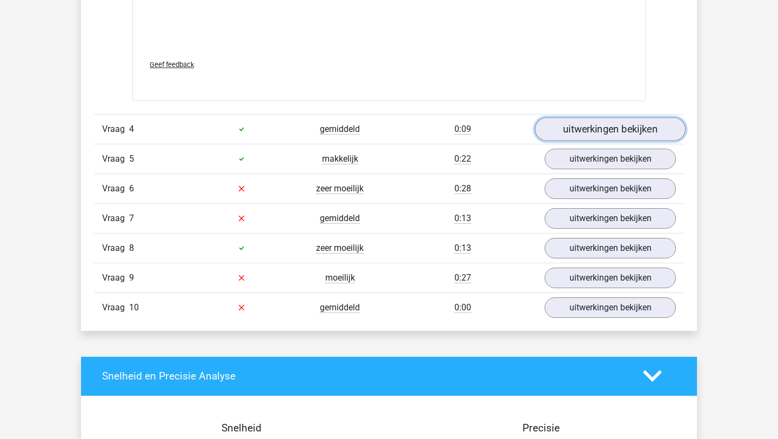
click at [636, 123] on link "uitwerkingen bekijken" at bounding box center [610, 129] width 151 height 24
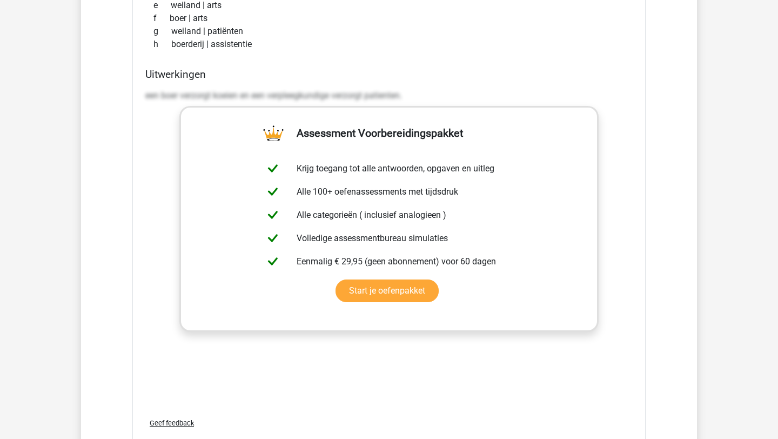
scroll to position [3050, 0]
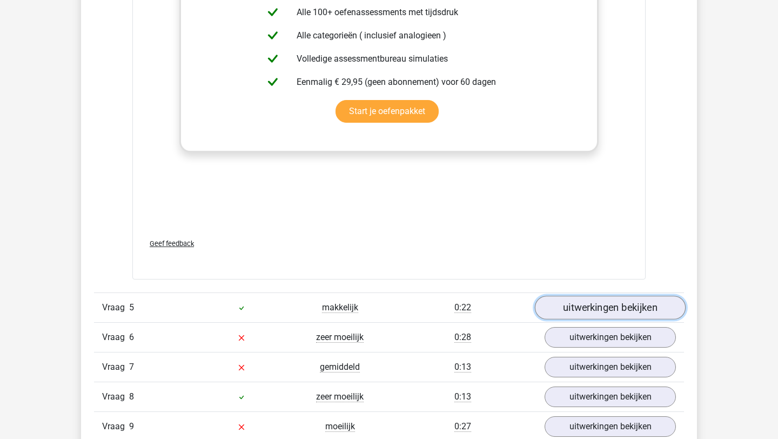
click at [642, 302] on link "uitwerkingen bekijken" at bounding box center [610, 308] width 151 height 24
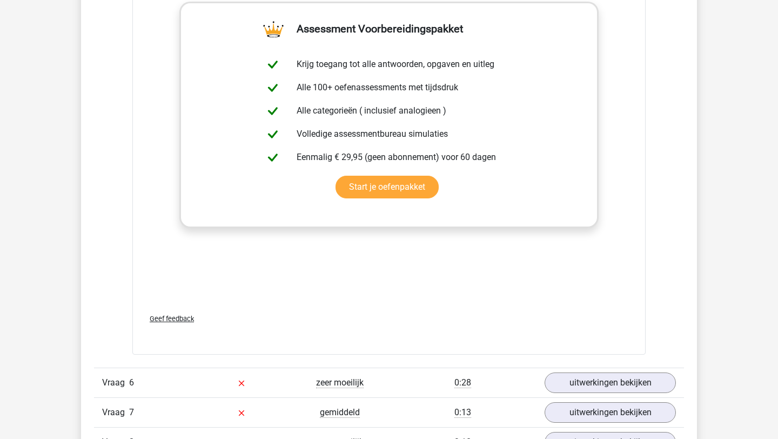
scroll to position [3666, 0]
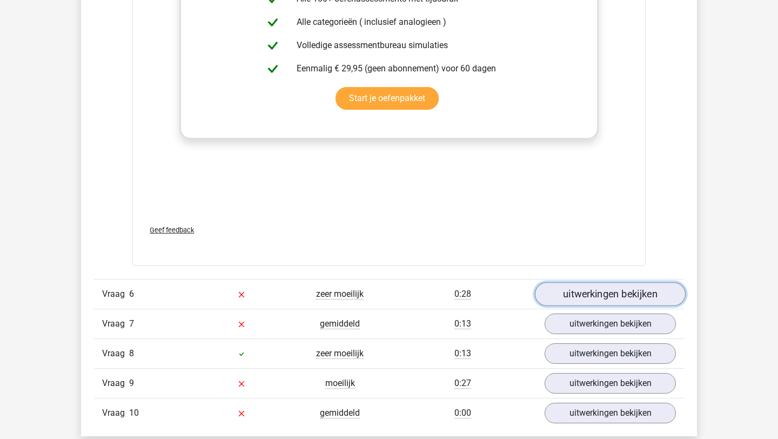
click at [639, 299] on link "uitwerkingen bekijken" at bounding box center [610, 294] width 151 height 24
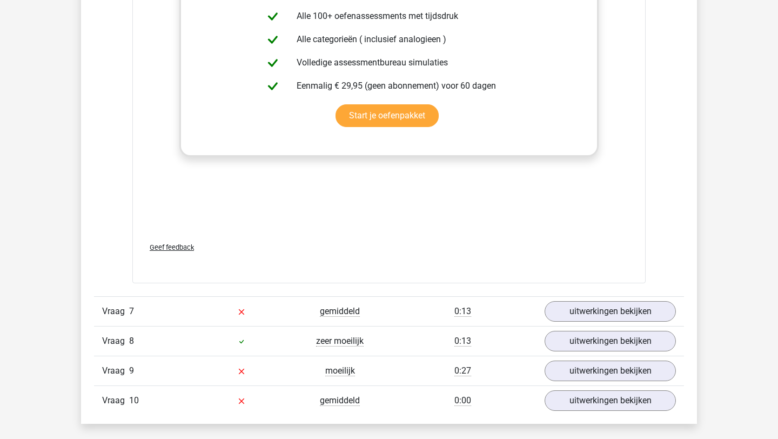
scroll to position [4289, 0]
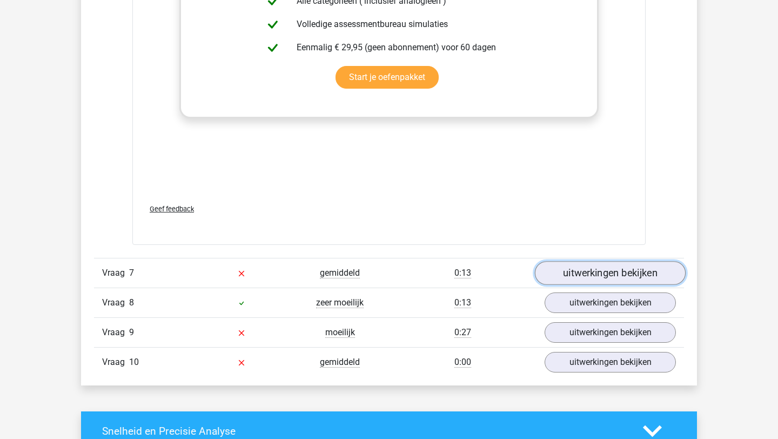
click at [642, 271] on link "uitwerkingen bekijken" at bounding box center [610, 273] width 151 height 24
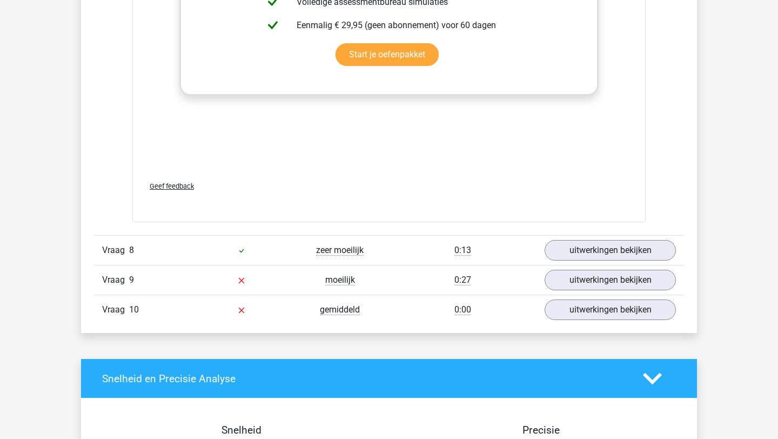
scroll to position [4922, 0]
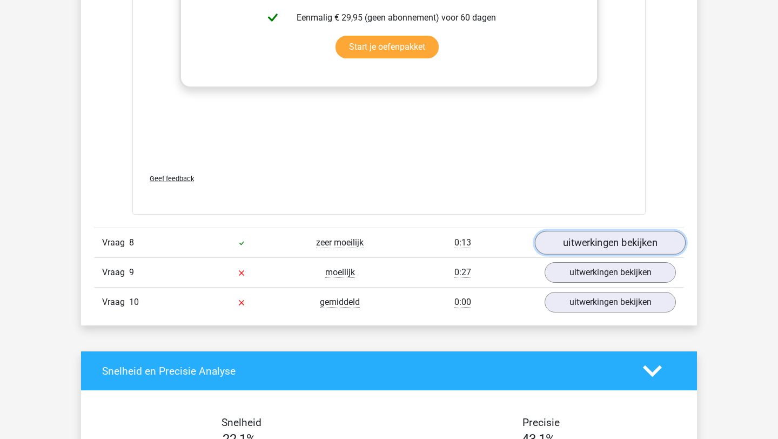
click at [655, 241] on link "uitwerkingen bekijken" at bounding box center [610, 243] width 151 height 24
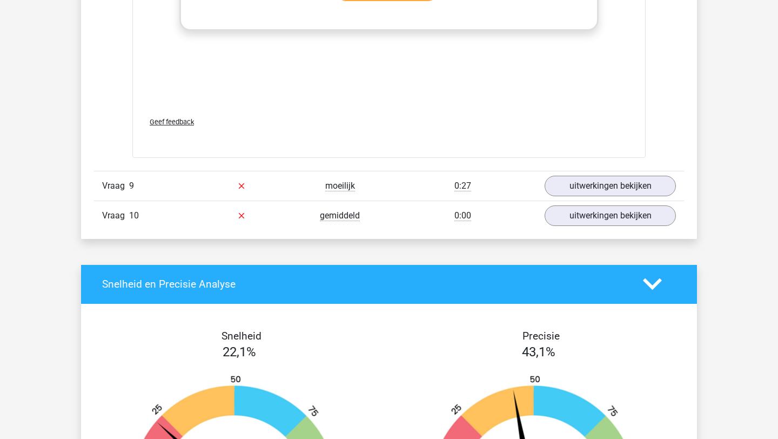
scroll to position [5597, 0]
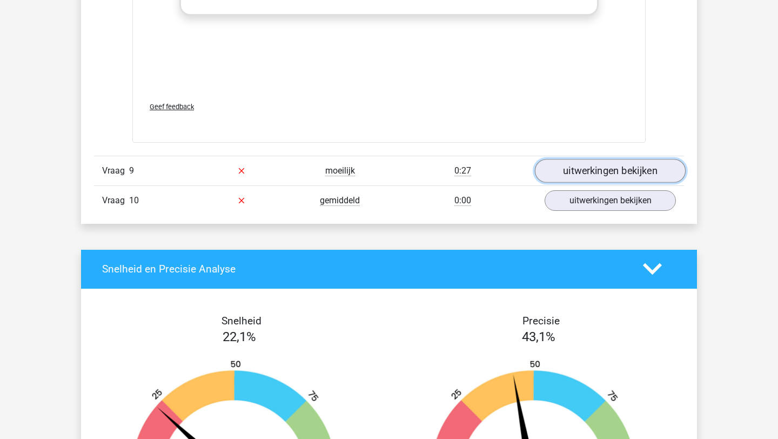
click at [638, 164] on link "uitwerkingen bekijken" at bounding box center [610, 171] width 151 height 24
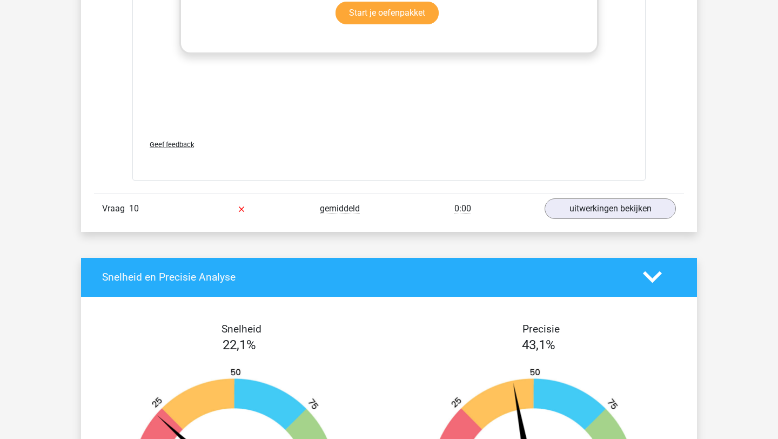
scroll to position [6169, 0]
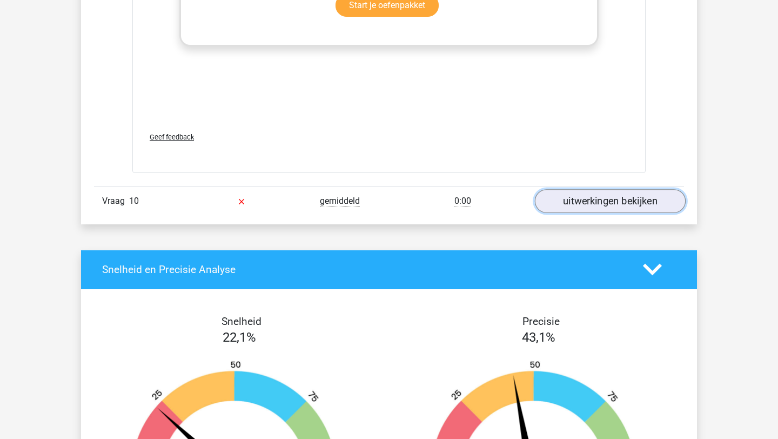
click at [635, 209] on link "uitwerkingen bekijken" at bounding box center [610, 201] width 151 height 24
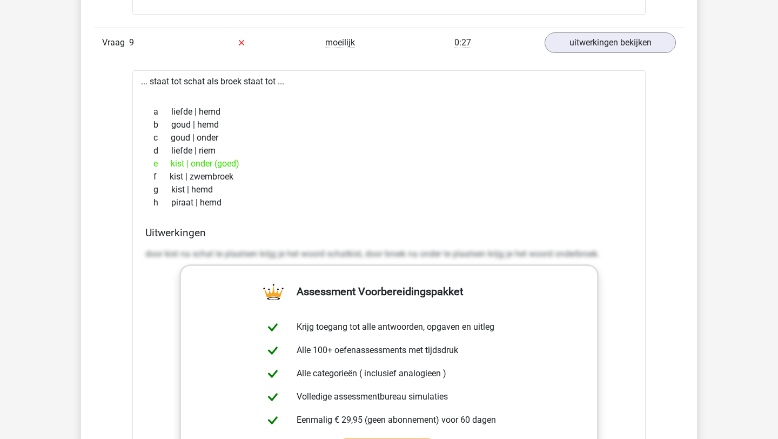
scroll to position [5603, 0]
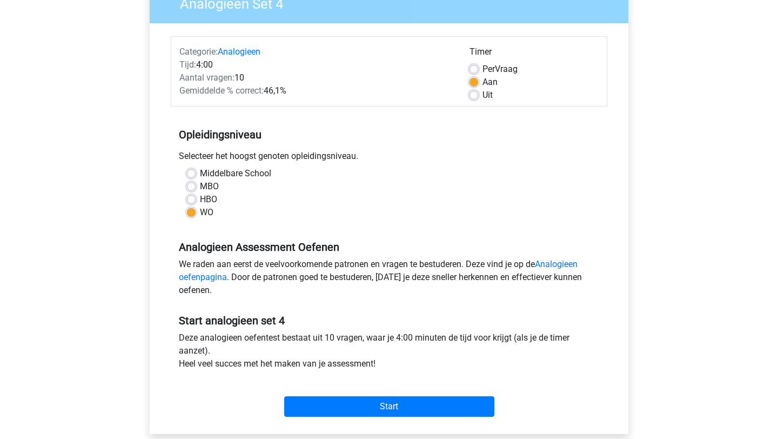
scroll to position [157, 0]
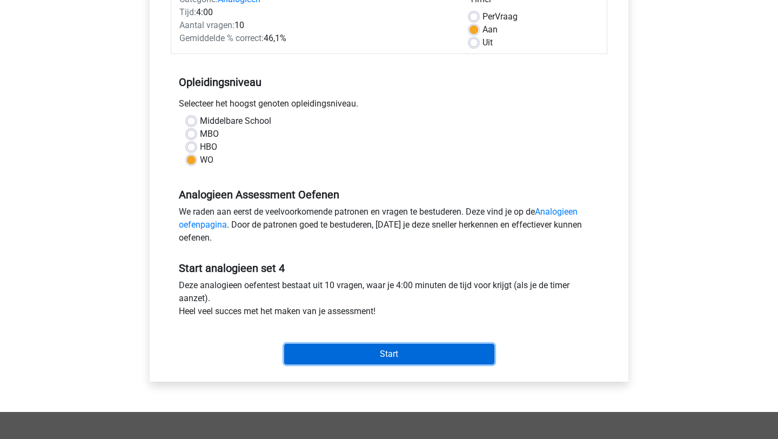
click at [385, 357] on input "Start" at bounding box center [389, 354] width 210 height 21
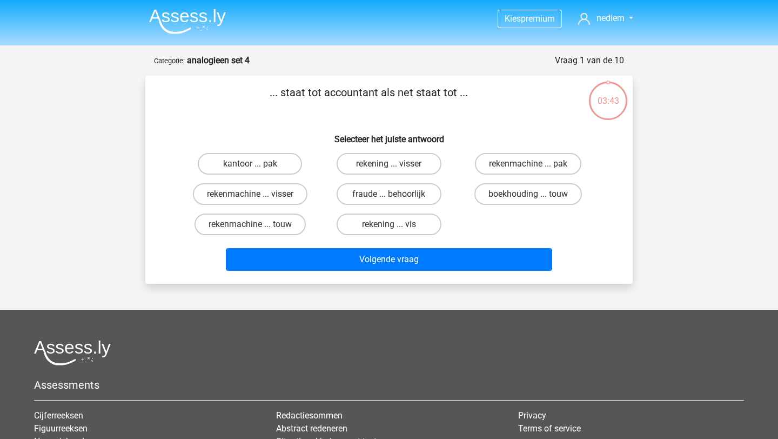
click at [286, 206] on div "rekenmachine ... visser" at bounding box center [249, 194] width 139 height 30
click at [286, 202] on label "rekenmachine ... visser" at bounding box center [250, 194] width 115 height 22
click at [257, 201] on input "rekenmachine ... visser" at bounding box center [253, 197] width 7 height 7
radio input "true"
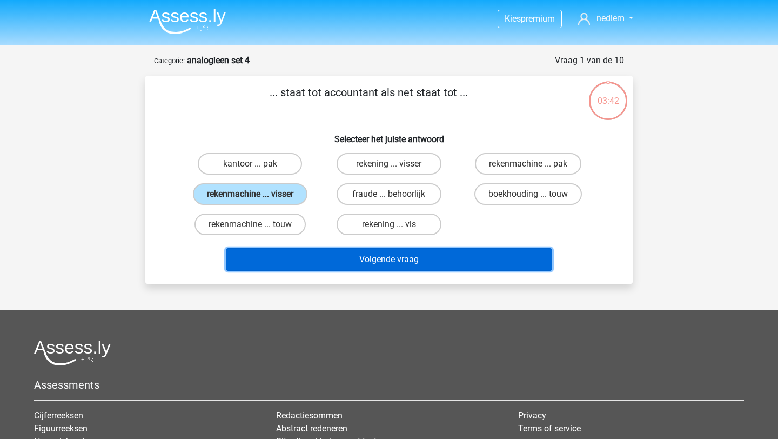
click at [303, 257] on button "Volgende vraag" at bounding box center [389, 259] width 327 height 23
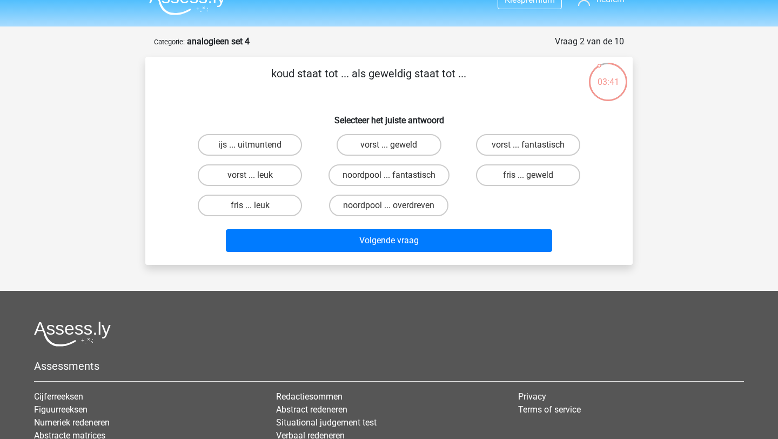
scroll to position [18, 0]
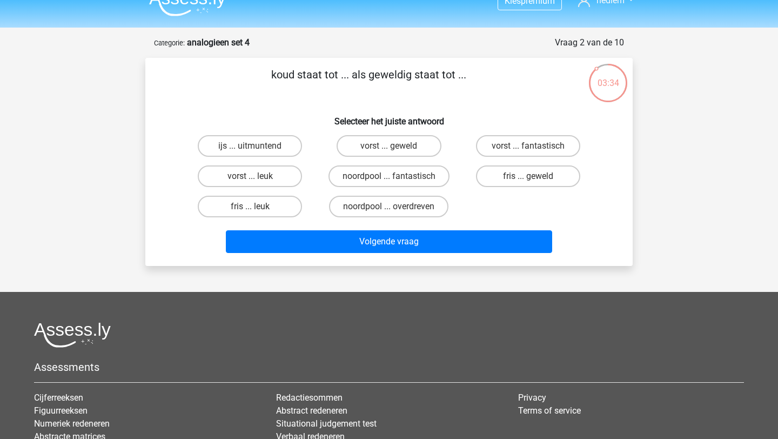
click at [267, 224] on div "Volgende vraag" at bounding box center [389, 240] width 453 height 36
click at [267, 211] on label "fris ... leuk" at bounding box center [250, 207] width 104 height 22
click at [257, 211] on input "fris ... leuk" at bounding box center [253, 209] width 7 height 7
radio input "true"
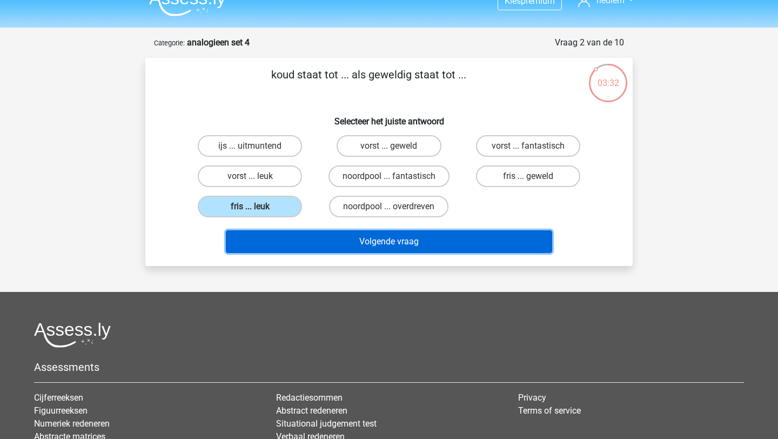
click at [299, 243] on button "Volgende vraag" at bounding box center [389, 241] width 327 height 23
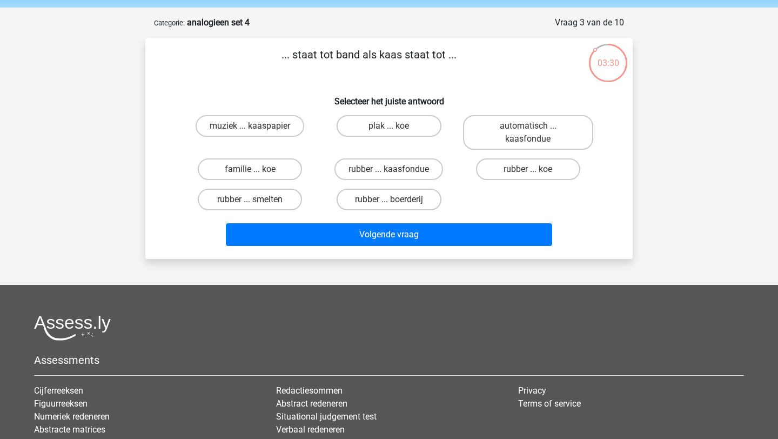
scroll to position [35, 0]
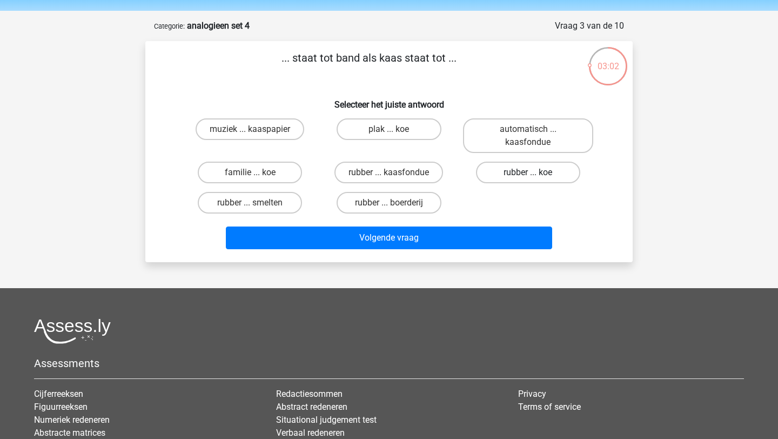
click at [506, 172] on label "rubber ... koe" at bounding box center [528, 173] width 104 height 22
click at [528, 172] on input "rubber ... koe" at bounding box center [531, 175] width 7 height 7
radio input "true"
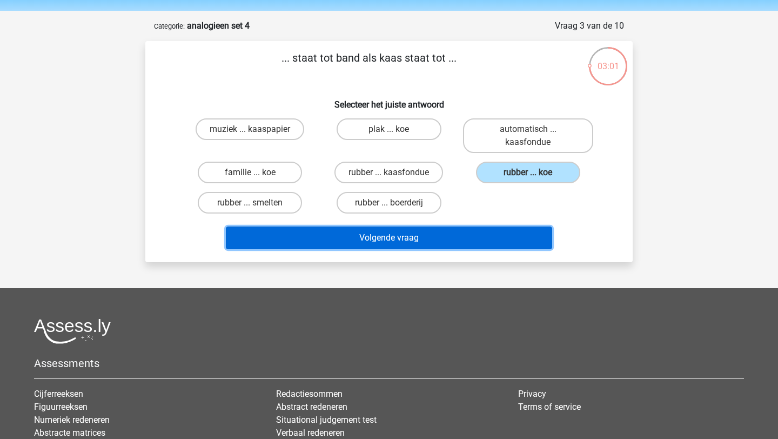
click at [474, 239] on button "Volgende vraag" at bounding box center [389, 237] width 327 height 23
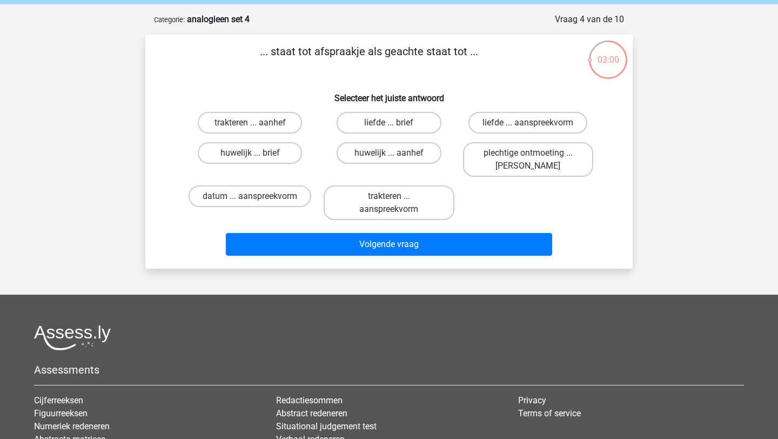
scroll to position [38, 0]
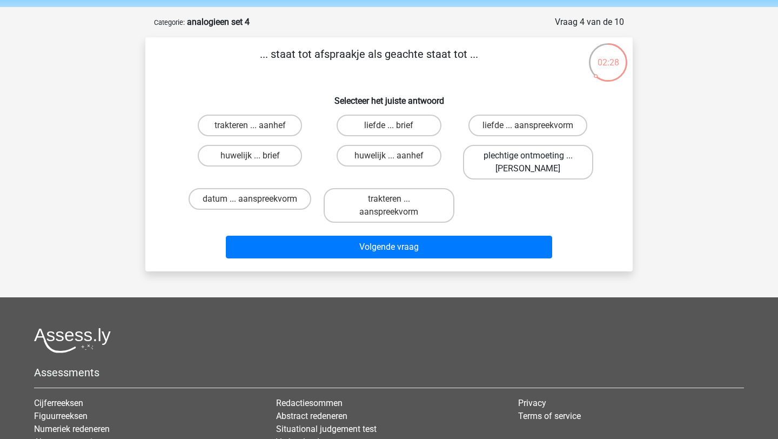
click at [535, 170] on label "plechtige ontmoeting ... hoi" at bounding box center [528, 162] width 130 height 35
click at [535, 163] on input "plechtige ontmoeting ... hoi" at bounding box center [531, 159] width 7 height 7
radio input "true"
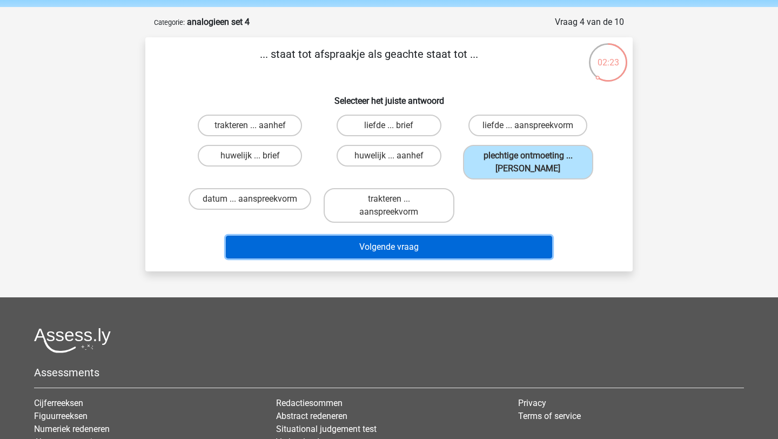
click at [504, 242] on button "Volgende vraag" at bounding box center [389, 247] width 327 height 23
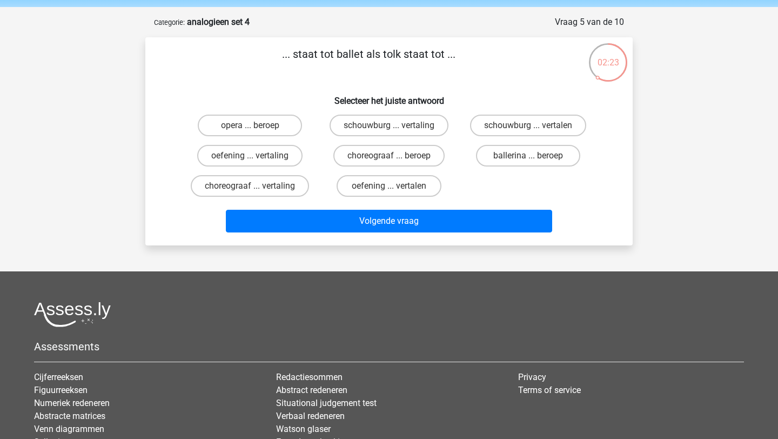
scroll to position [54, 0]
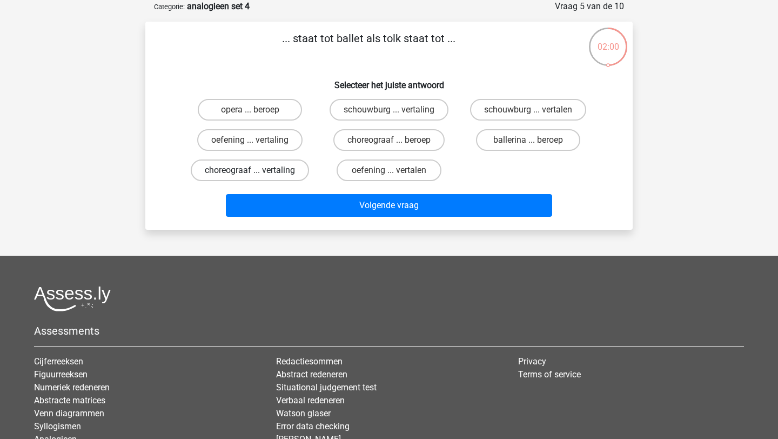
click at [278, 172] on label "choreograaf ... vertaling" at bounding box center [250, 170] width 118 height 22
click at [257, 172] on input "choreograaf ... vertaling" at bounding box center [253, 173] width 7 height 7
radio input "true"
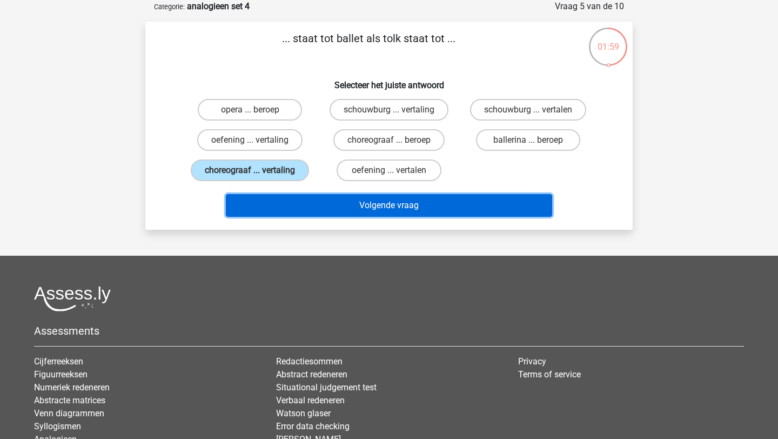
click at [318, 198] on button "Volgende vraag" at bounding box center [389, 205] width 327 height 23
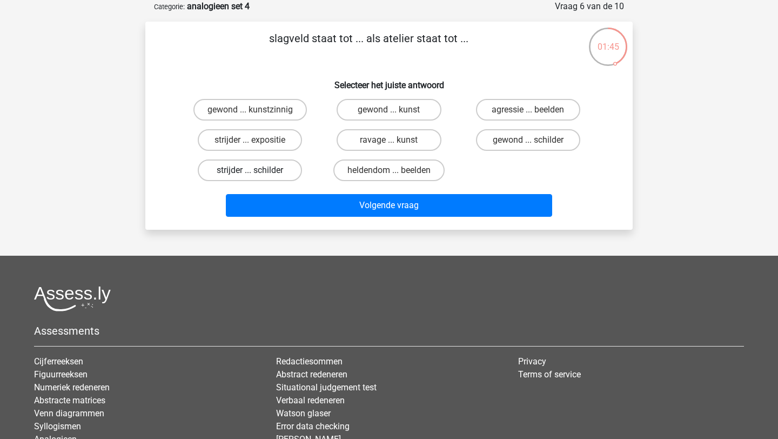
click at [275, 167] on label "strijder ... schilder" at bounding box center [250, 170] width 104 height 22
click at [257, 170] on input "strijder ... schilder" at bounding box center [253, 173] width 7 height 7
radio input "true"
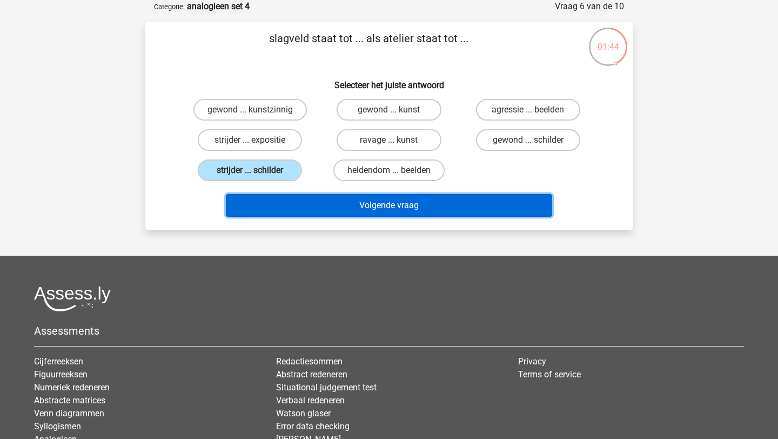
click at [305, 201] on button "Volgende vraag" at bounding box center [389, 205] width 327 height 23
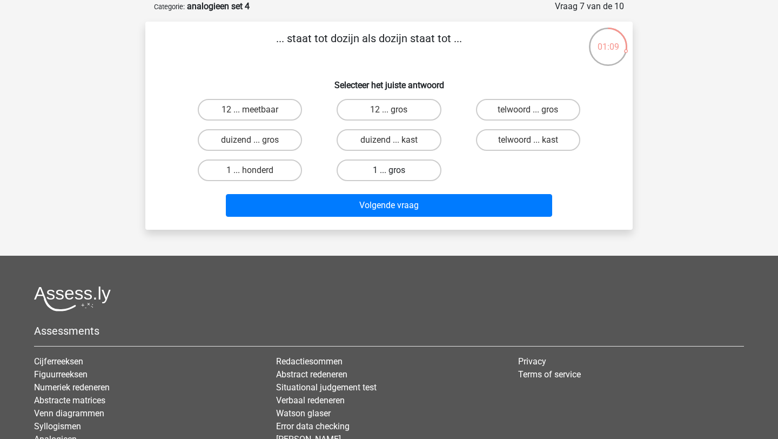
click at [408, 173] on label "1 ... gros" at bounding box center [389, 170] width 104 height 22
click at [396, 173] on input "1 ... gros" at bounding box center [392, 173] width 7 height 7
radio input "true"
click at [408, 173] on label "1 ... gros" at bounding box center [389, 170] width 104 height 22
click at [396, 173] on input "1 ... gros" at bounding box center [392, 173] width 7 height 7
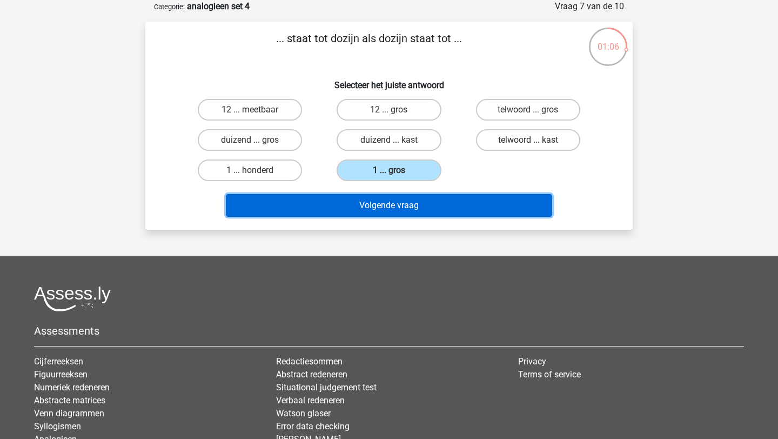
click at [418, 200] on button "Volgende vraag" at bounding box center [389, 205] width 327 height 23
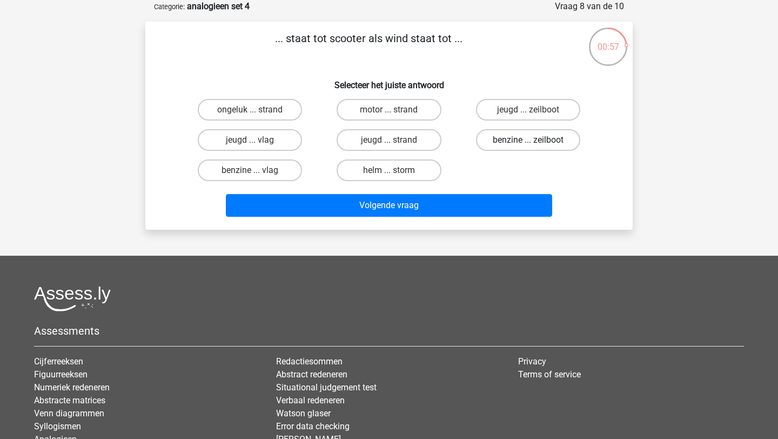
click at [524, 136] on label "benzine ... zeilboot" at bounding box center [528, 140] width 104 height 22
click at [528, 140] on input "benzine ... zeilboot" at bounding box center [531, 143] width 7 height 7
radio input "true"
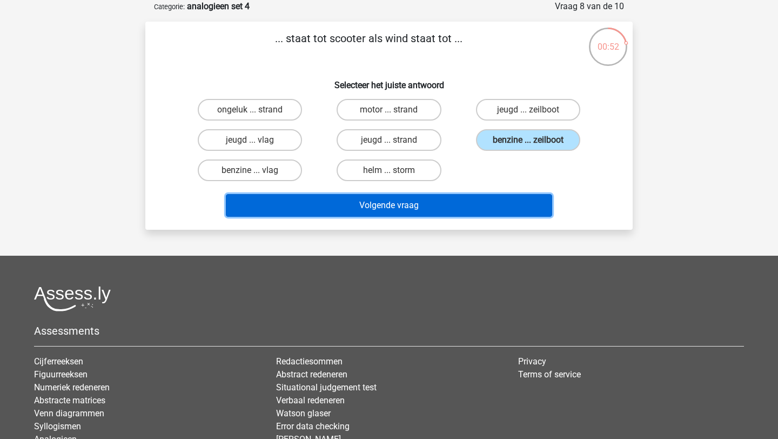
click at [501, 208] on button "Volgende vraag" at bounding box center [389, 205] width 327 height 23
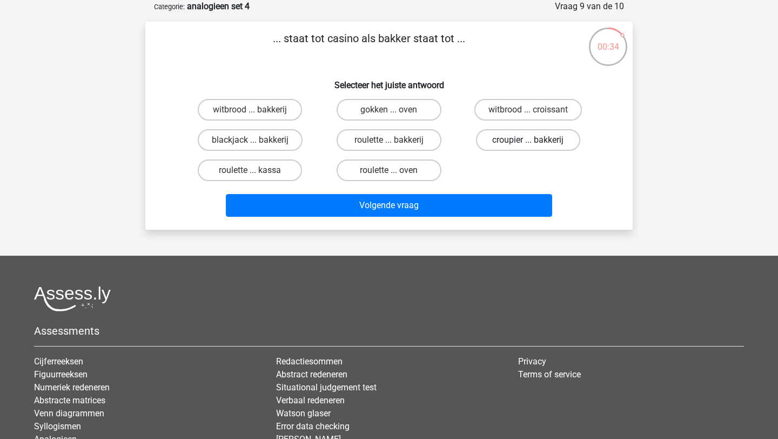
click at [547, 133] on label "croupier ... bakkerij" at bounding box center [528, 140] width 104 height 22
click at [535, 140] on input "croupier ... bakkerij" at bounding box center [531, 143] width 7 height 7
radio input "true"
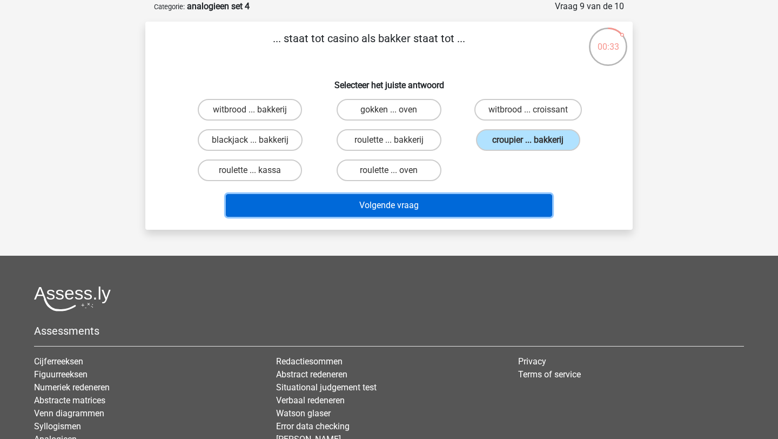
click at [534, 203] on button "Volgende vraag" at bounding box center [389, 205] width 327 height 23
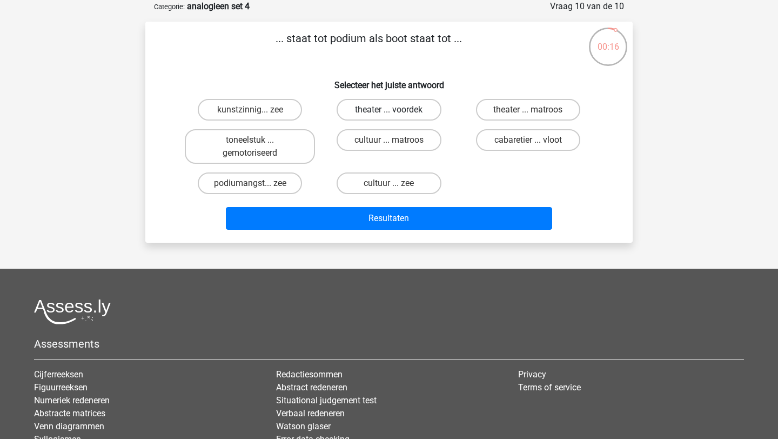
click at [401, 110] on label "theater ... voordek" at bounding box center [389, 110] width 104 height 22
click at [396, 110] on input "theater ... voordek" at bounding box center [392, 113] width 7 height 7
radio input "true"
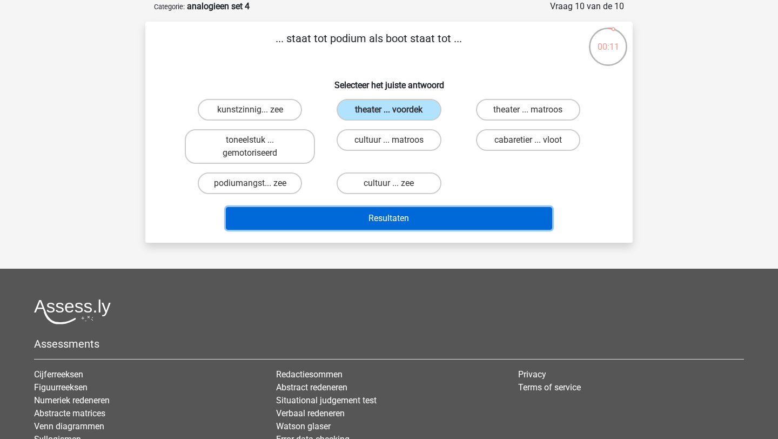
click at [425, 224] on button "Resultaten" at bounding box center [389, 218] width 327 height 23
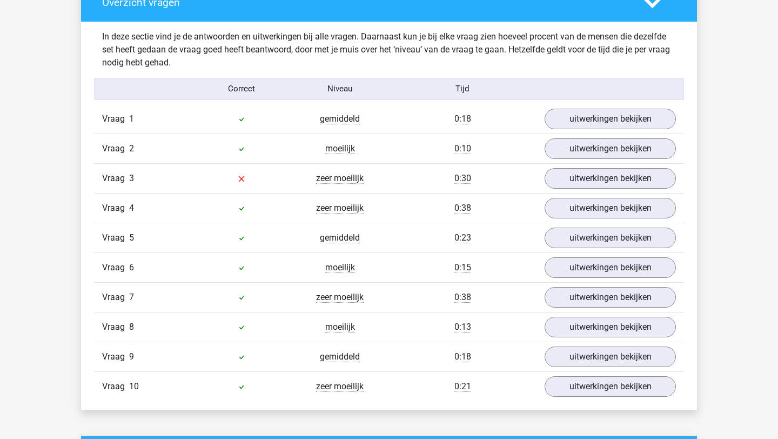
scroll to position [837, 0]
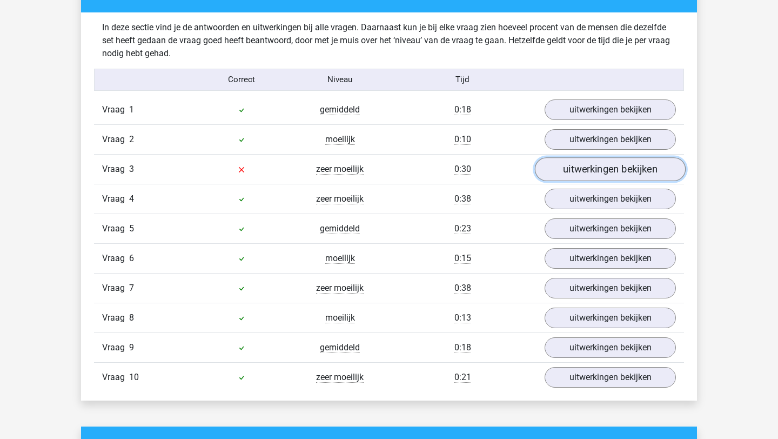
click at [624, 169] on link "uitwerkingen bekijken" at bounding box center [610, 169] width 151 height 24
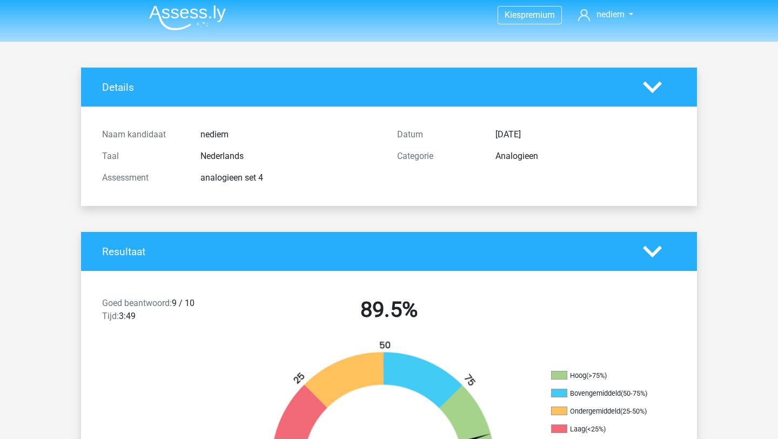
scroll to position [0, 0]
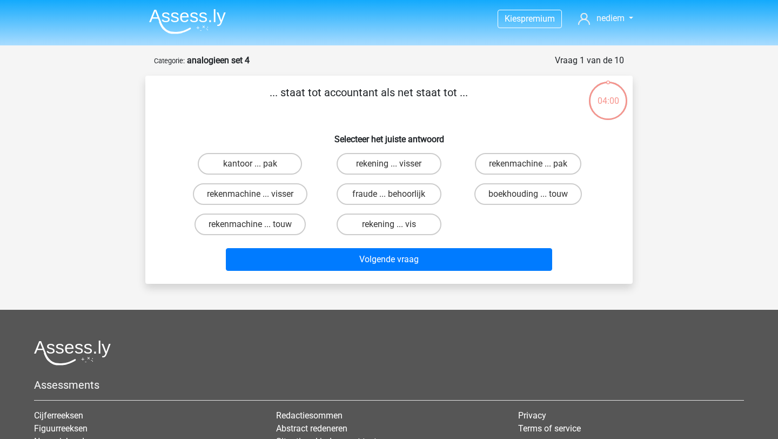
scroll to position [54, 0]
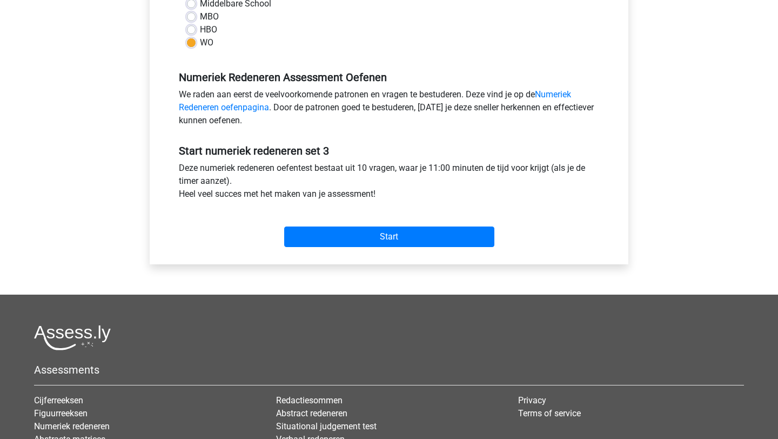
scroll to position [276, 0]
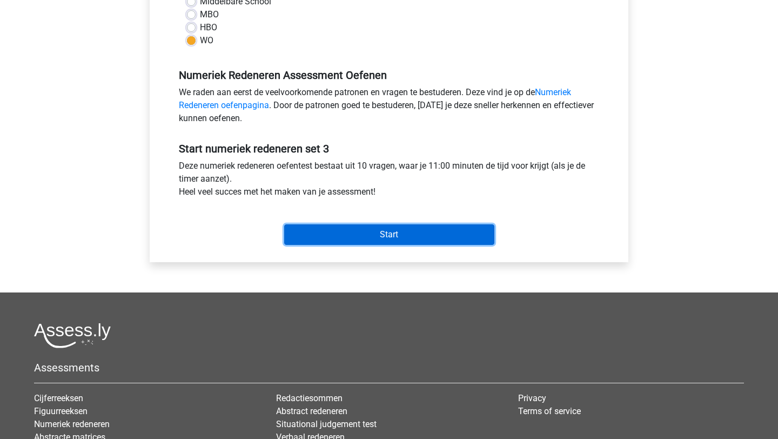
click at [344, 236] on input "Start" at bounding box center [389, 234] width 210 height 21
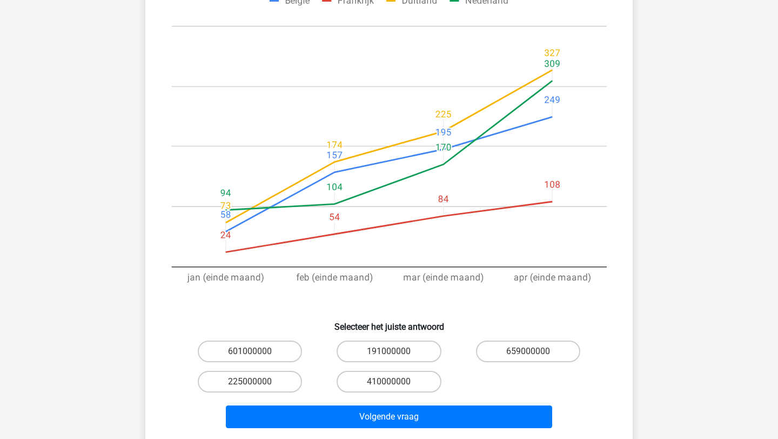
scroll to position [199, 0]
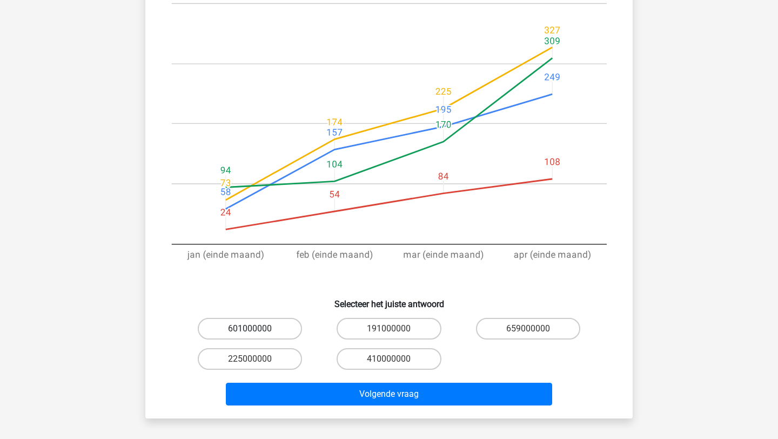
click at [273, 324] on label "601000000" at bounding box center [250, 329] width 104 height 22
click at [257, 328] on input "601000000" at bounding box center [253, 331] width 7 height 7
radio input "true"
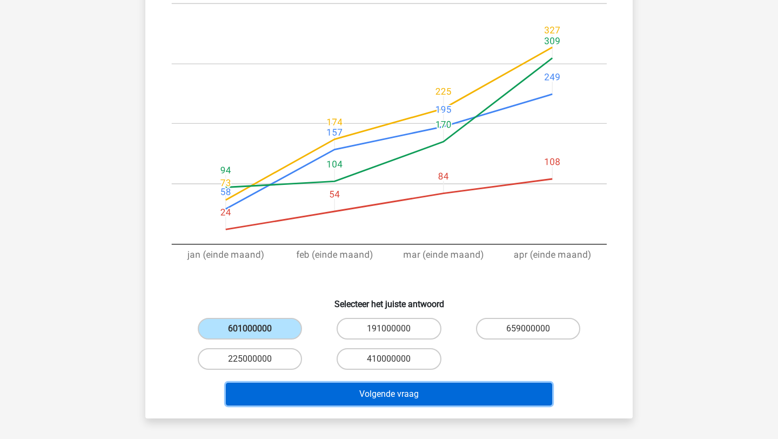
click at [325, 396] on button "Volgende vraag" at bounding box center [389, 394] width 327 height 23
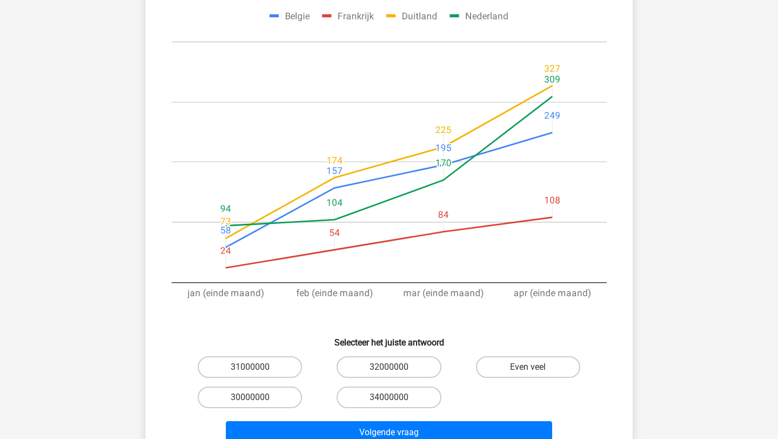
scroll to position [213, 0]
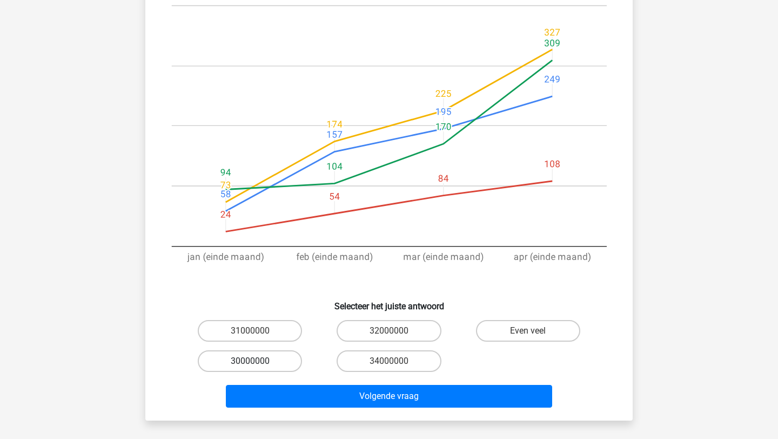
click at [282, 350] on label "30000000" at bounding box center [250, 361] width 104 height 22
click at [257, 361] on input "30000000" at bounding box center [253, 364] width 7 height 7
radio input "true"
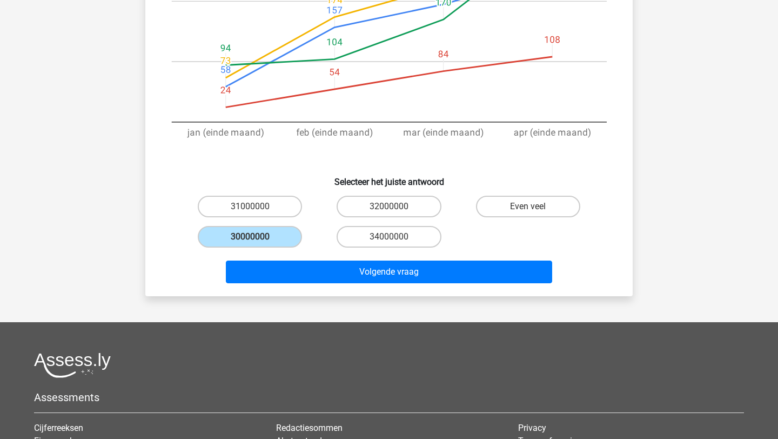
scroll to position [405, 0]
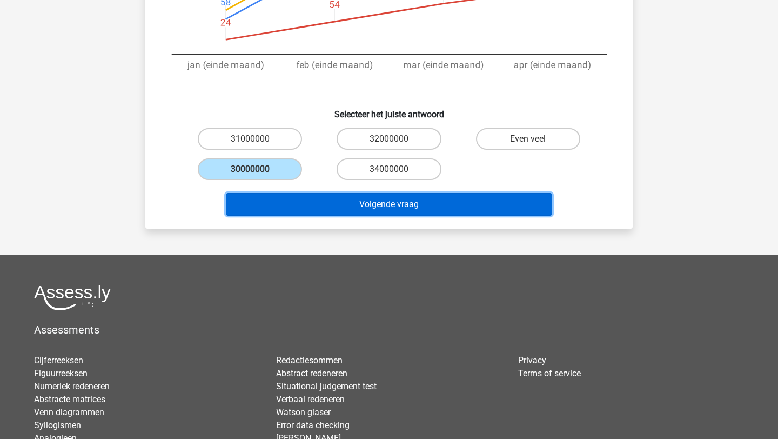
click at [350, 193] on button "Volgende vraag" at bounding box center [389, 204] width 327 height 23
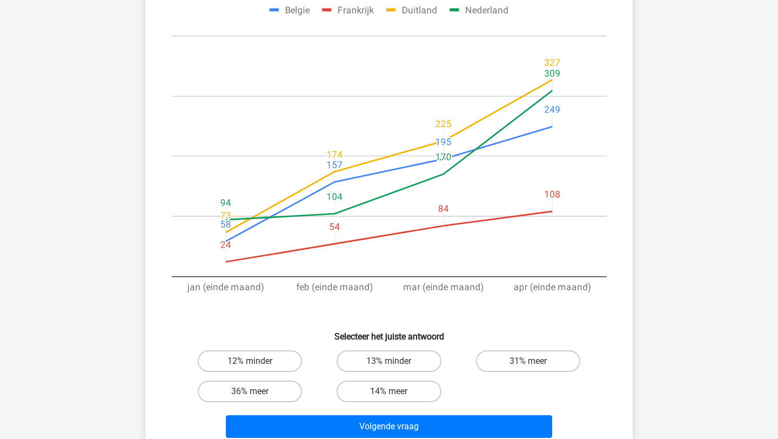
scroll to position [187, 0]
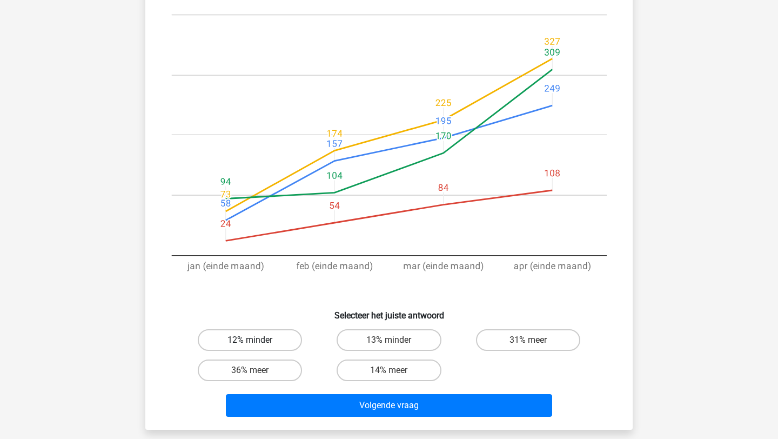
click at [285, 338] on label "12% minder" at bounding box center [250, 340] width 104 height 22
click at [257, 340] on input "12% minder" at bounding box center [253, 343] width 7 height 7
radio input "true"
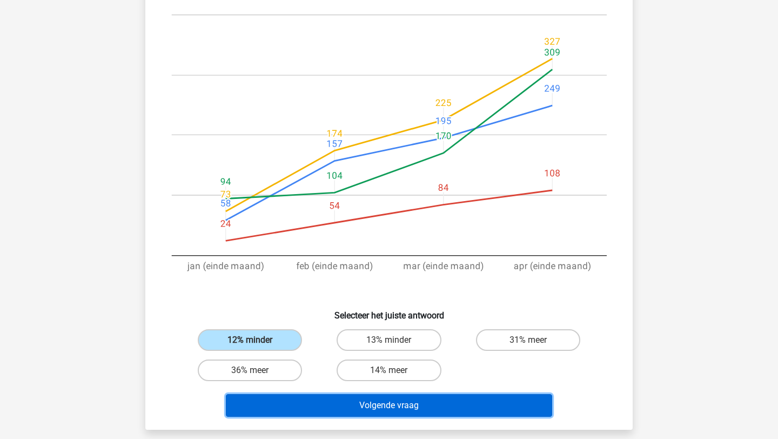
click at [348, 407] on button "Volgende vraag" at bounding box center [389, 405] width 327 height 23
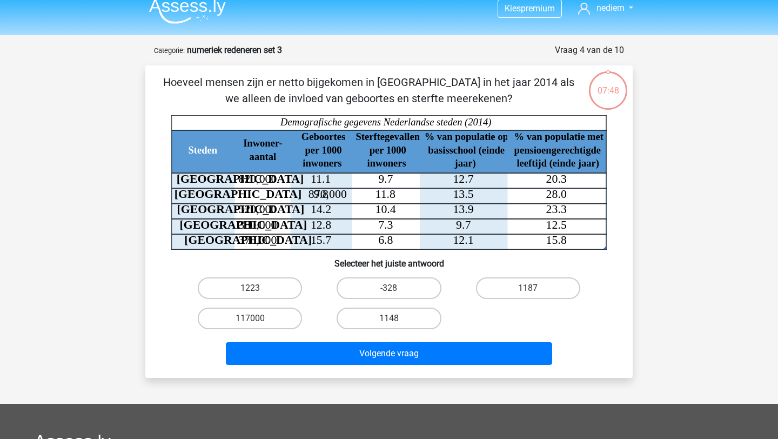
scroll to position [0, 0]
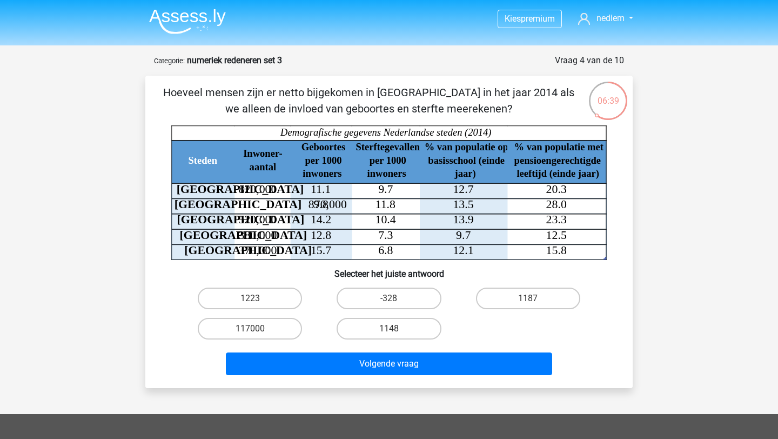
click at [404, 343] on div "1148" at bounding box center [388, 328] width 139 height 30
click at [404, 330] on label "1148" at bounding box center [389, 329] width 104 height 22
click at [396, 330] on input "1148" at bounding box center [392, 331] width 7 height 7
radio input "true"
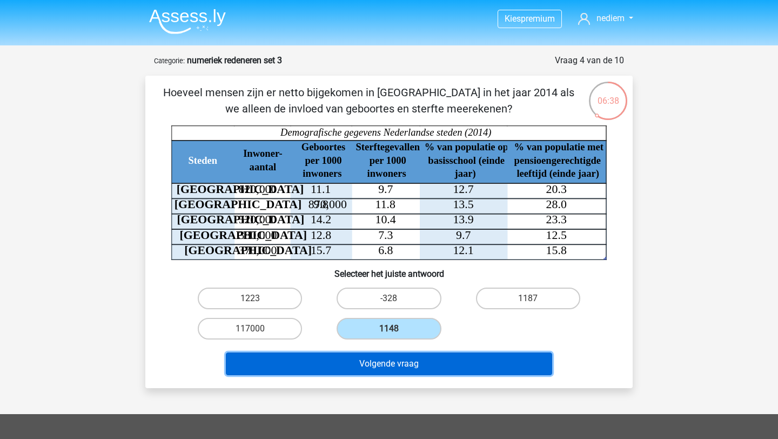
click at [404, 357] on button "Volgende vraag" at bounding box center [389, 363] width 327 height 23
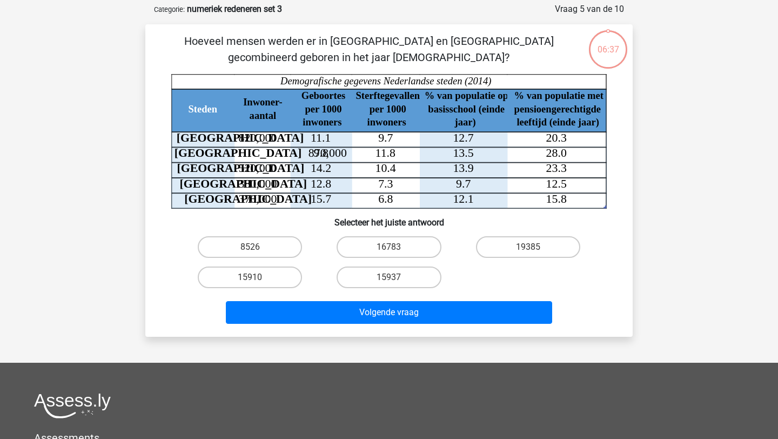
scroll to position [54, 0]
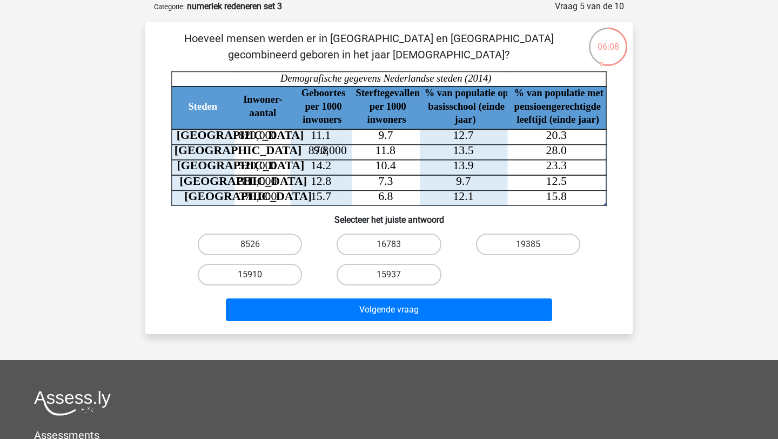
click at [279, 270] on label "15910" at bounding box center [250, 275] width 104 height 22
click at [257, 274] on input "15910" at bounding box center [253, 277] width 7 height 7
radio input "true"
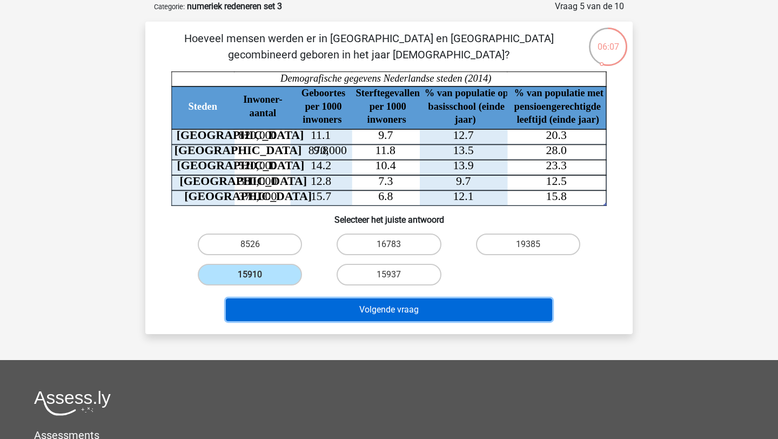
click at [317, 302] on button "Volgende vraag" at bounding box center [389, 309] width 327 height 23
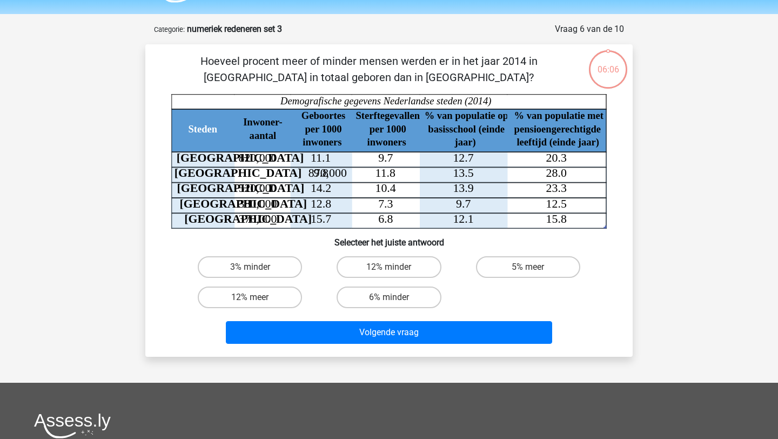
scroll to position [28, 0]
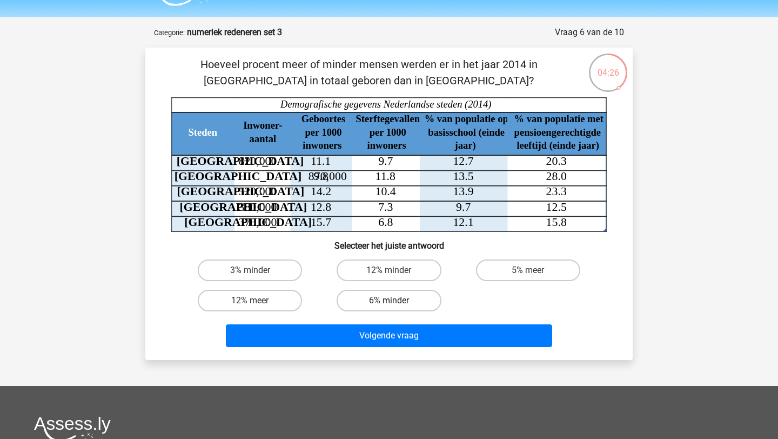
click at [371, 300] on label "6% minder" at bounding box center [389, 301] width 104 height 22
click at [389, 300] on input "6% minder" at bounding box center [392, 303] width 7 height 7
radio input "true"
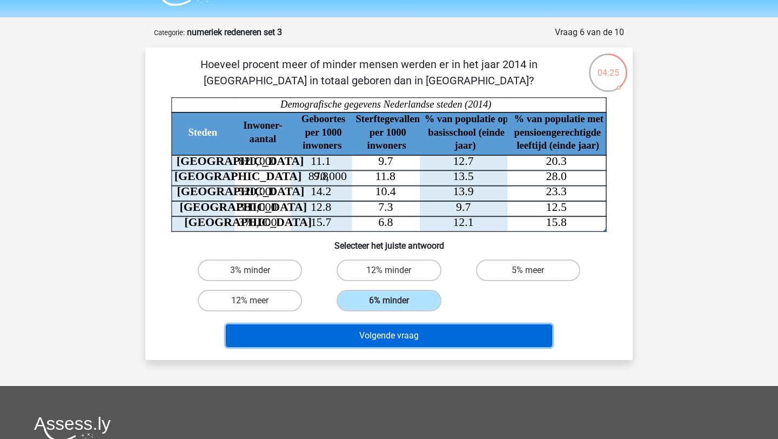
click at [377, 331] on button "Volgende vraag" at bounding box center [389, 335] width 327 height 23
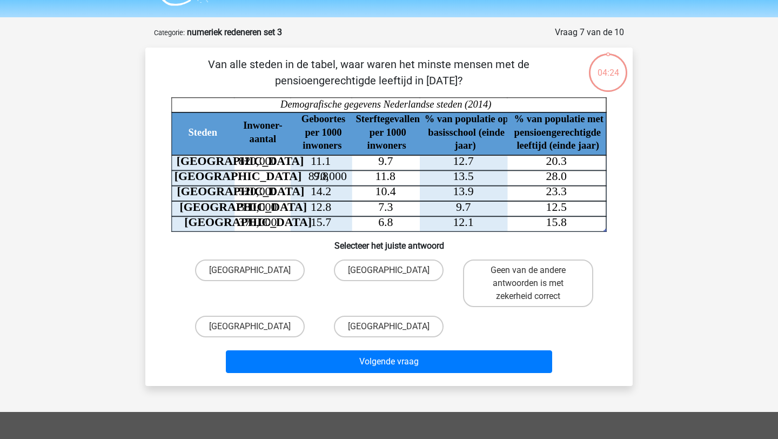
scroll to position [54, 0]
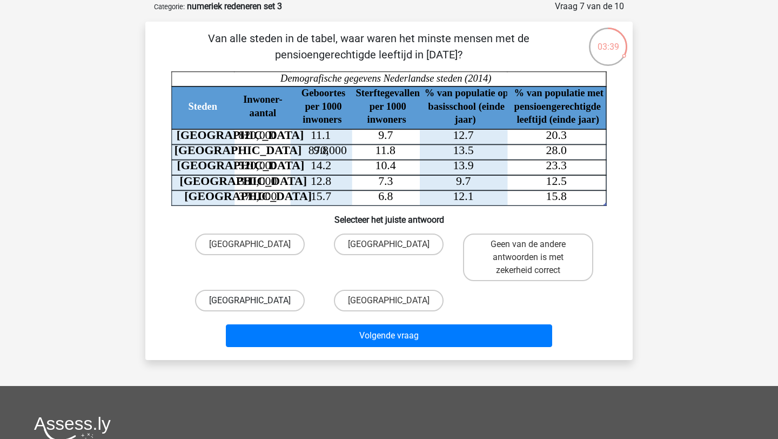
click at [279, 297] on label "[GEOGRAPHIC_DATA]" at bounding box center [250, 301] width 110 height 22
click at [257, 300] on input "[GEOGRAPHIC_DATA]" at bounding box center [253, 303] width 7 height 7
radio input "true"
click at [321, 321] on div "Volgende vraag" at bounding box center [389, 334] width 453 height 36
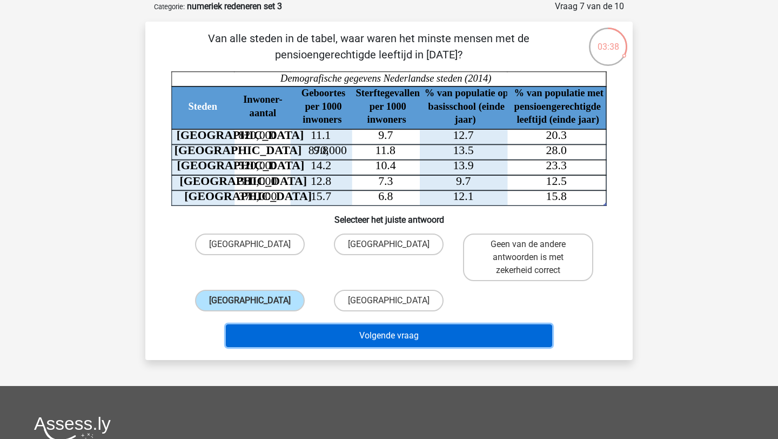
click at [332, 338] on button "Volgende vraag" at bounding box center [389, 335] width 327 height 23
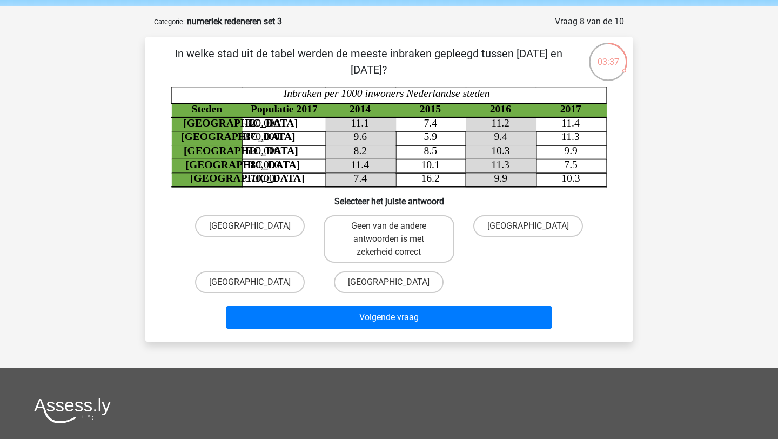
scroll to position [38, 0]
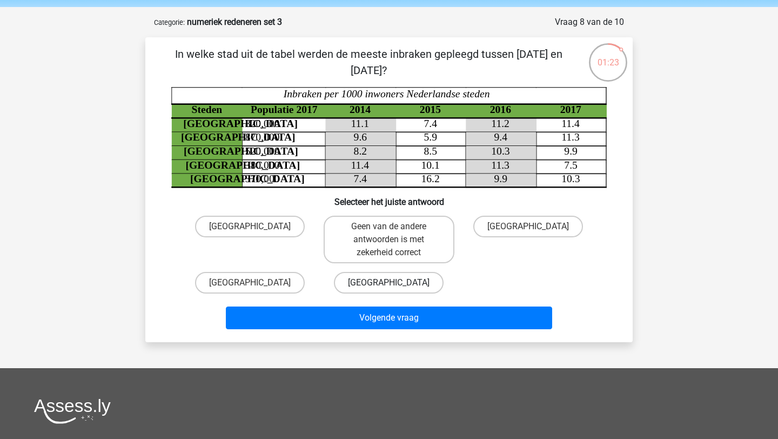
click at [367, 279] on label "[GEOGRAPHIC_DATA]" at bounding box center [389, 283] width 110 height 22
click at [389, 283] on input "[GEOGRAPHIC_DATA]" at bounding box center [392, 286] width 7 height 7
radio input "true"
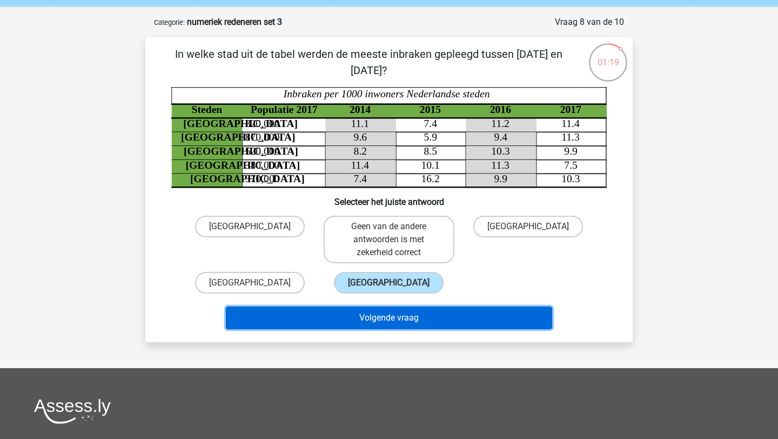
click at [405, 311] on button "Volgende vraag" at bounding box center [389, 317] width 327 height 23
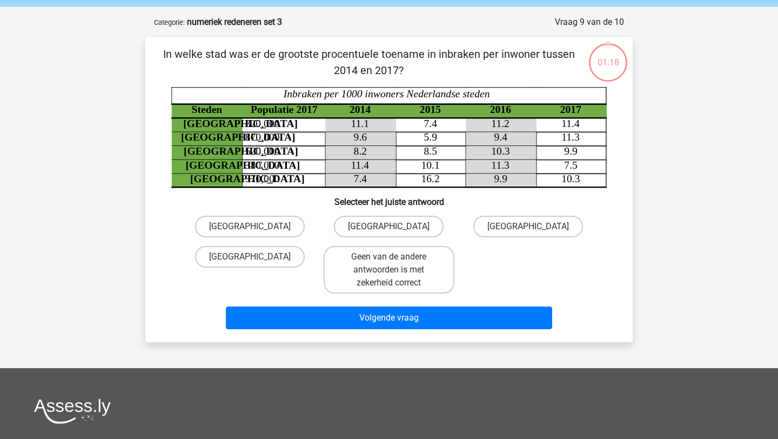
scroll to position [54, 0]
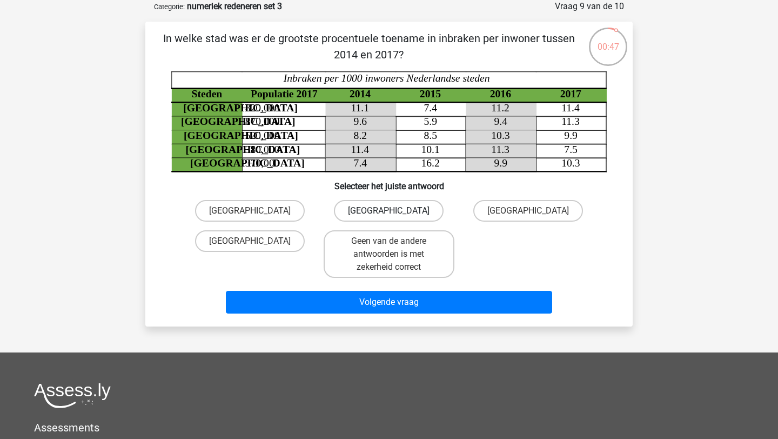
click at [402, 209] on label "[GEOGRAPHIC_DATA]" at bounding box center [389, 211] width 110 height 22
click at [396, 211] on input "[GEOGRAPHIC_DATA]" at bounding box center [392, 214] width 7 height 7
radio input "true"
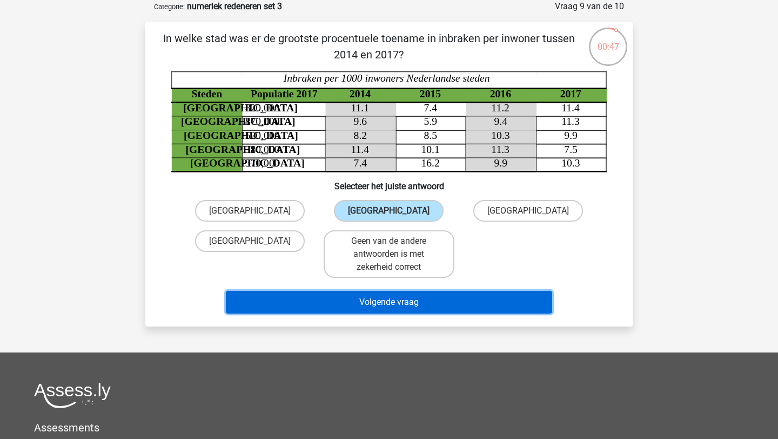
click at [411, 306] on button "Volgende vraag" at bounding box center [389, 302] width 327 height 23
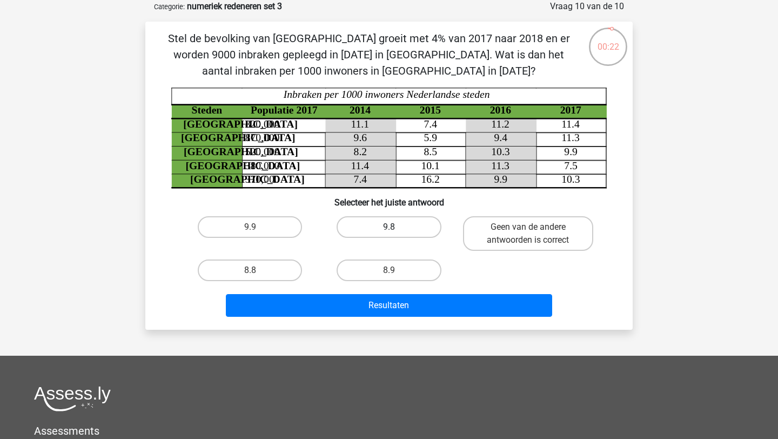
click at [385, 231] on label "9.8" at bounding box center [389, 227] width 104 height 22
click at [389, 231] on input "9.8" at bounding box center [392, 230] width 7 height 7
radio input "true"
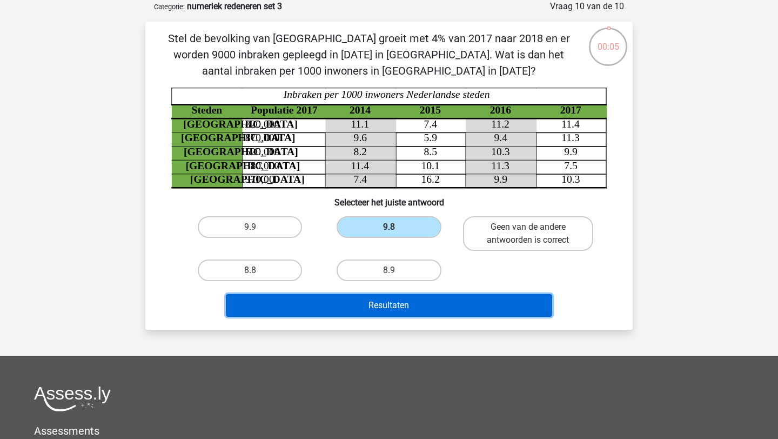
click at [385, 308] on button "Resultaten" at bounding box center [389, 305] width 327 height 23
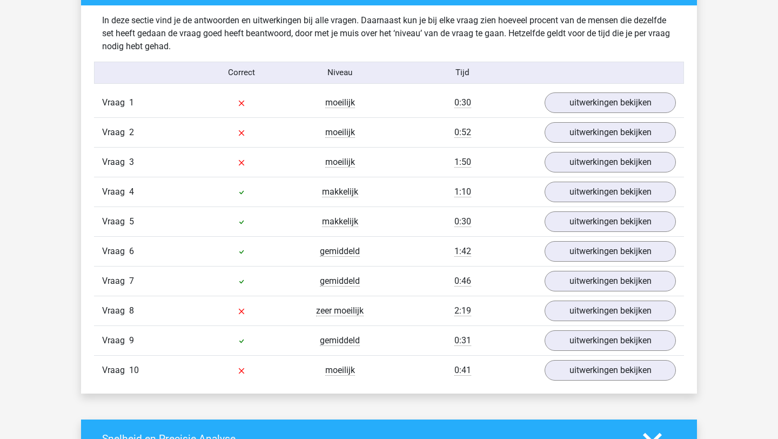
scroll to position [852, 0]
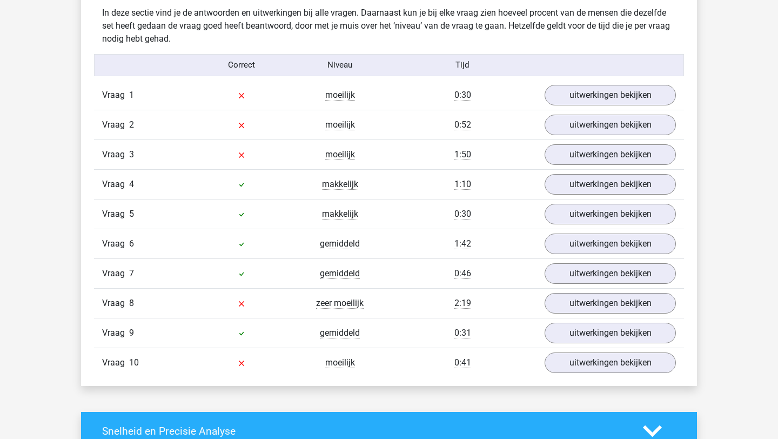
click at [607, 105] on div "Vraag 1 moeilijk 0:30 uitwerkingen bekijken" at bounding box center [389, 95] width 590 height 29
click at [609, 98] on link "uitwerkingen bekijken" at bounding box center [610, 95] width 151 height 24
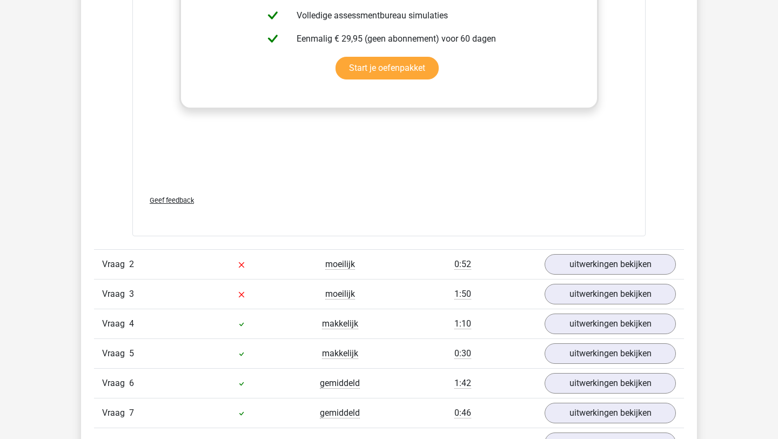
scroll to position [1654, 0]
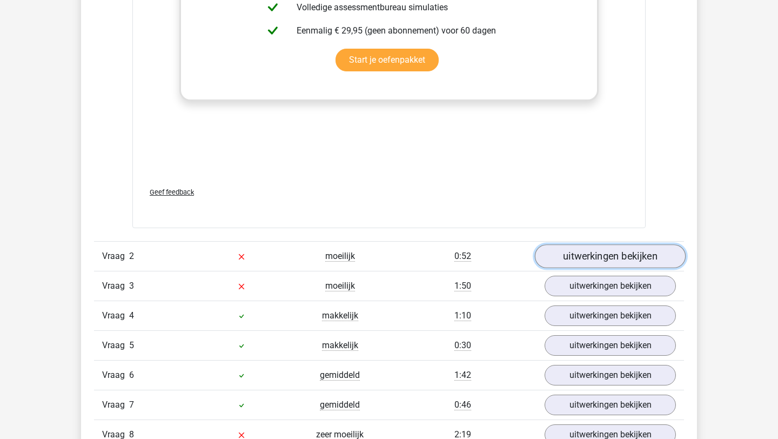
click at [588, 261] on link "uitwerkingen bekijken" at bounding box center [610, 256] width 151 height 24
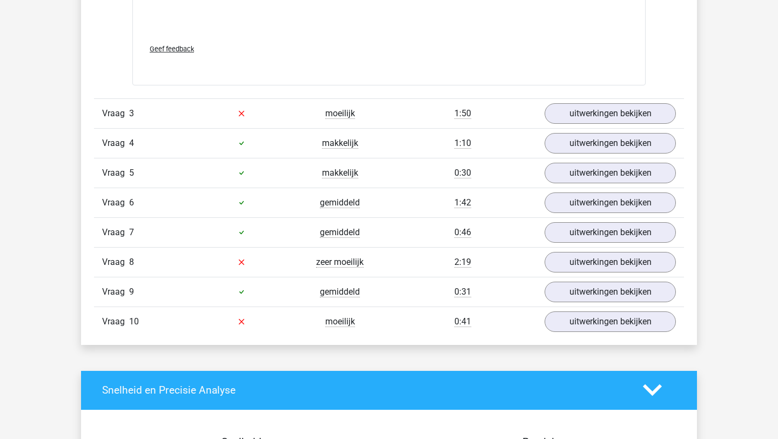
scroll to position [2772, 0]
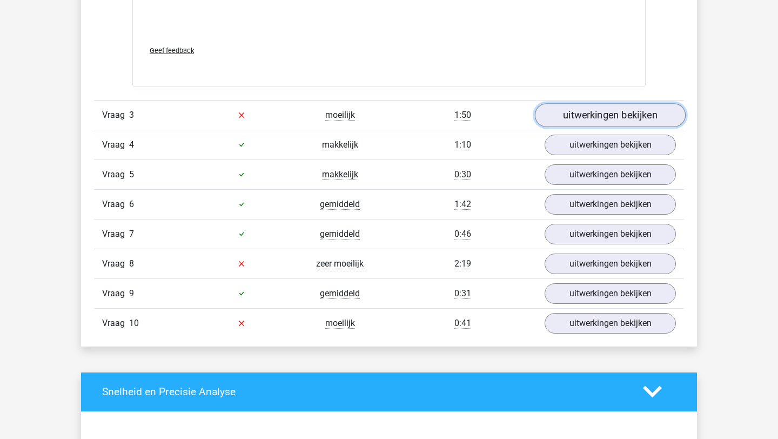
click at [566, 113] on link "uitwerkingen bekijken" at bounding box center [610, 115] width 151 height 24
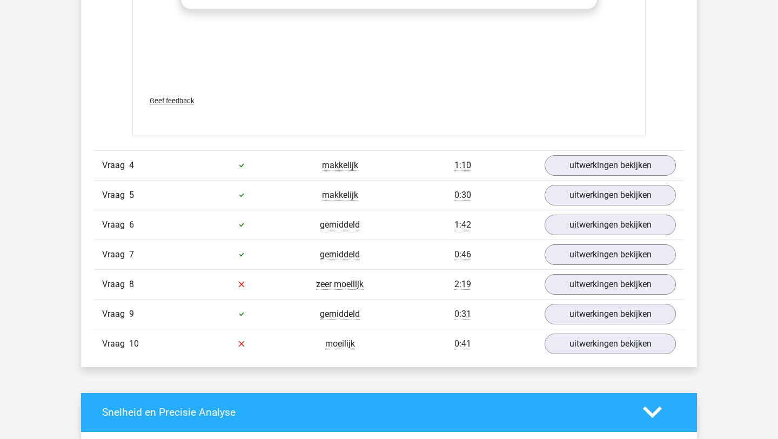
scroll to position [3687, 0]
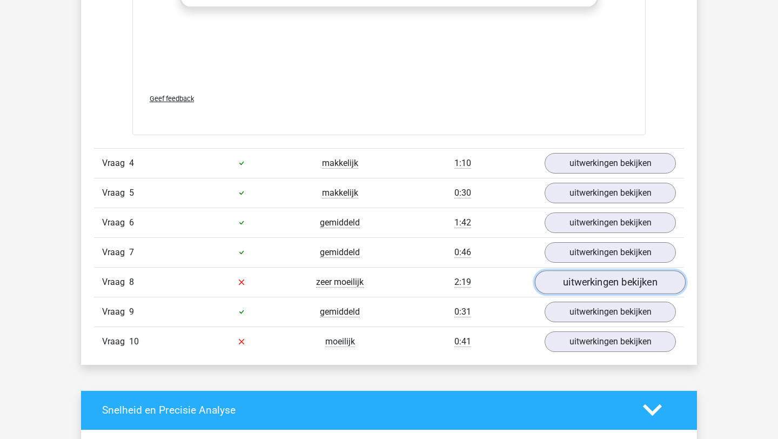
click at [636, 283] on link "uitwerkingen bekijken" at bounding box center [610, 282] width 151 height 24
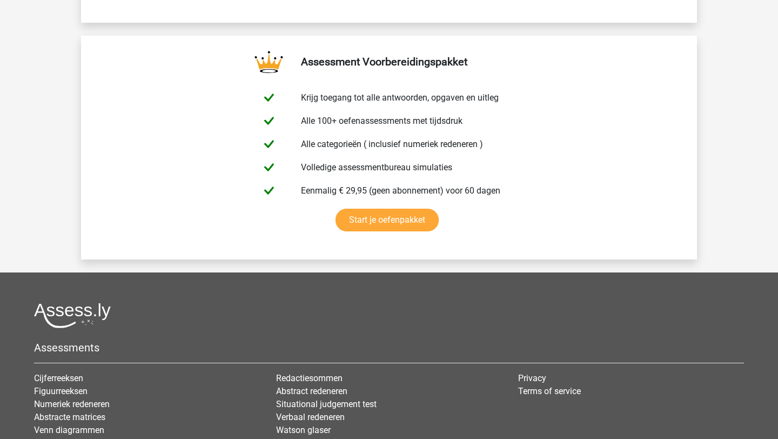
scroll to position [5412, 0]
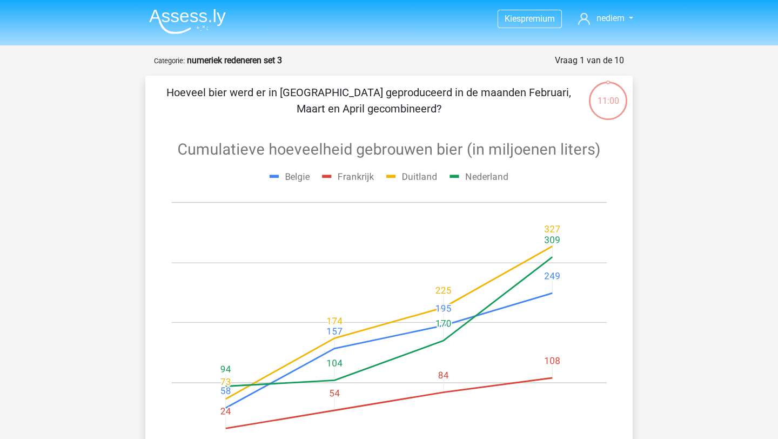
scroll to position [54, 0]
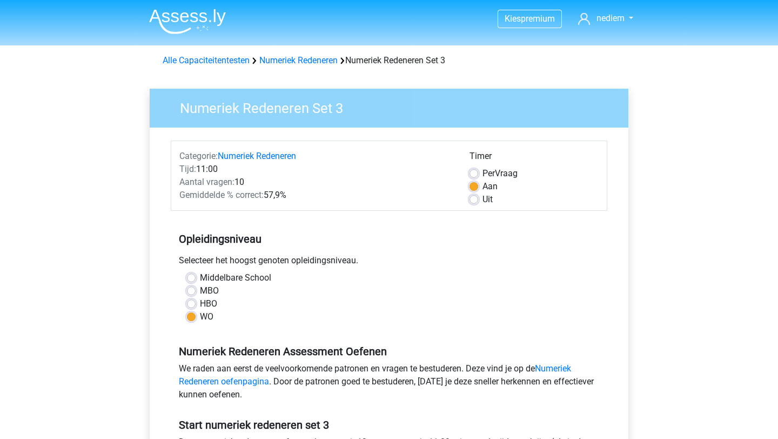
scroll to position [276, 0]
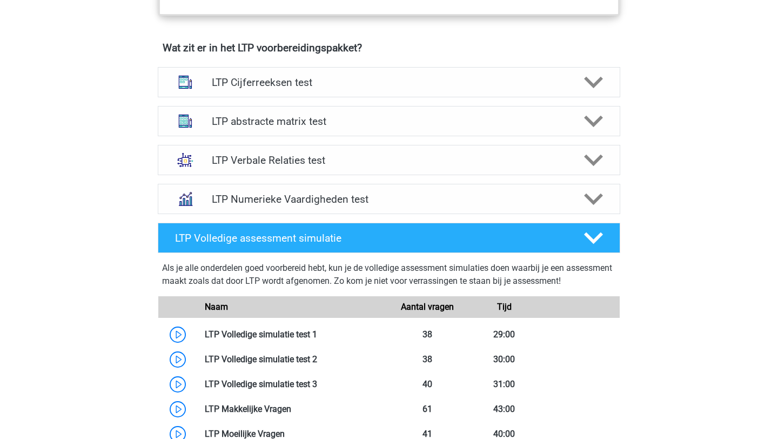
scroll to position [637, 0]
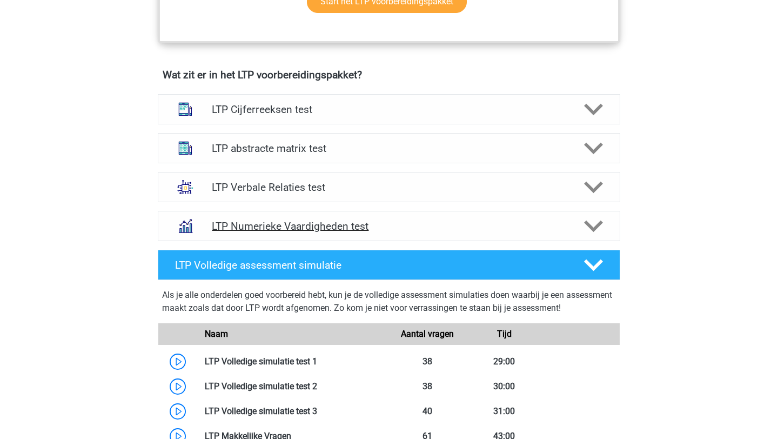
click at [269, 218] on div "LTP Numerieke Vaardigheden test" at bounding box center [389, 226] width 462 height 30
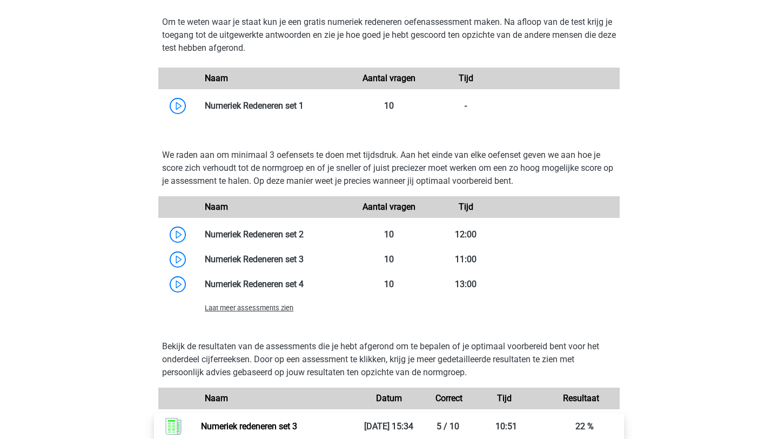
scroll to position [931, 0]
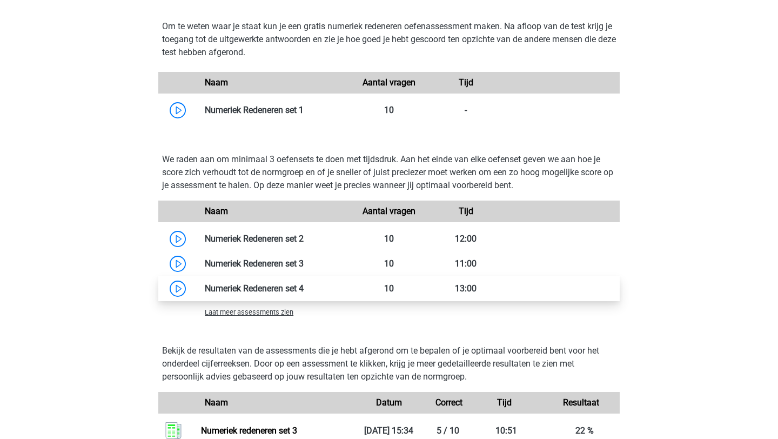
click at [304, 287] on link at bounding box center [304, 288] width 0 height 10
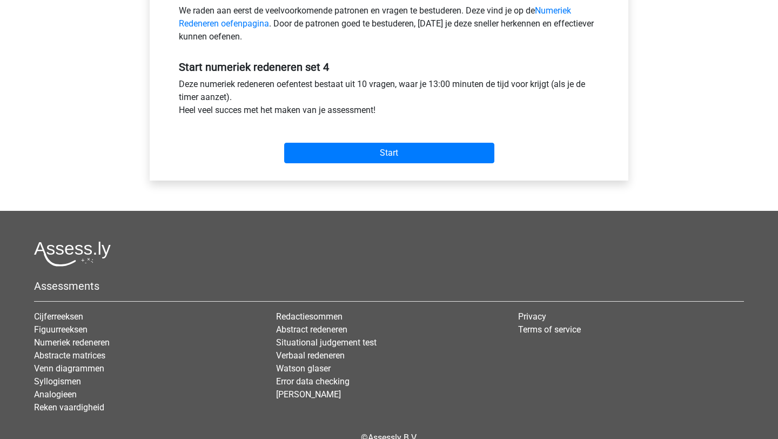
scroll to position [381, 0]
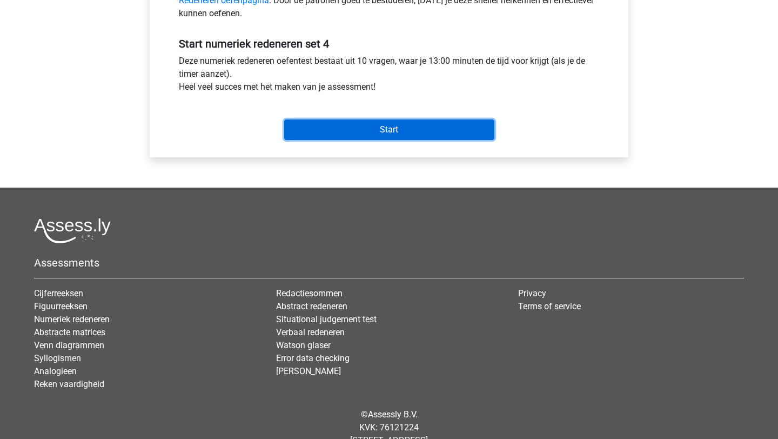
click at [388, 131] on input "Start" at bounding box center [389, 129] width 210 height 21
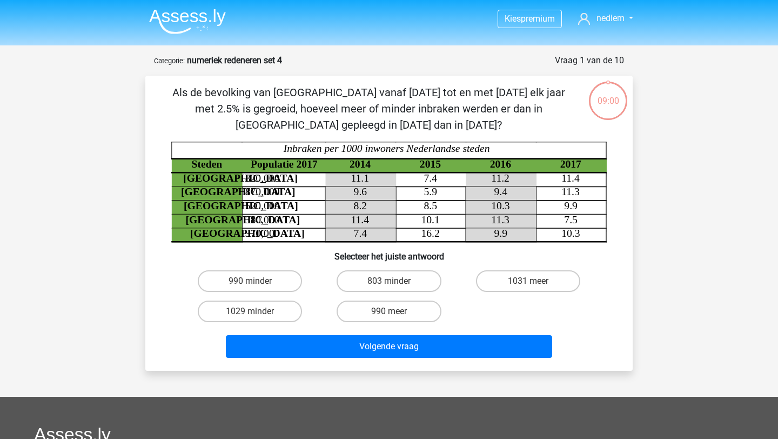
click at [393, 282] on input "803 minder" at bounding box center [392, 284] width 7 height 7
radio input "true"
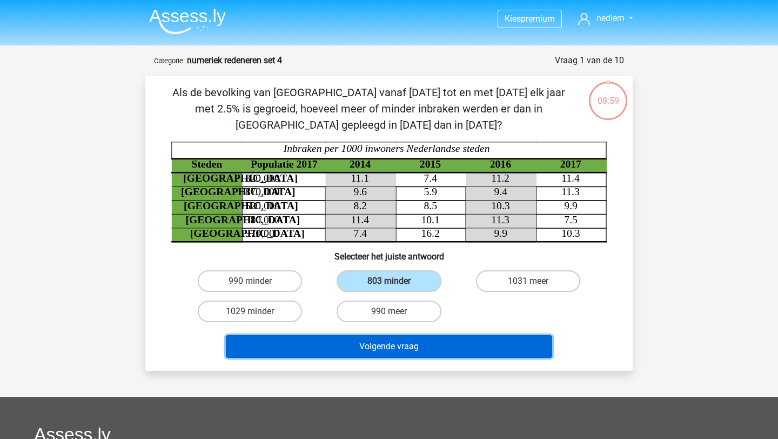
click at [394, 348] on button "Volgende vraag" at bounding box center [389, 346] width 327 height 23
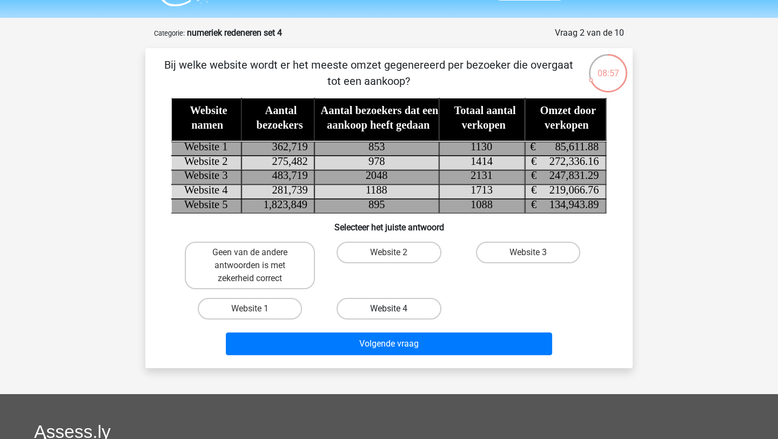
scroll to position [25, 0]
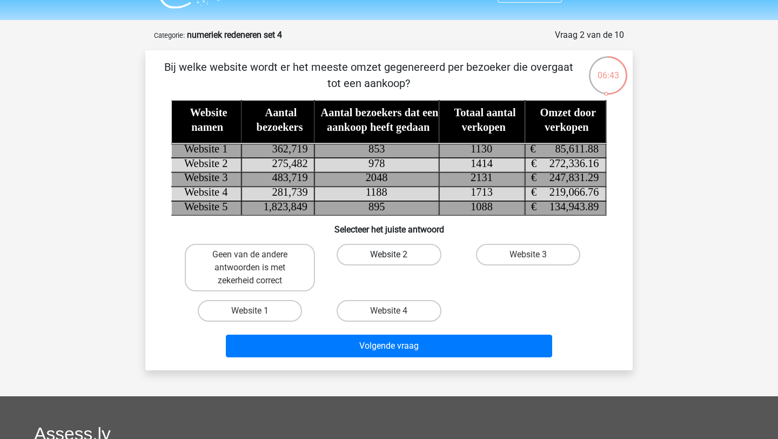
click at [405, 253] on label "Website 2" at bounding box center [389, 255] width 104 height 22
click at [396, 254] on input "Website 2" at bounding box center [392, 257] width 7 height 7
radio input "true"
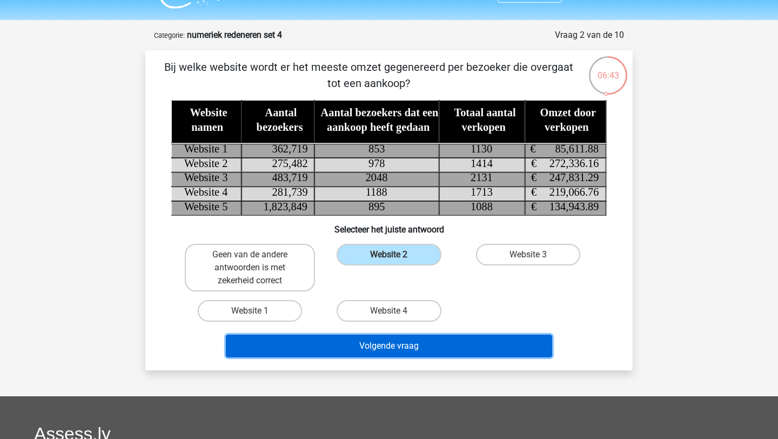
click at [406, 345] on button "Volgende vraag" at bounding box center [389, 345] width 327 height 23
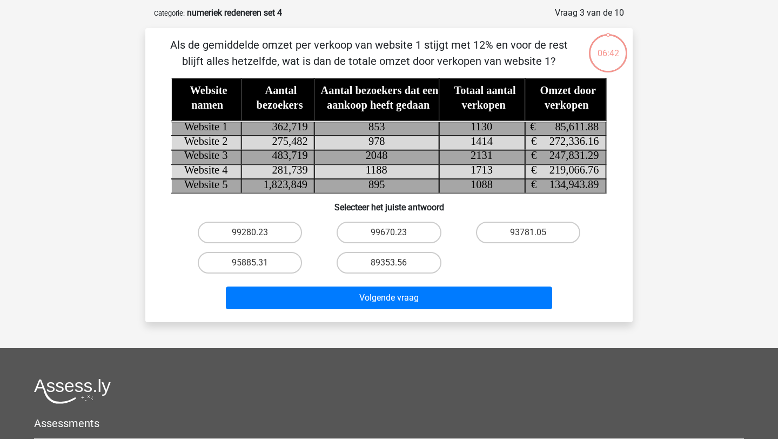
scroll to position [54, 0]
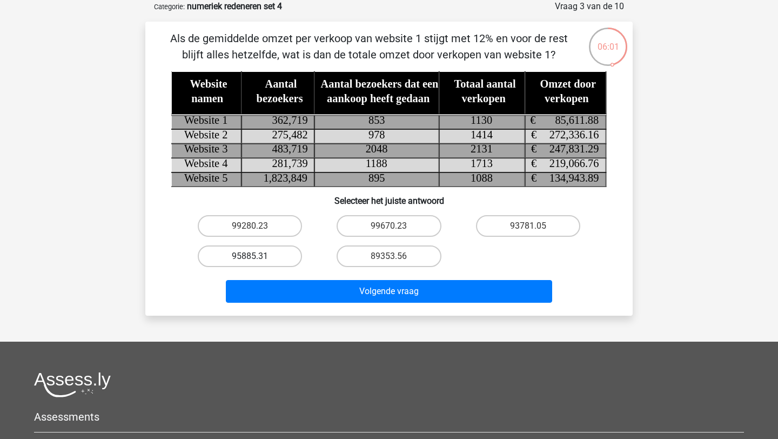
click at [284, 251] on label "95885.31" at bounding box center [250, 256] width 104 height 22
click at [257, 256] on input "95885.31" at bounding box center [253, 259] width 7 height 7
radio input "true"
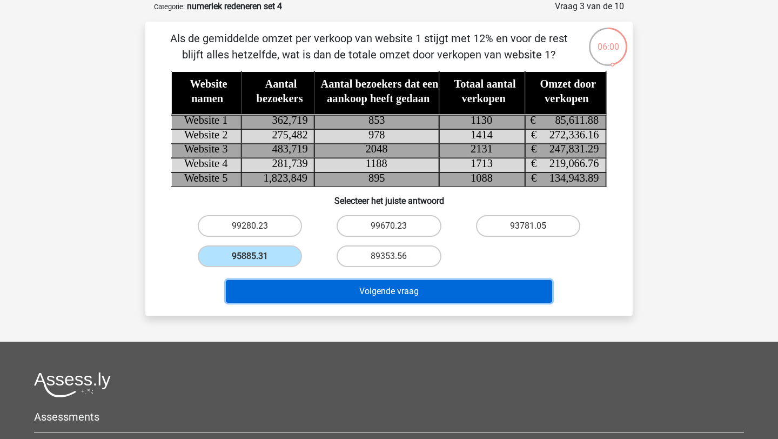
click at [311, 298] on button "Volgende vraag" at bounding box center [389, 291] width 327 height 23
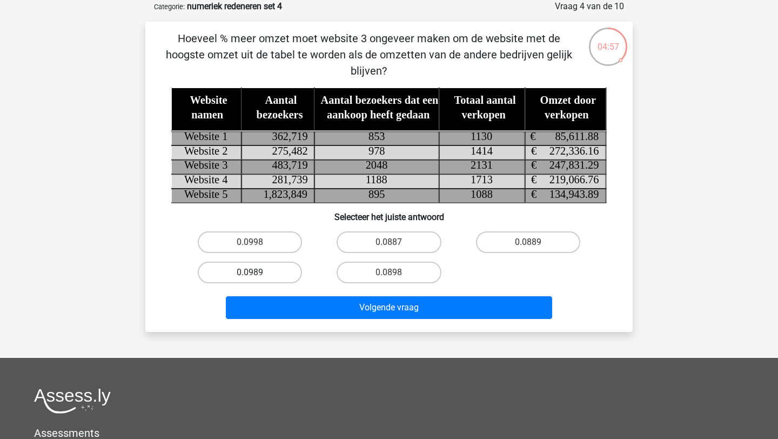
click at [277, 272] on label "0.0989" at bounding box center [250, 272] width 104 height 22
click at [257, 272] on input "0.0989" at bounding box center [253, 275] width 7 height 7
radio input "true"
click at [347, 293] on div "Volgende vraag" at bounding box center [389, 305] width 453 height 36
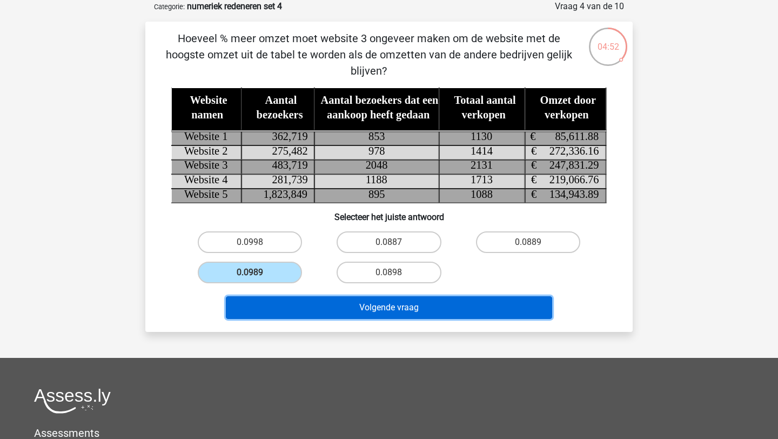
click at [350, 300] on button "Volgende vraag" at bounding box center [389, 307] width 327 height 23
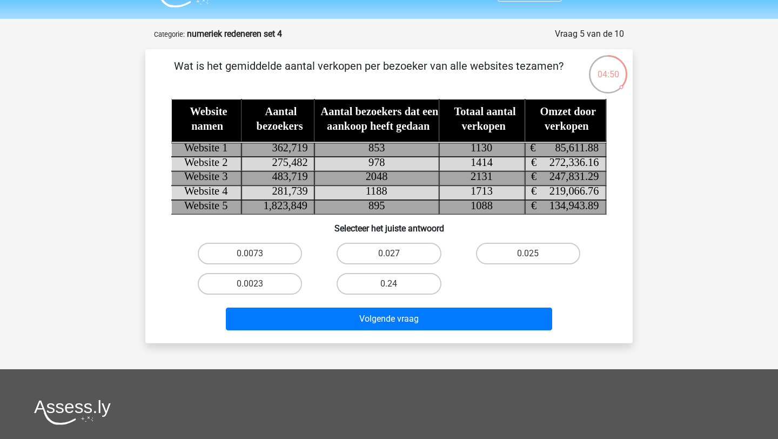
scroll to position [23, 0]
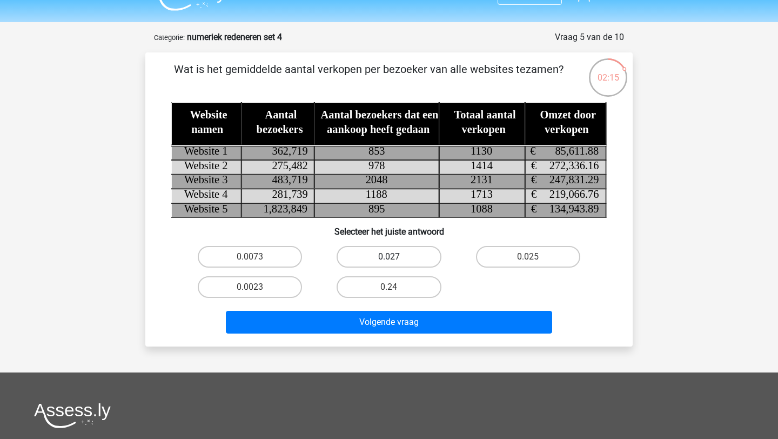
click at [378, 256] on label "0.027" at bounding box center [389, 257] width 104 height 22
click at [389, 257] on input "0.027" at bounding box center [392, 260] width 7 height 7
radio input "true"
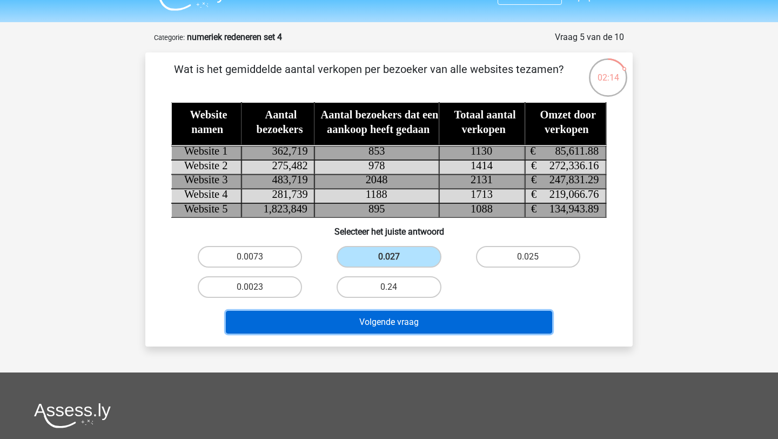
click at [417, 330] on button "Volgende vraag" at bounding box center [389, 322] width 327 height 23
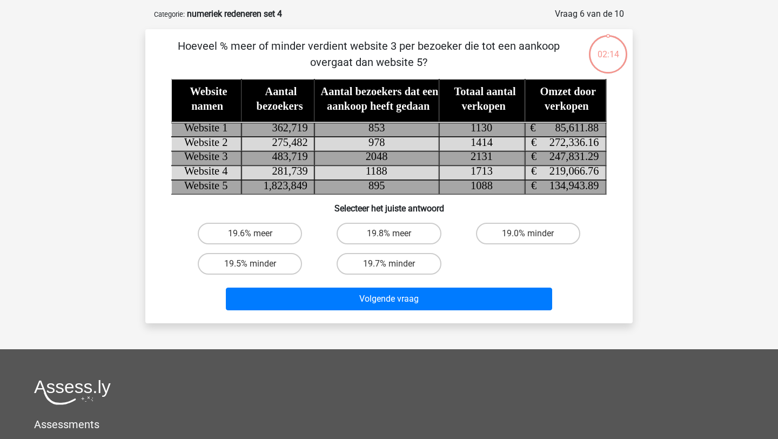
scroll to position [54, 0]
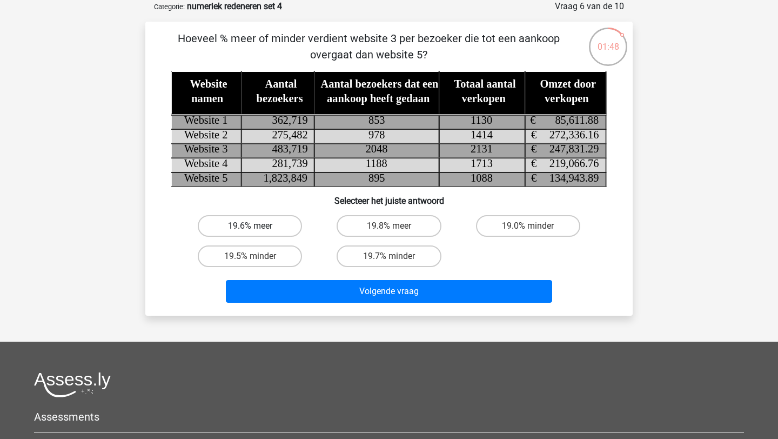
click at [281, 224] on label "19.6% meer" at bounding box center [250, 226] width 104 height 22
click at [257, 226] on input "19.6% meer" at bounding box center [253, 229] width 7 height 7
radio input "true"
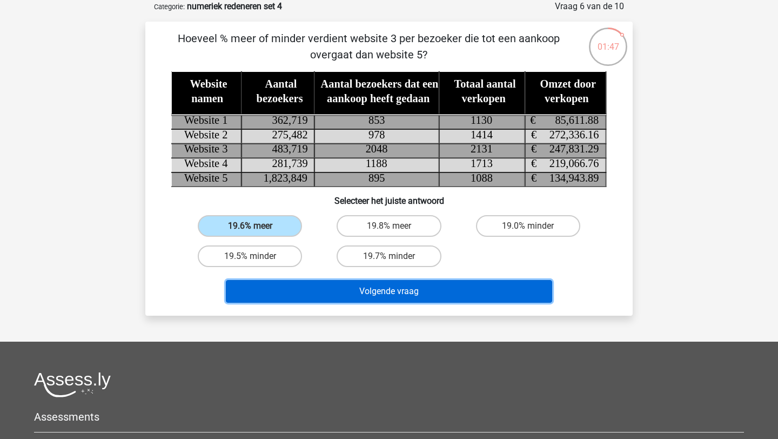
click at [323, 288] on button "Volgende vraag" at bounding box center [389, 291] width 327 height 23
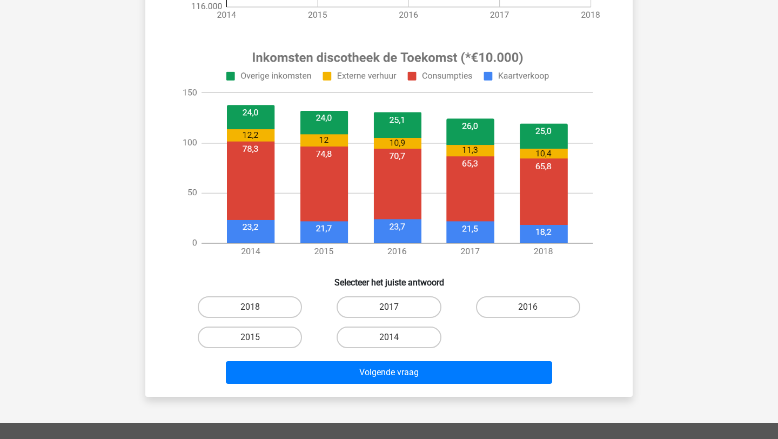
scroll to position [447, 0]
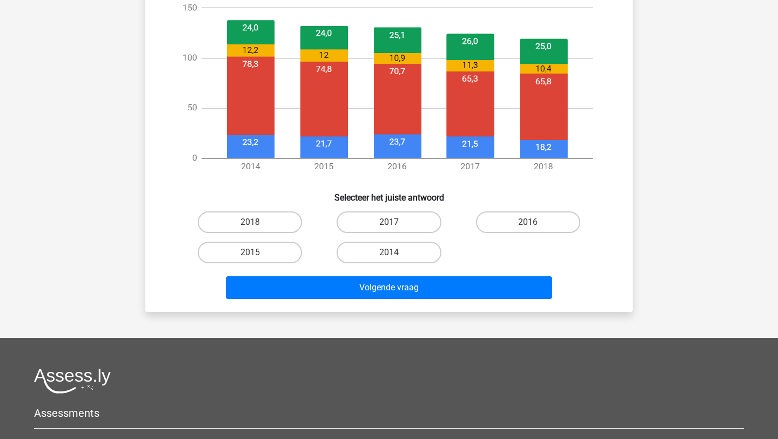
click at [527, 236] on div "2016" at bounding box center [528, 222] width 139 height 30
click at [528, 226] on input "2016" at bounding box center [531, 225] width 7 height 7
radio input "true"
click at [482, 318] on div "Kies premium nediem [EMAIL_ADDRESS][DOMAIN_NAME]" at bounding box center [389, 88] width 778 height 1070
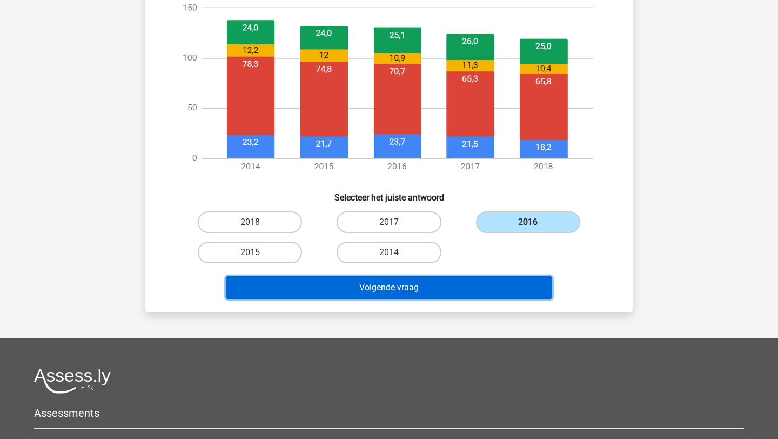
click at [481, 297] on button "Volgende vraag" at bounding box center [389, 287] width 327 height 23
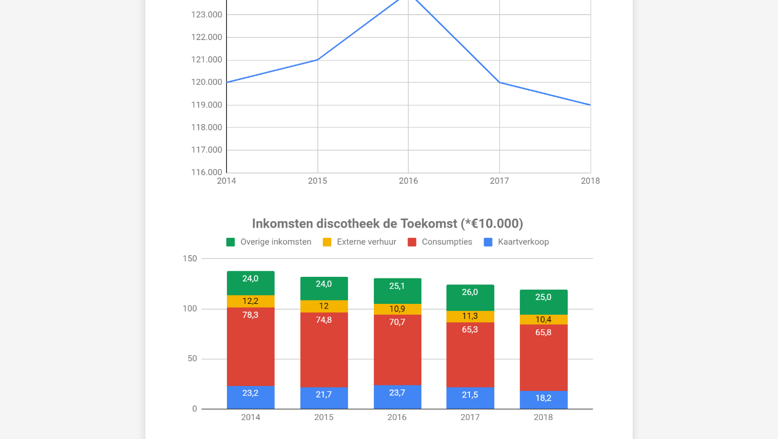
scroll to position [412, 0]
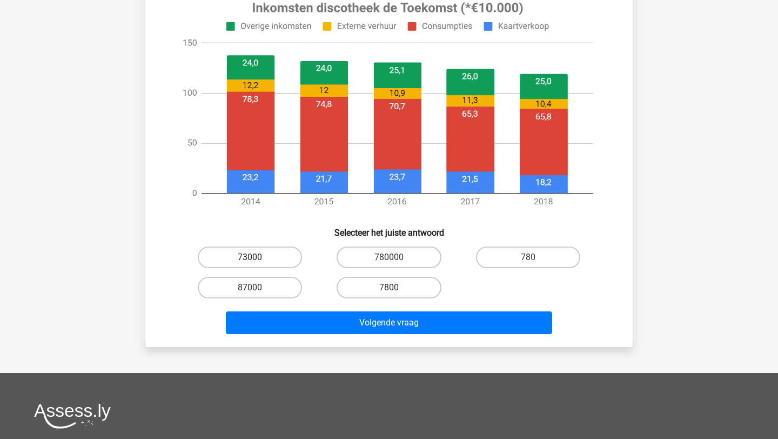
click at [259, 262] on label "73000" at bounding box center [250, 257] width 104 height 22
click at [257, 262] on input "73000" at bounding box center [253, 260] width 7 height 7
radio input "true"
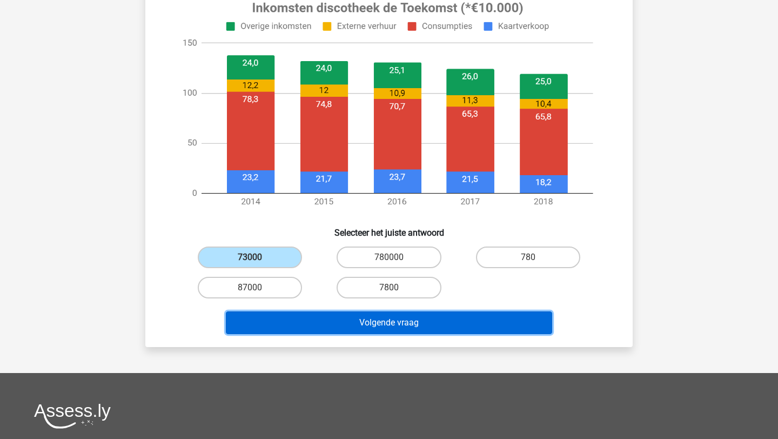
click at [298, 325] on button "Volgende vraag" at bounding box center [389, 322] width 327 height 23
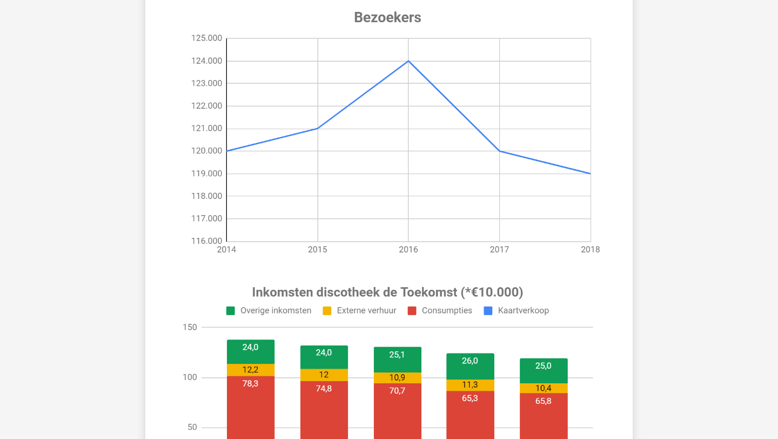
scroll to position [321, 0]
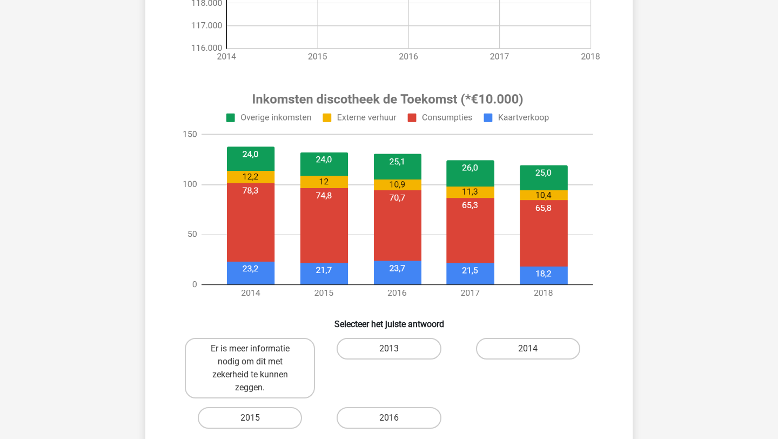
click at [378, 363] on div "2013" at bounding box center [389, 368] width 130 height 61
click at [378, 349] on label "2013" at bounding box center [389, 349] width 104 height 22
click at [389, 349] on input "2013" at bounding box center [392, 351] width 7 height 7
radio input "true"
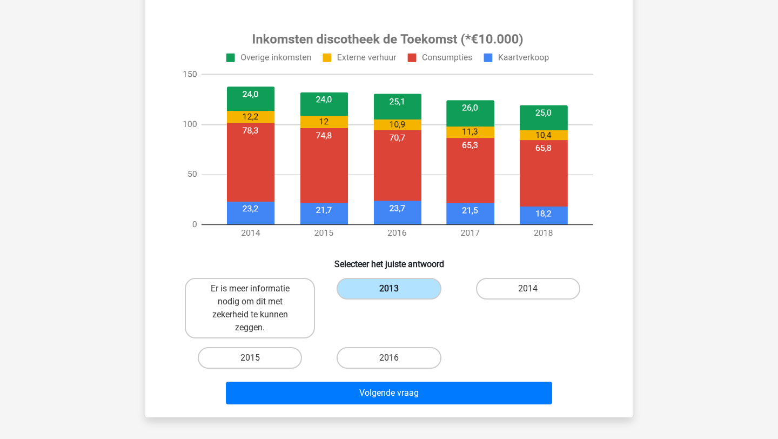
scroll to position [407, 0]
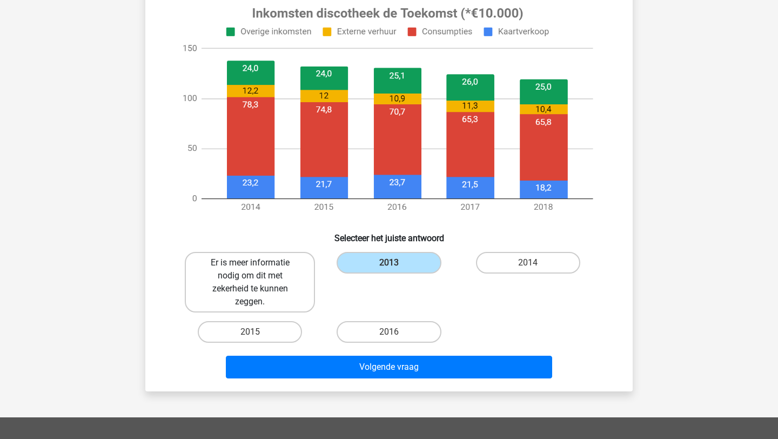
click at [284, 292] on label "Er is meer informatie nodig om dit met zekerheid te kunnen zeggen." at bounding box center [250, 282] width 130 height 61
click at [257, 270] on input "Er is meer informatie nodig om dit met zekerheid te kunnen zeggen." at bounding box center [253, 266] width 7 height 7
radio input "true"
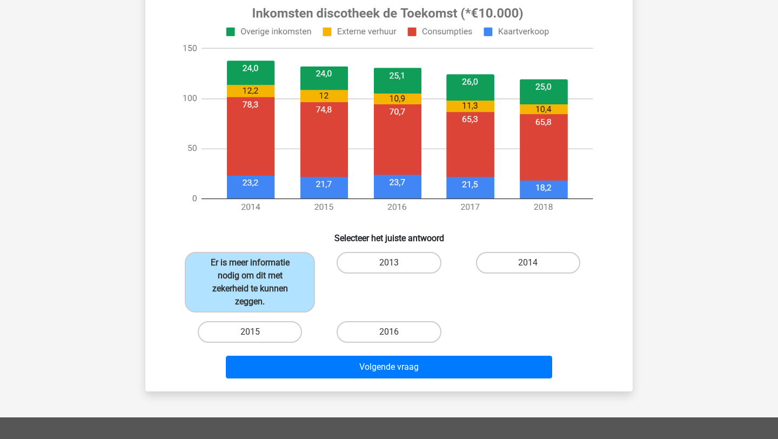
click at [347, 383] on div "In welk jaar waren de inkomsten door kaartverkoop het hoogste per bezoeker? Sel…" at bounding box center [388, 30] width 487 height 722
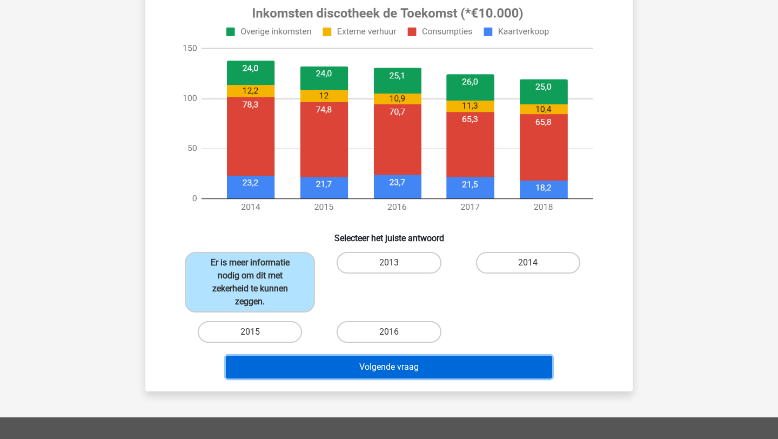
click at [358, 374] on button "Volgende vraag" at bounding box center [389, 366] width 327 height 23
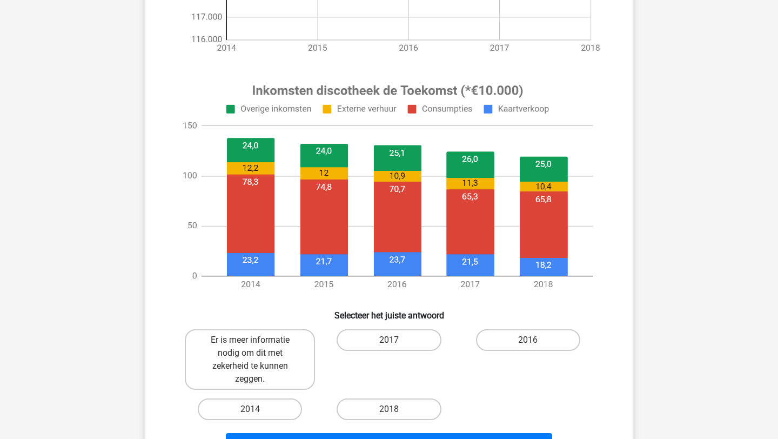
scroll to position [425, 0]
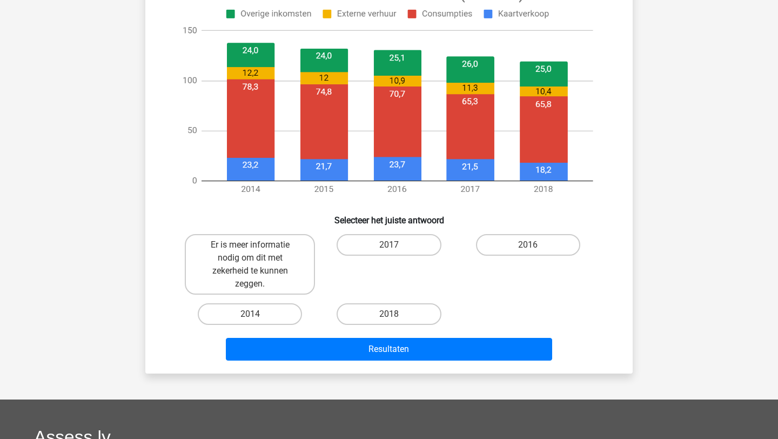
click at [511, 261] on div "2016" at bounding box center [528, 264] width 130 height 61
click at [521, 239] on label "2016" at bounding box center [528, 245] width 104 height 22
click at [528, 245] on input "2016" at bounding box center [531, 248] width 7 height 7
radio input "true"
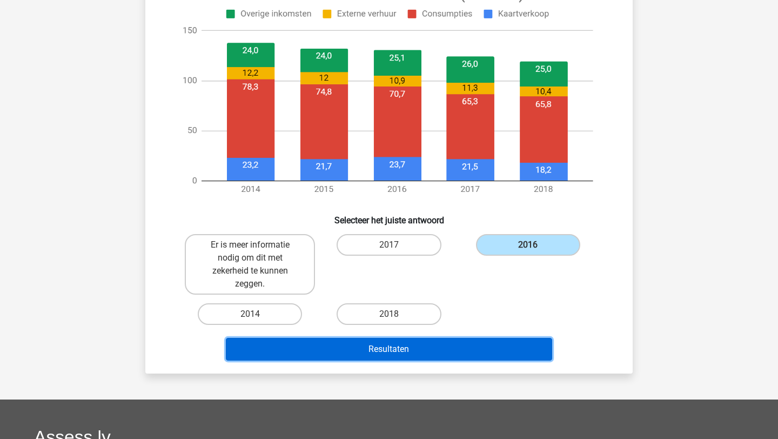
click at [477, 347] on button "Resultaten" at bounding box center [389, 349] width 327 height 23
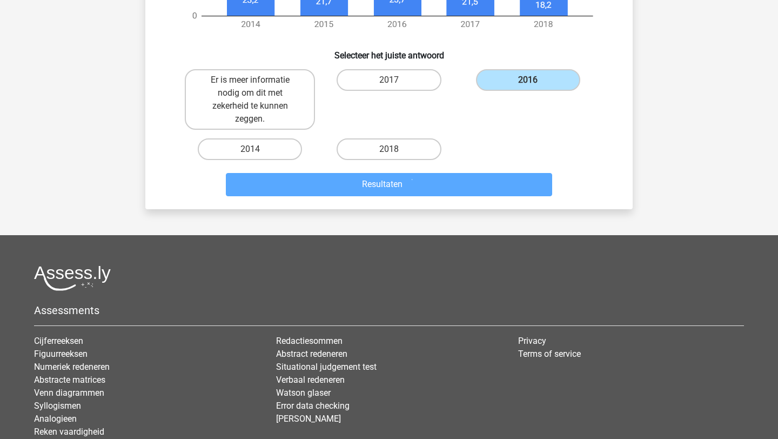
scroll to position [653, 0]
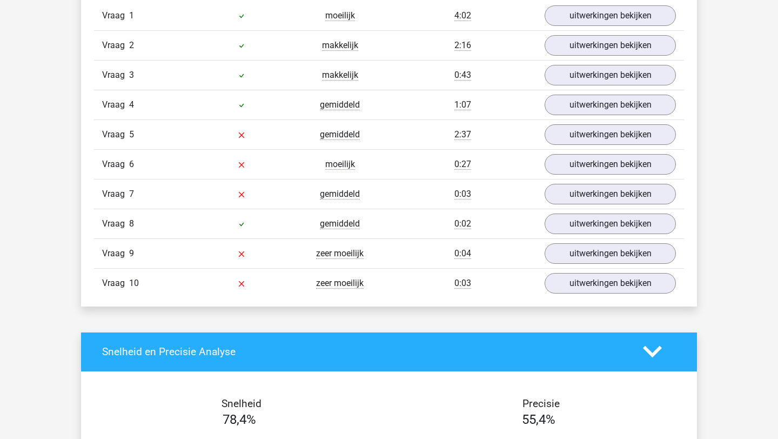
scroll to position [876, 0]
